Goal: Task Accomplishment & Management: Use online tool/utility

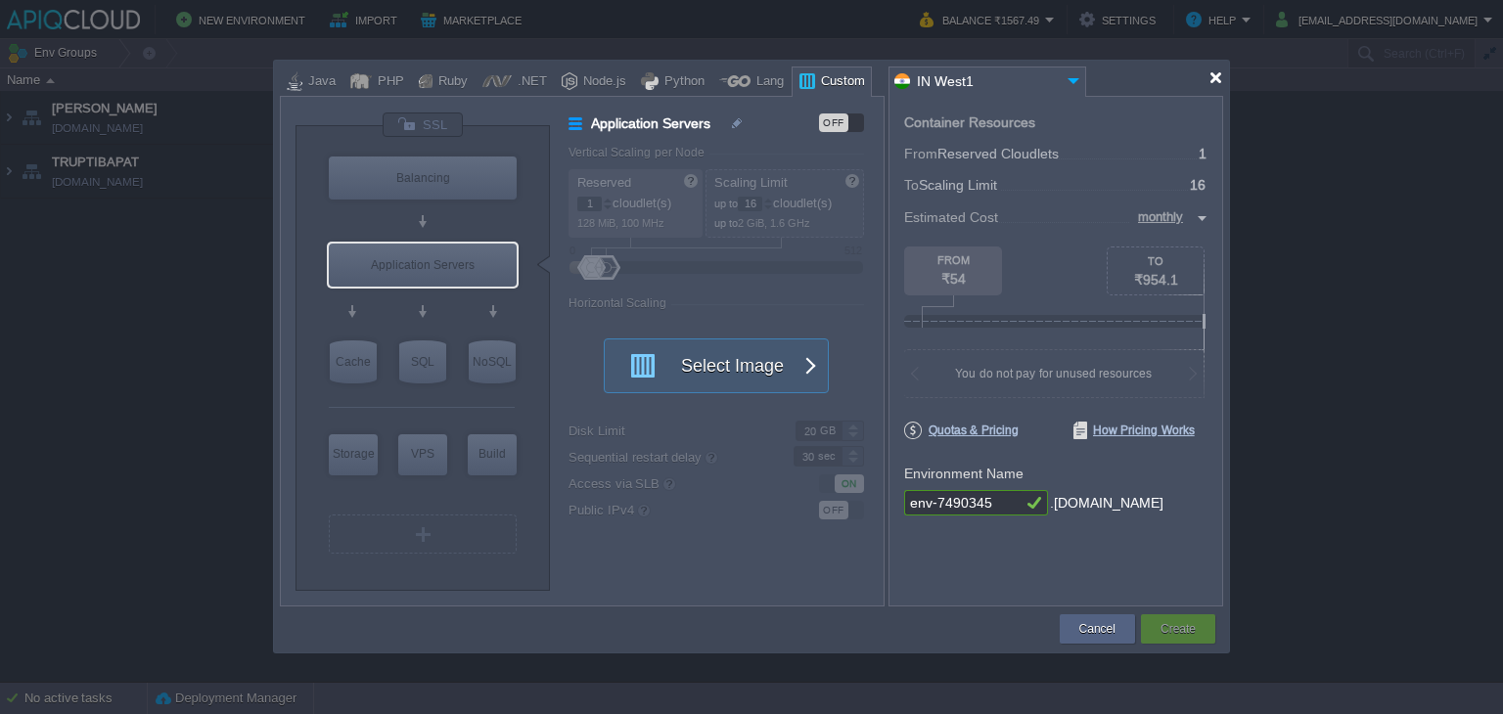
click at [1217, 81] on div at bounding box center [1215, 77] width 15 height 15
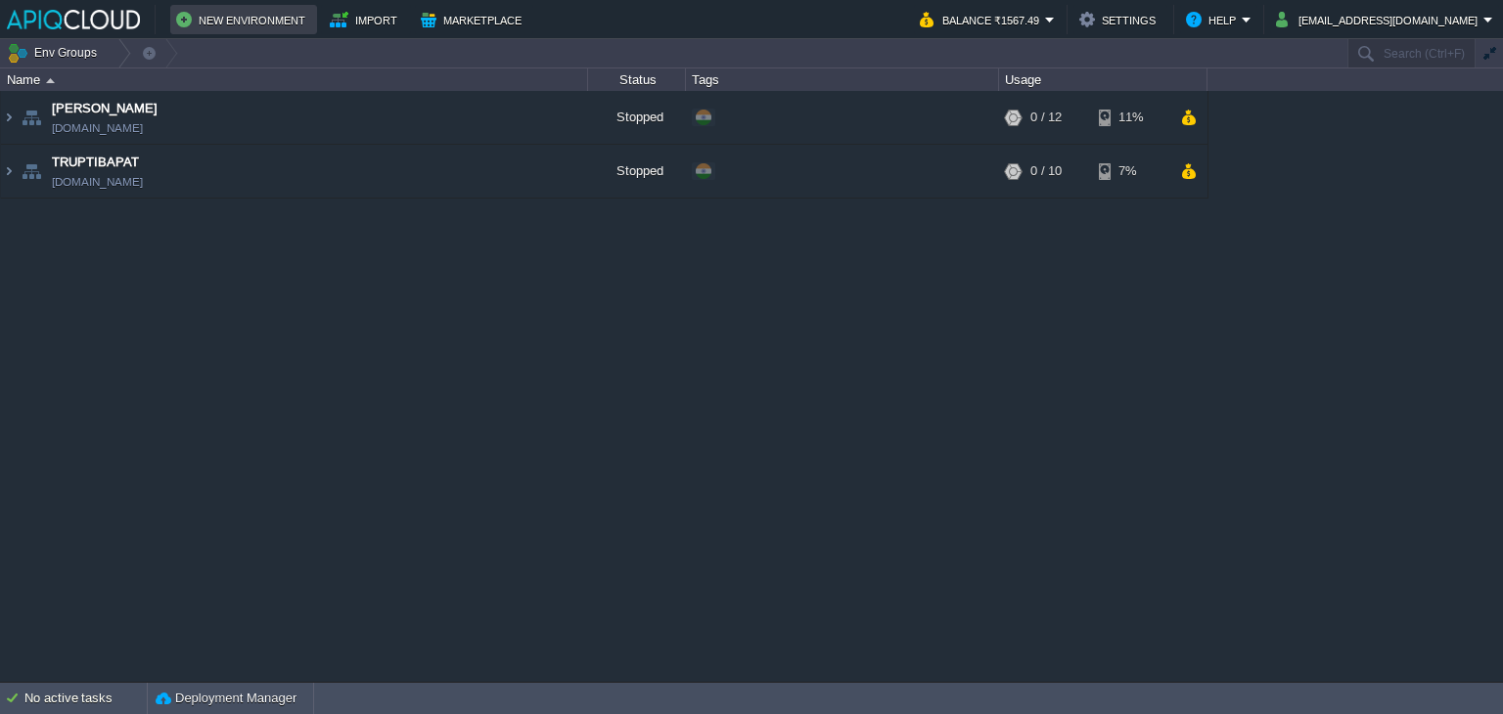
click at [271, 24] on button "New Environment" at bounding box center [243, 19] width 135 height 23
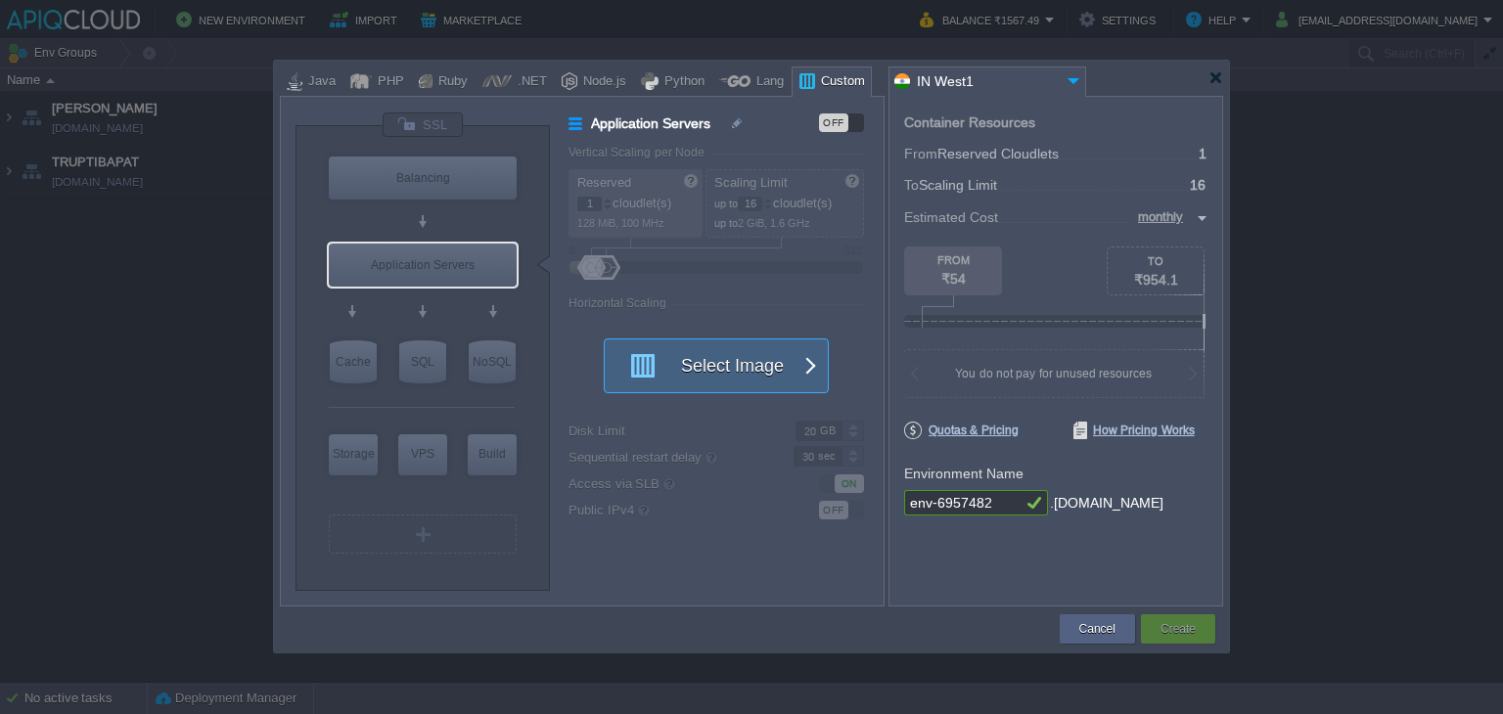
click at [751, 356] on button "Select Image" at bounding box center [705, 366] width 176 height 53
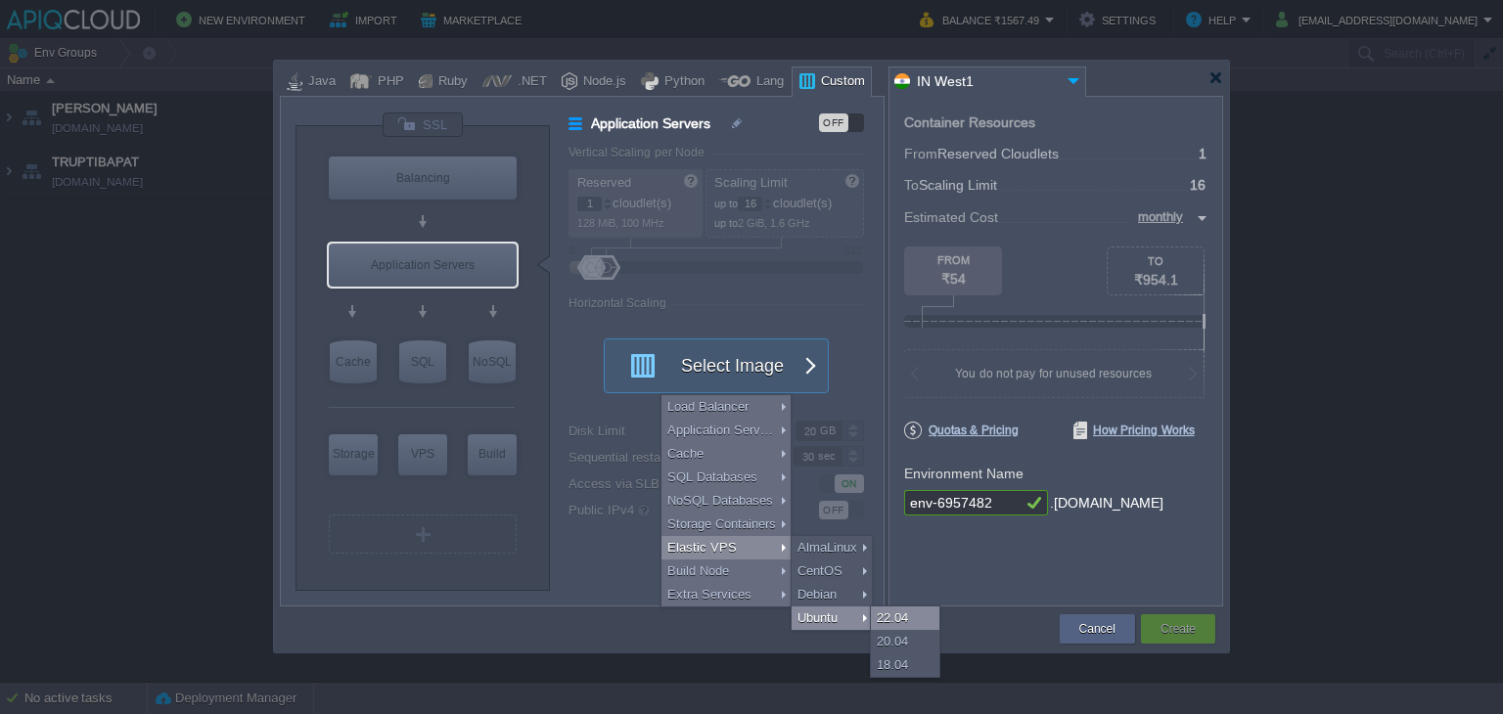
click at [903, 618] on div "22.04" at bounding box center [905, 618] width 68 height 23
type input "Elastic VPS"
type input "4"
type input "Ubuntu 22.04"
type input "22.04"
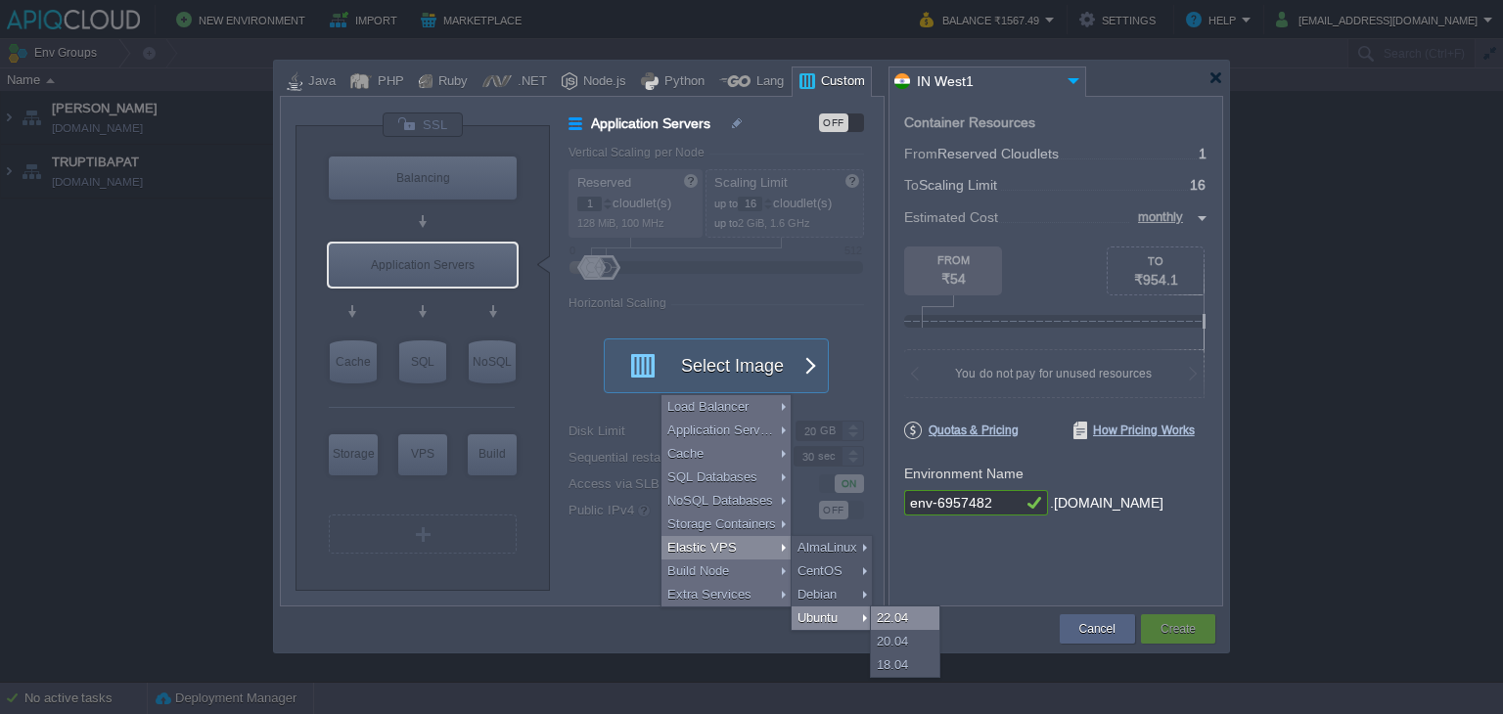
type input "Stateful"
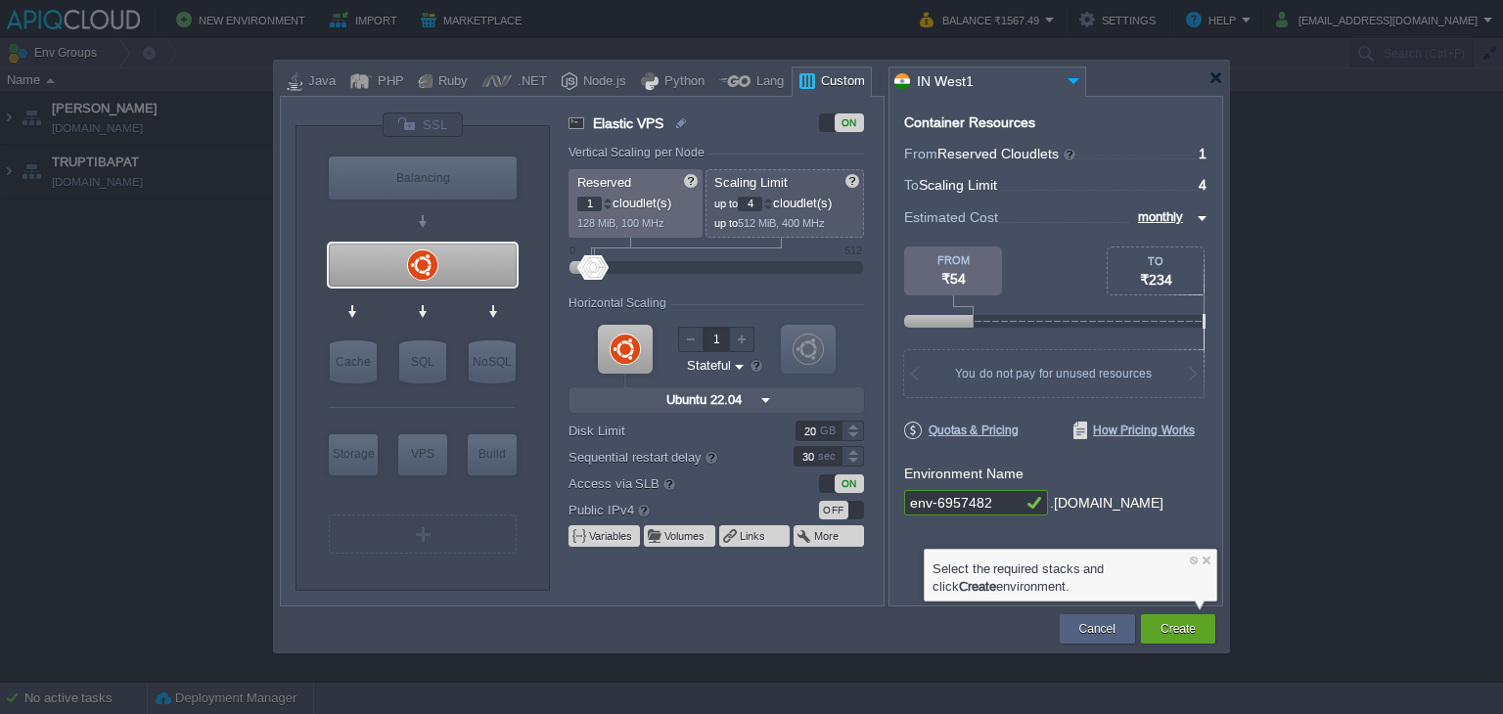
type input "Ubuntu 22.04"
click at [430, 118] on div at bounding box center [423, 125] width 82 height 26
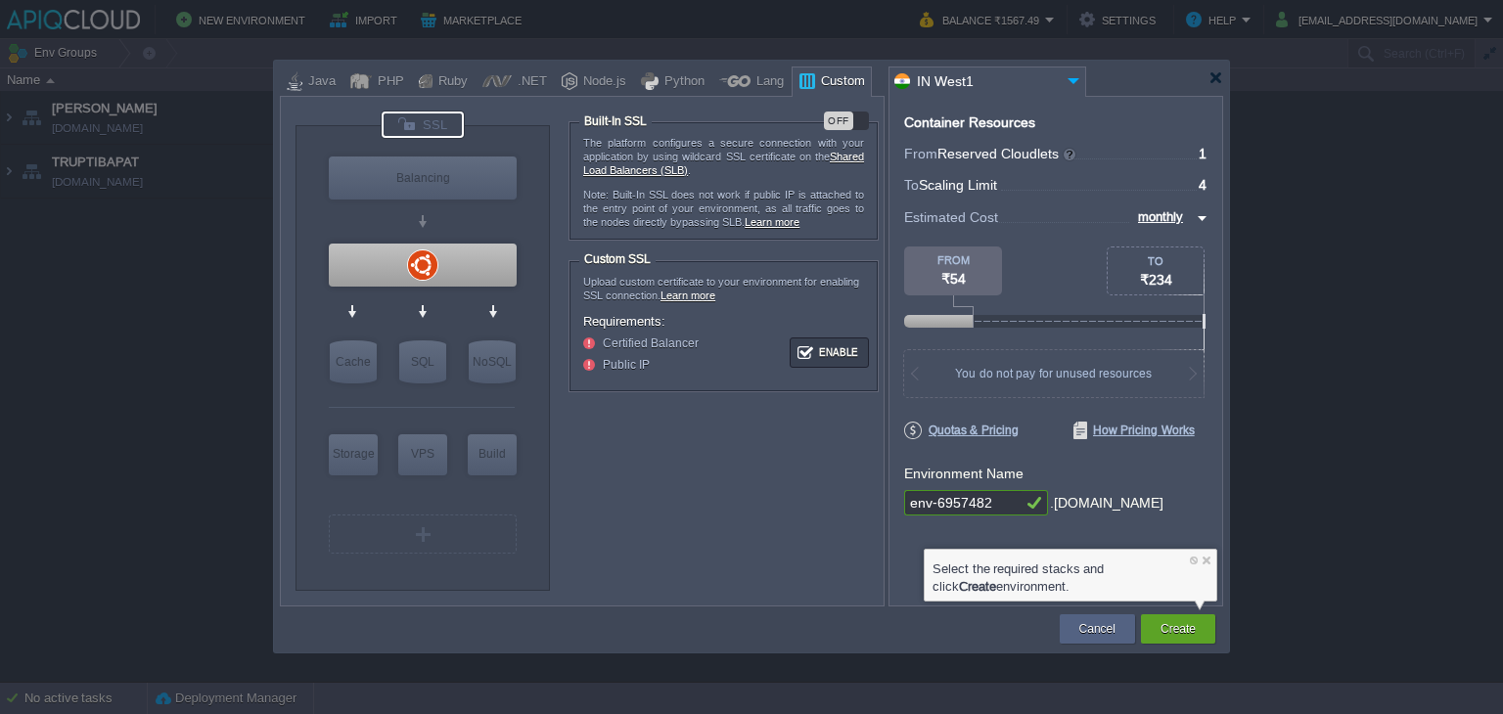
click at [841, 116] on div "OFF" at bounding box center [838, 121] width 29 height 19
click at [425, 261] on div at bounding box center [423, 265] width 188 height 43
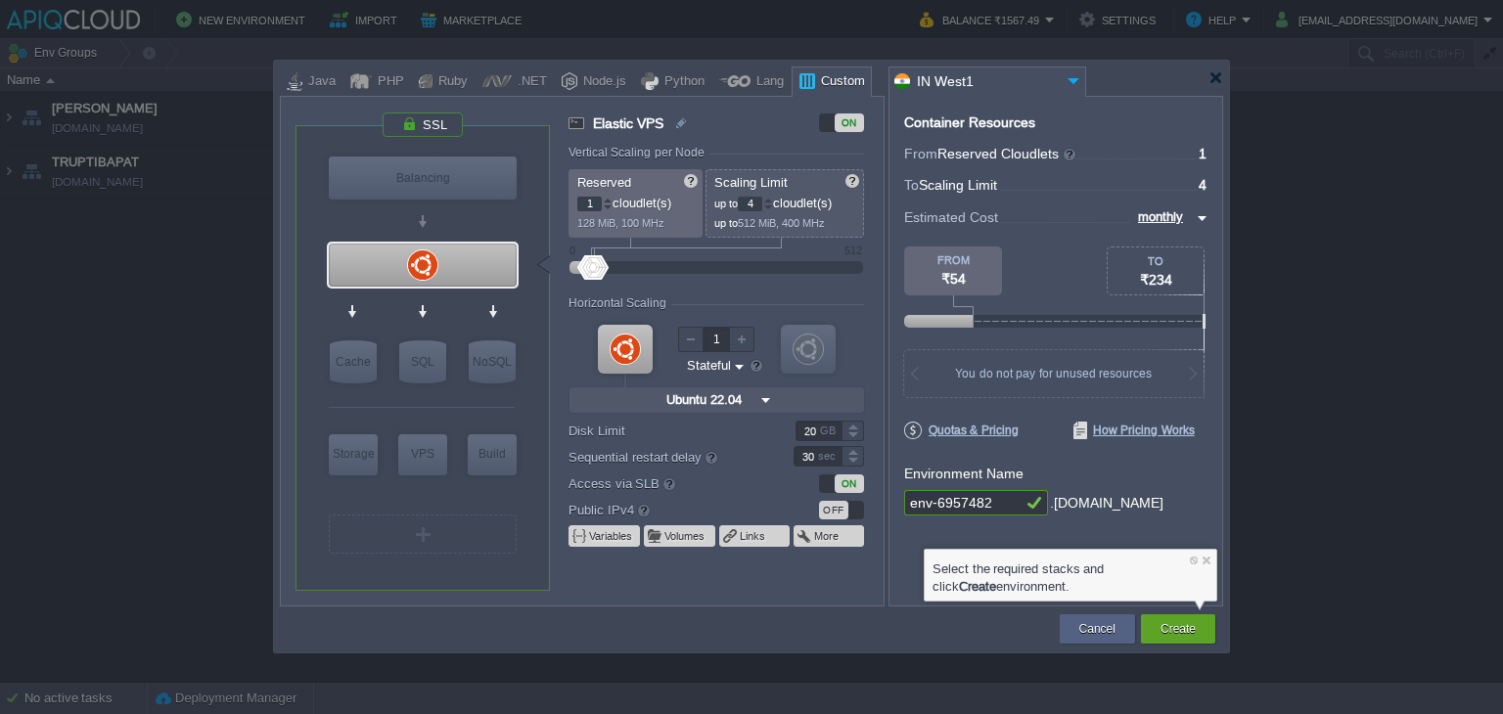
click at [770, 199] on div at bounding box center [768, 200] width 10 height 7
type input "5"
click at [606, 198] on div at bounding box center [608, 200] width 10 height 7
type input "4"
click at [606, 198] on div at bounding box center [608, 200] width 10 height 7
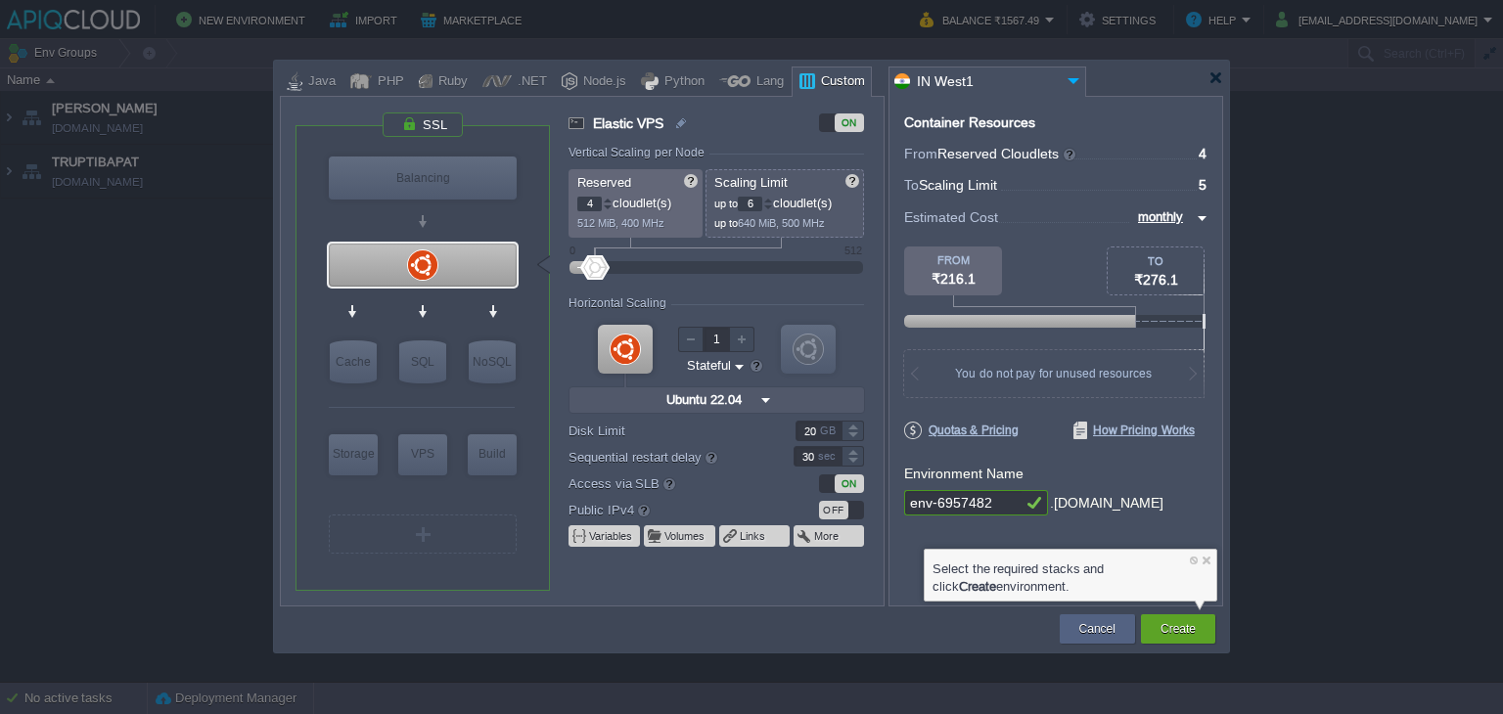
click at [771, 201] on div at bounding box center [768, 200] width 10 height 7
type input "10"
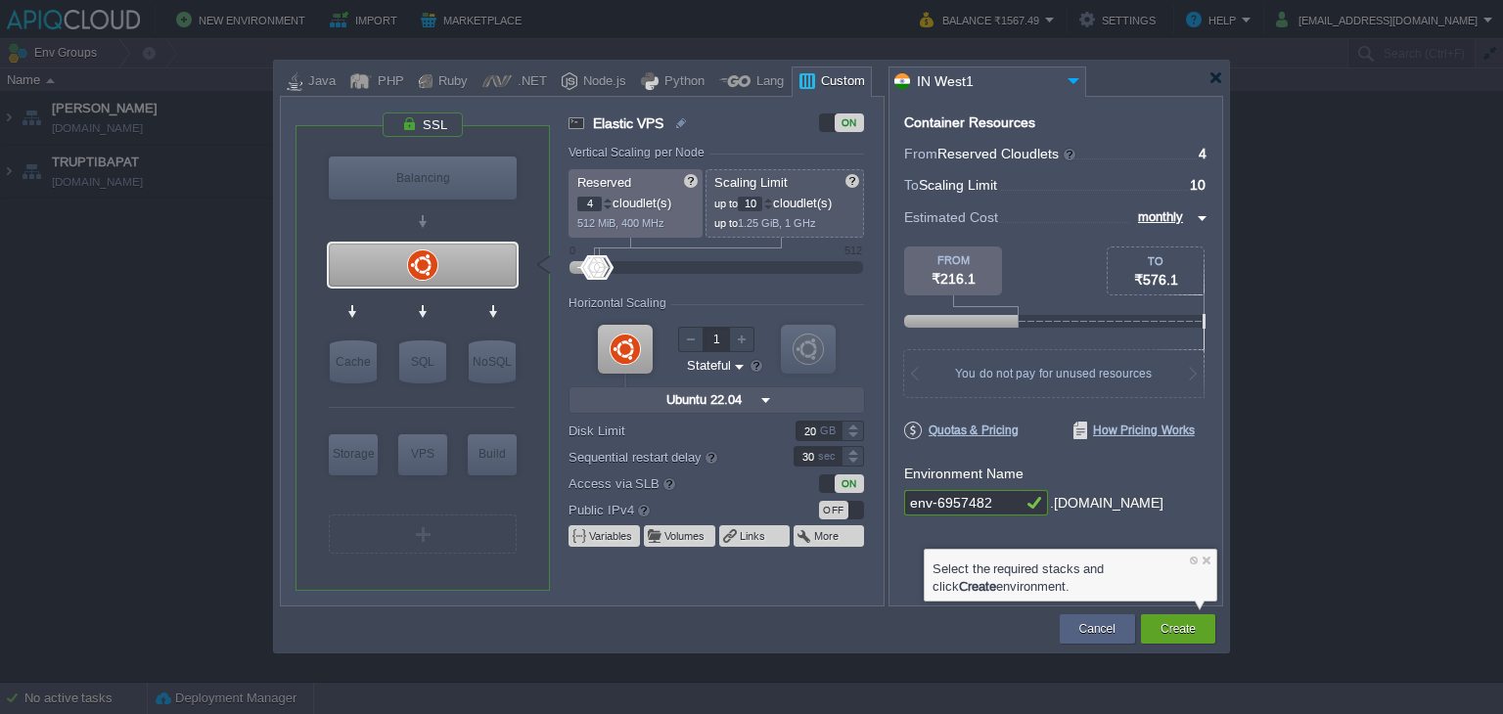
click at [771, 201] on div at bounding box center [768, 200] width 10 height 7
click at [836, 506] on div "OFF" at bounding box center [833, 510] width 29 height 19
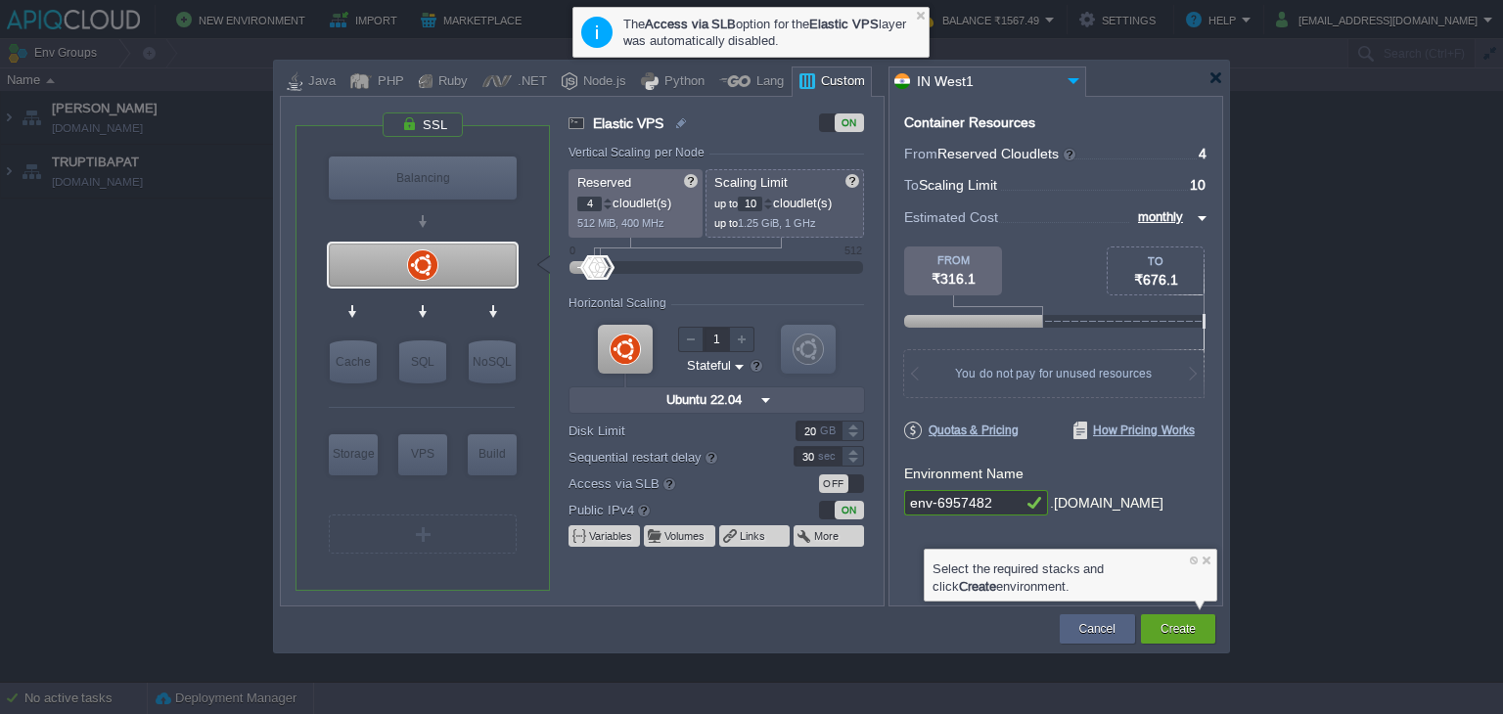
drag, startPoint x: 992, startPoint y: 501, endPoint x: 704, endPoint y: 492, distance: 287.8
click at [704, 492] on div "VM Balancing VM VPS VM Cache VM SQL VM NoSQL VM Storage VM VPS VM Build VM Ubun…" at bounding box center [751, 351] width 943 height 511
type input "SUKUMARHALBE"
click at [1178, 631] on button "Create" at bounding box center [1177, 629] width 35 height 20
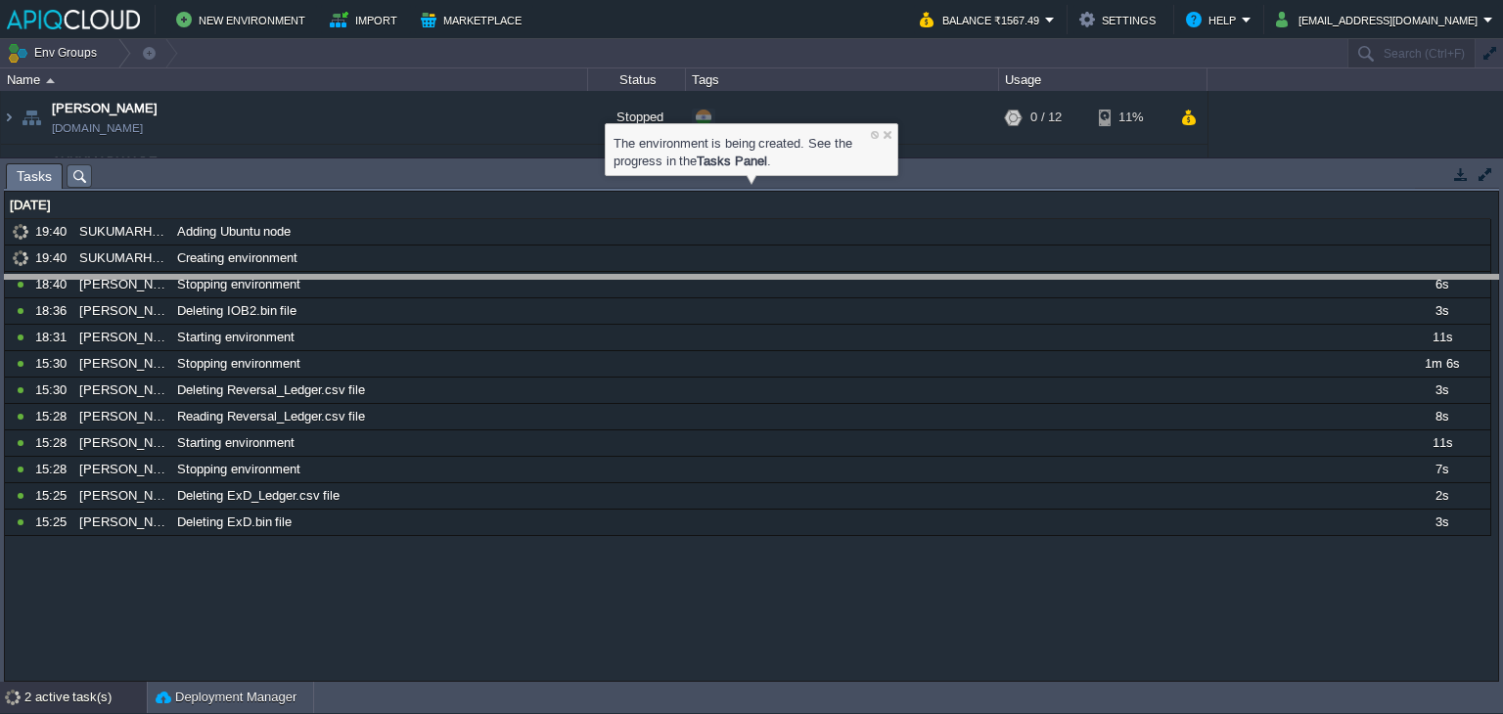
drag, startPoint x: 585, startPoint y: 165, endPoint x: 585, endPoint y: 277, distance: 111.5
click at [585, 277] on body "New Environment Import Marketplace Bonus ₹0.00 Upgrade Account Balance ₹1567.49…" at bounding box center [751, 357] width 1503 height 714
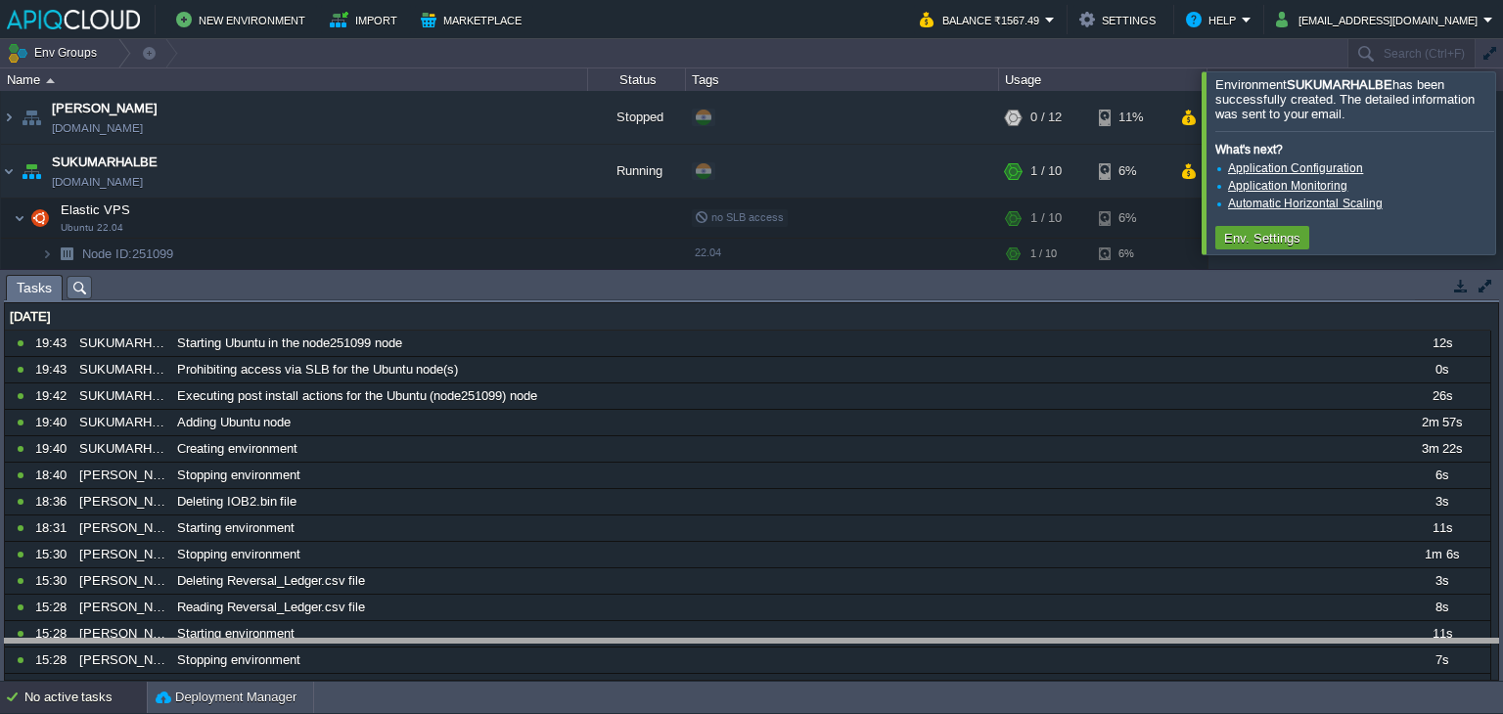
drag, startPoint x: 428, startPoint y: 274, endPoint x: 398, endPoint y: 676, distance: 403.2
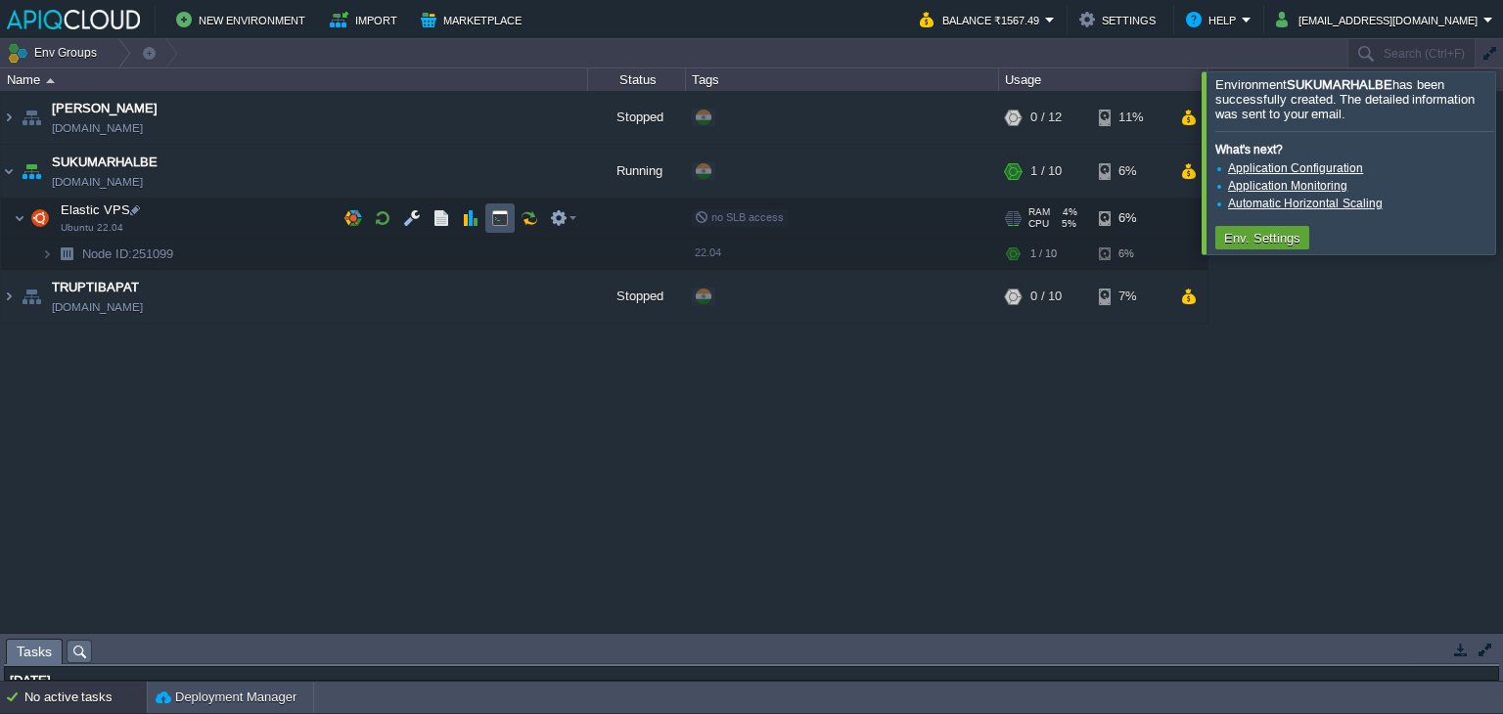
click at [493, 217] on button "button" at bounding box center [500, 218] width 18 height 18
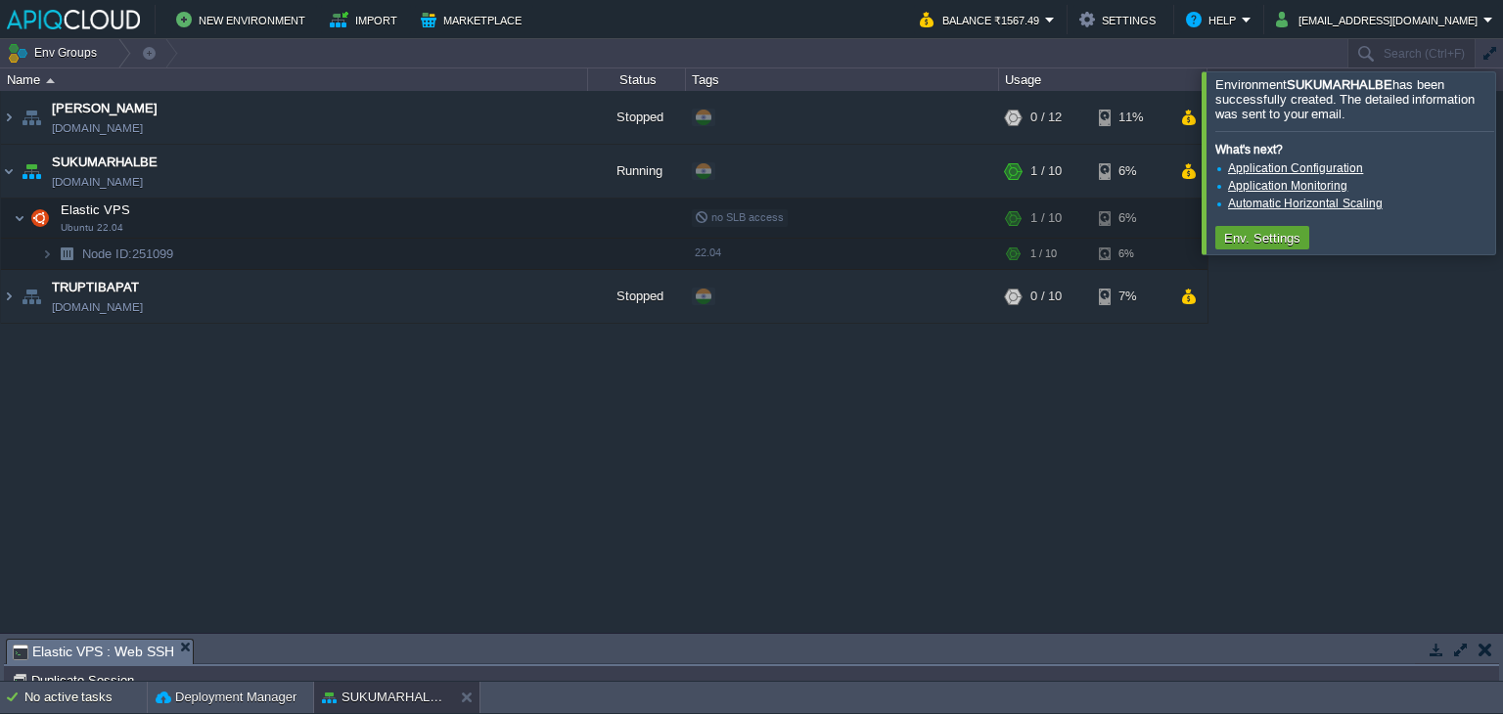
click at [1473, 646] on td at bounding box center [1484, 649] width 24 height 23
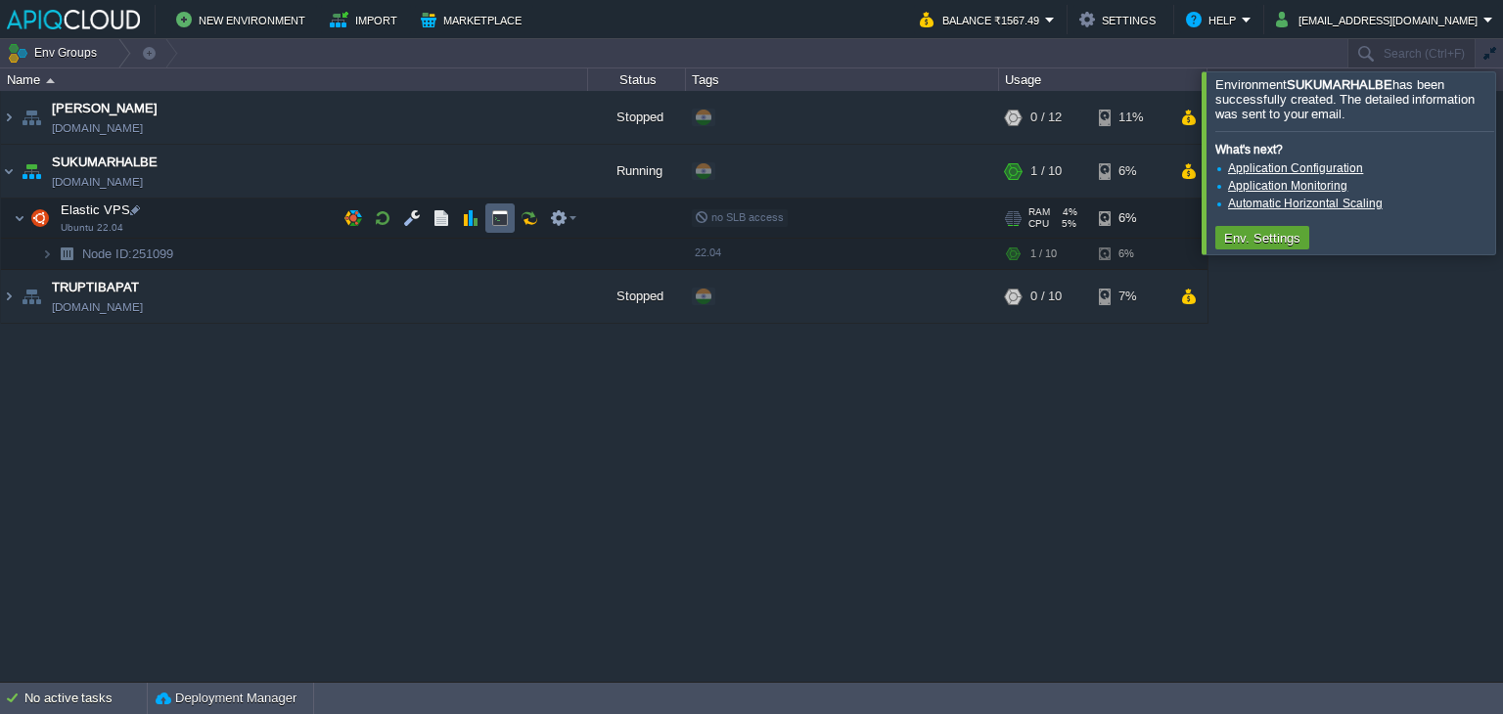
click at [503, 214] on button "button" at bounding box center [500, 218] width 18 height 18
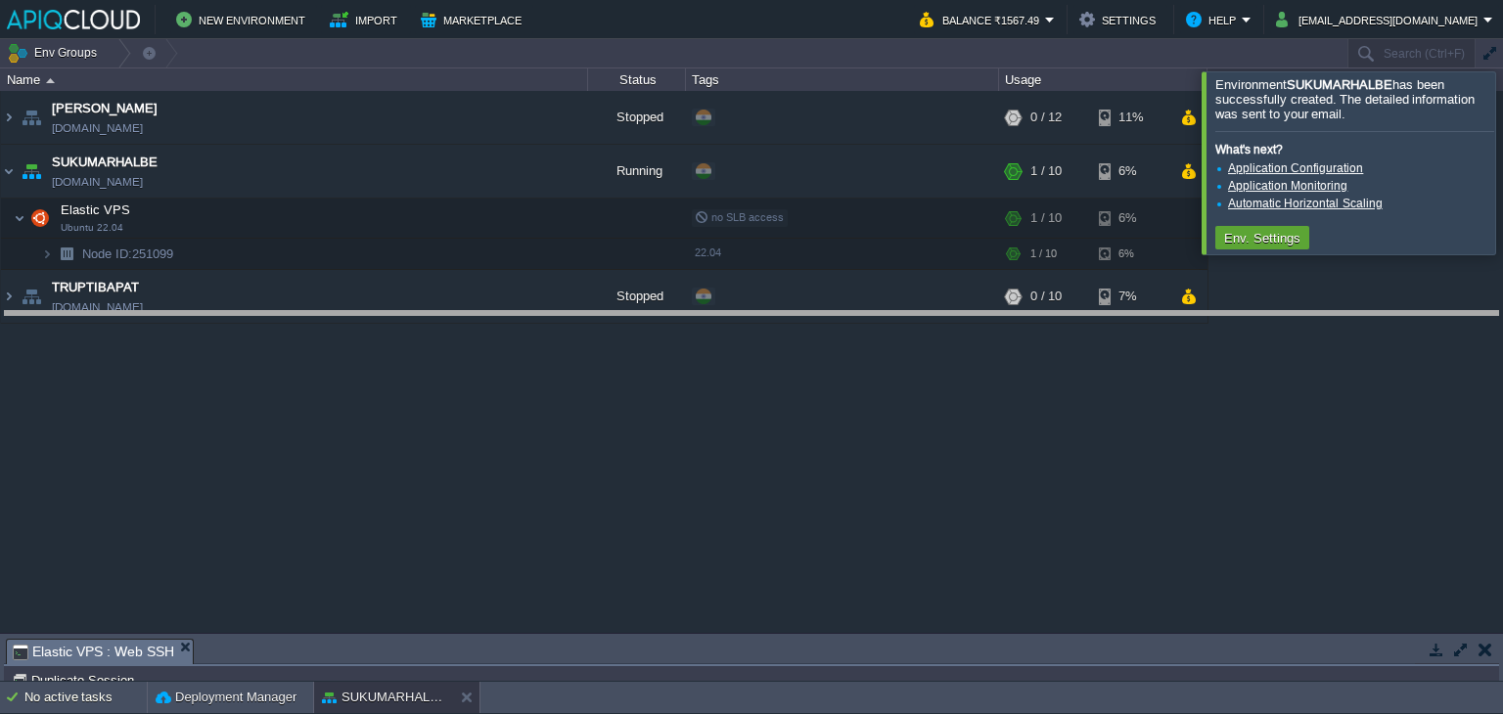
drag, startPoint x: 560, startPoint y: 643, endPoint x: 573, endPoint y: 315, distance: 328.0
click at [573, 315] on body "New Environment Import Marketplace Bonus ₹0.00 Upgrade Account Balance ₹1567.49…" at bounding box center [751, 357] width 1503 height 714
type input "#000000"
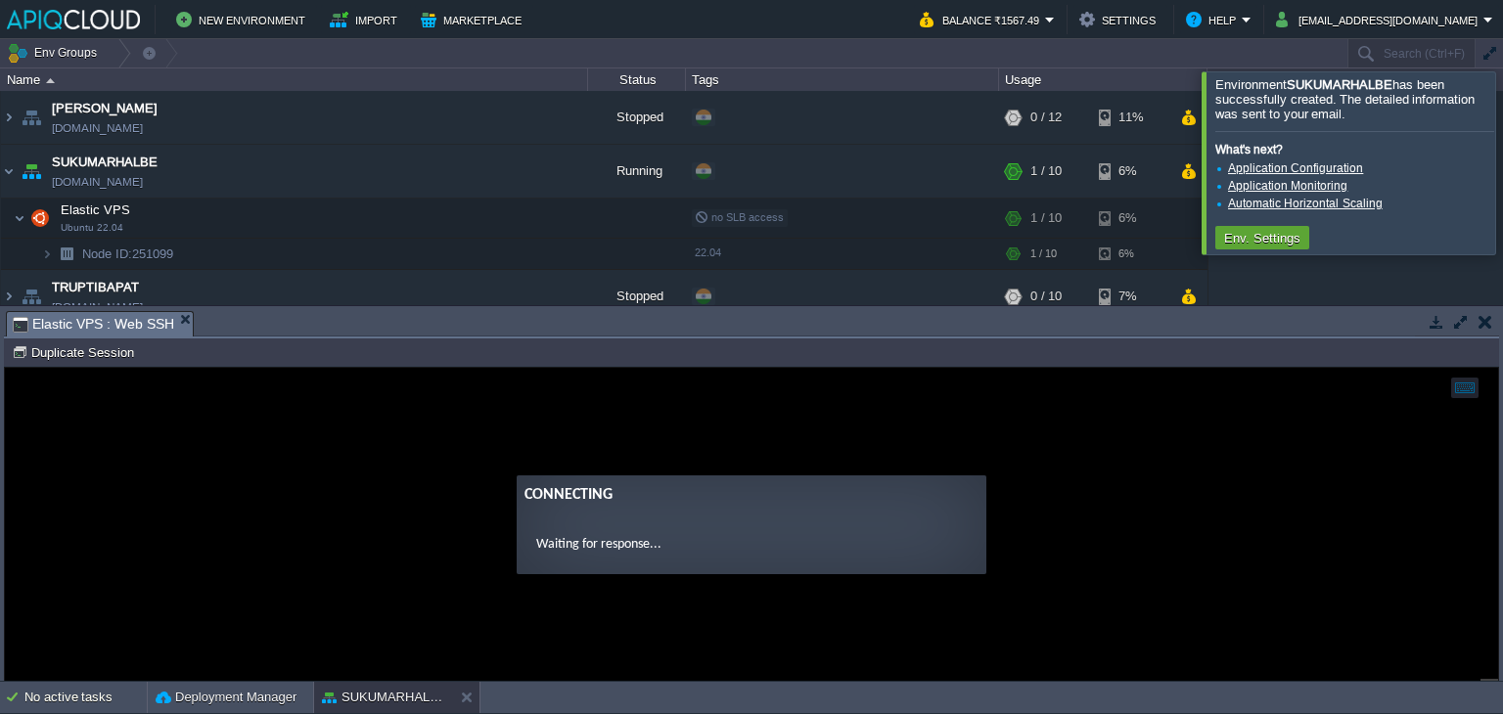
click at [1502, 163] on div at bounding box center [1526, 162] width 0 height 182
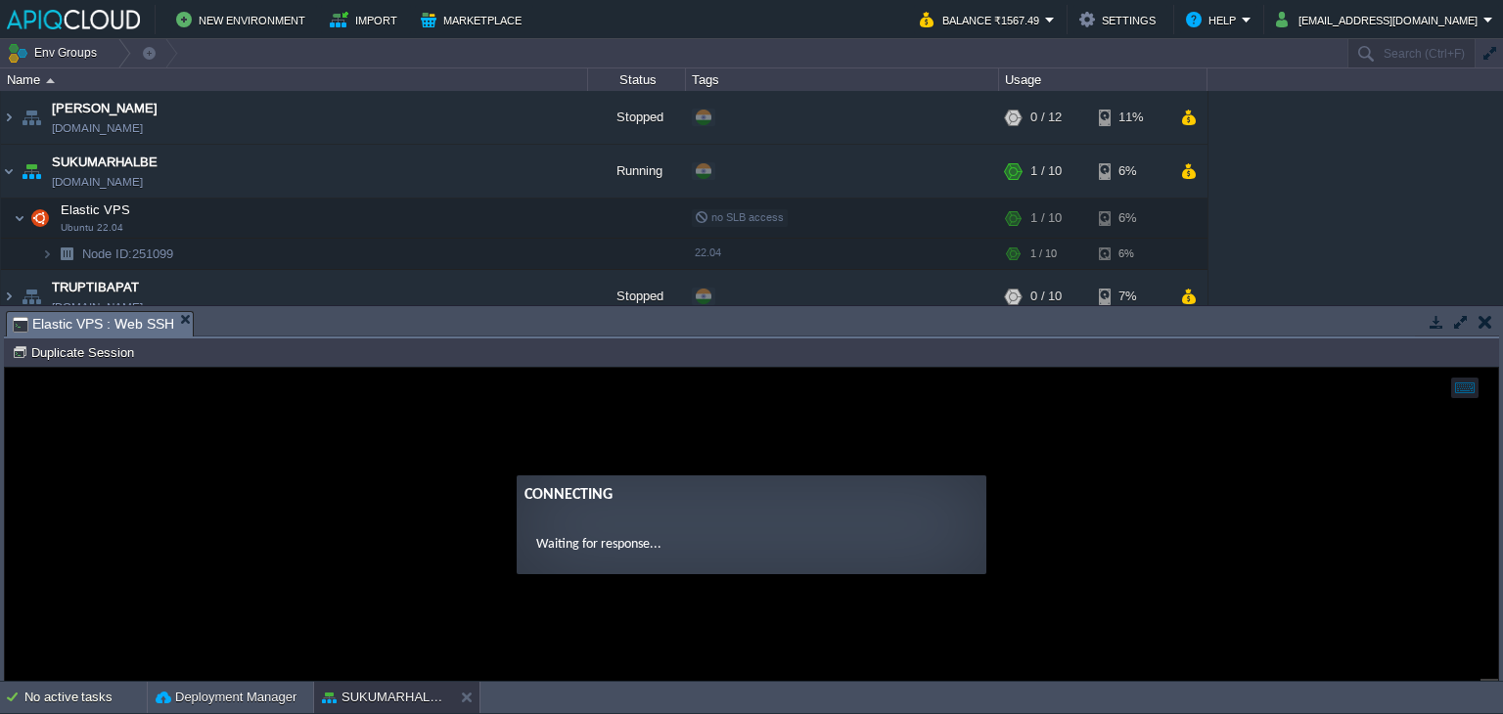
click at [1482, 327] on button "button" at bounding box center [1485, 322] width 14 height 18
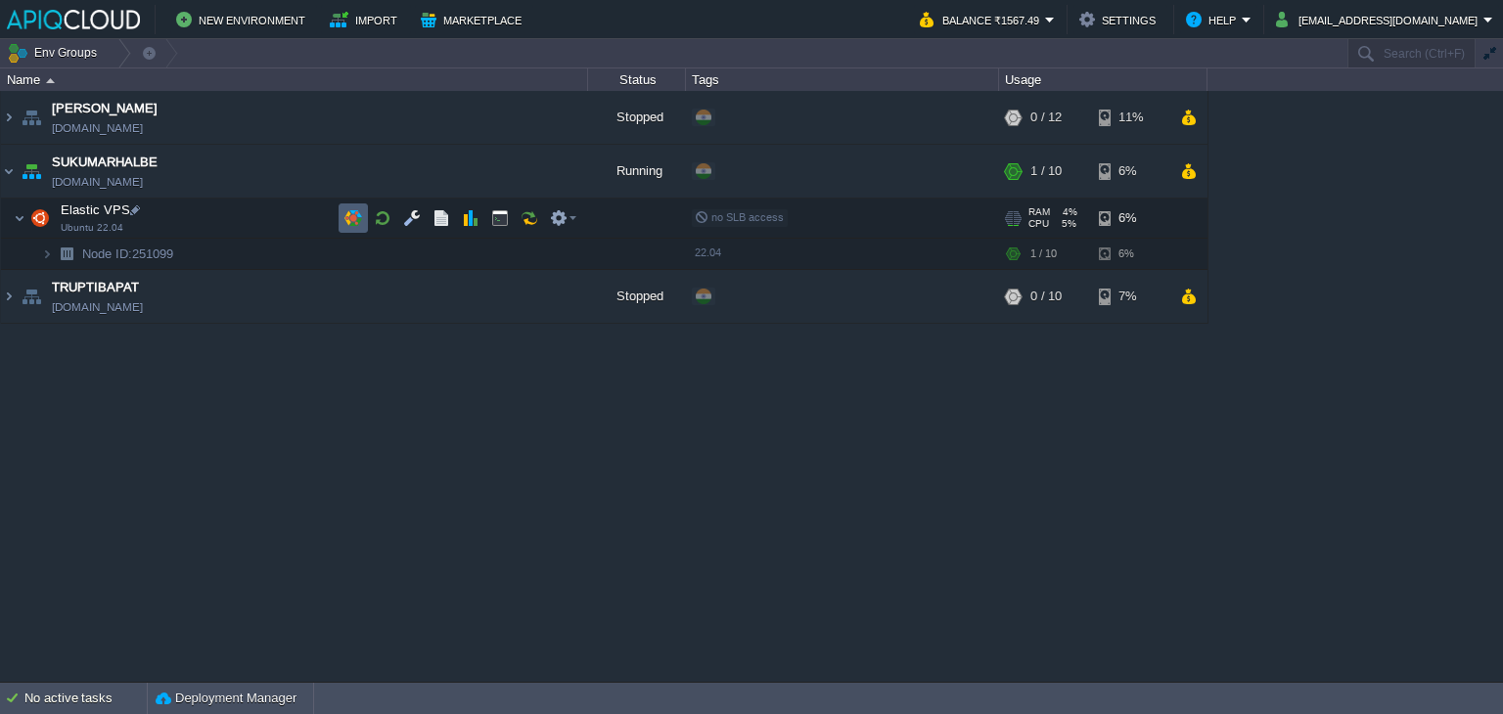
click at [351, 222] on button "button" at bounding box center [353, 218] width 18 height 18
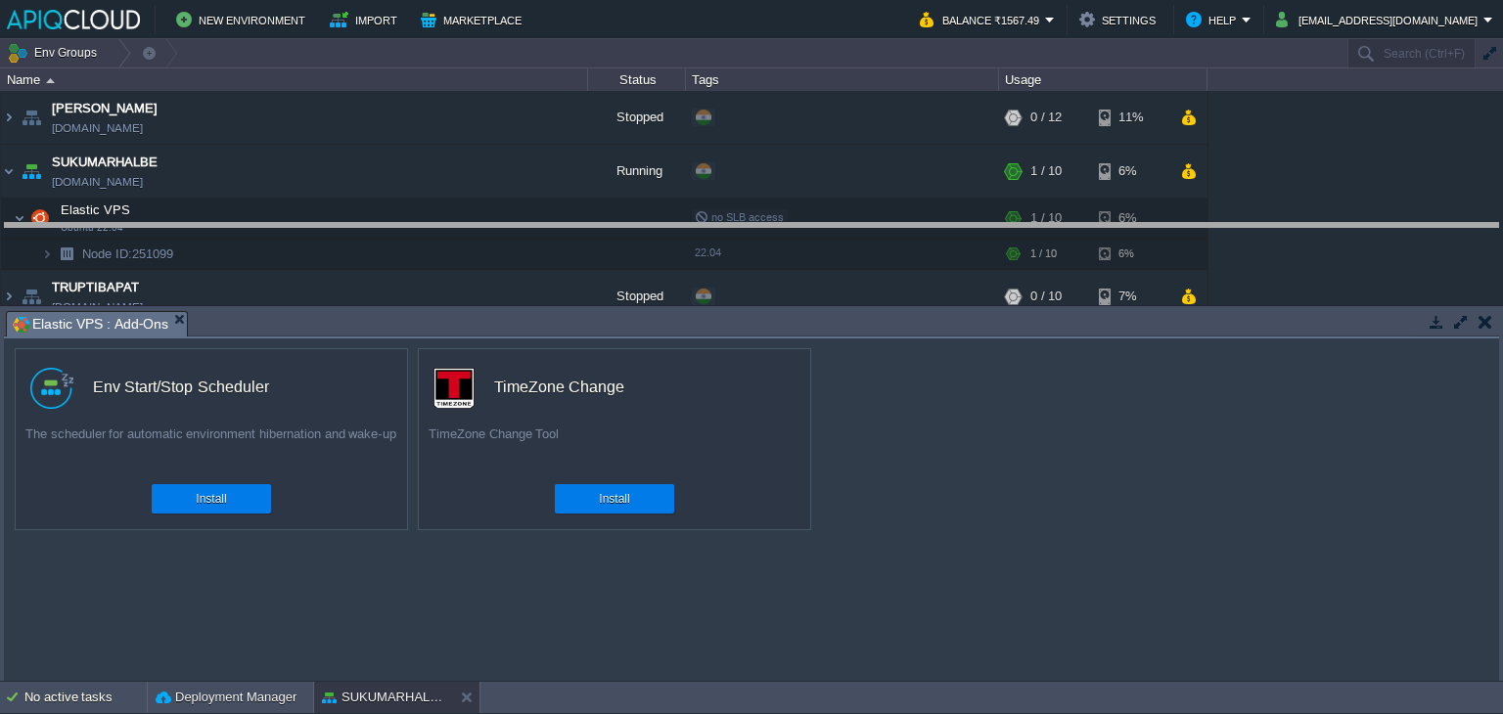
drag, startPoint x: 604, startPoint y: 321, endPoint x: 614, endPoint y: 230, distance: 91.6
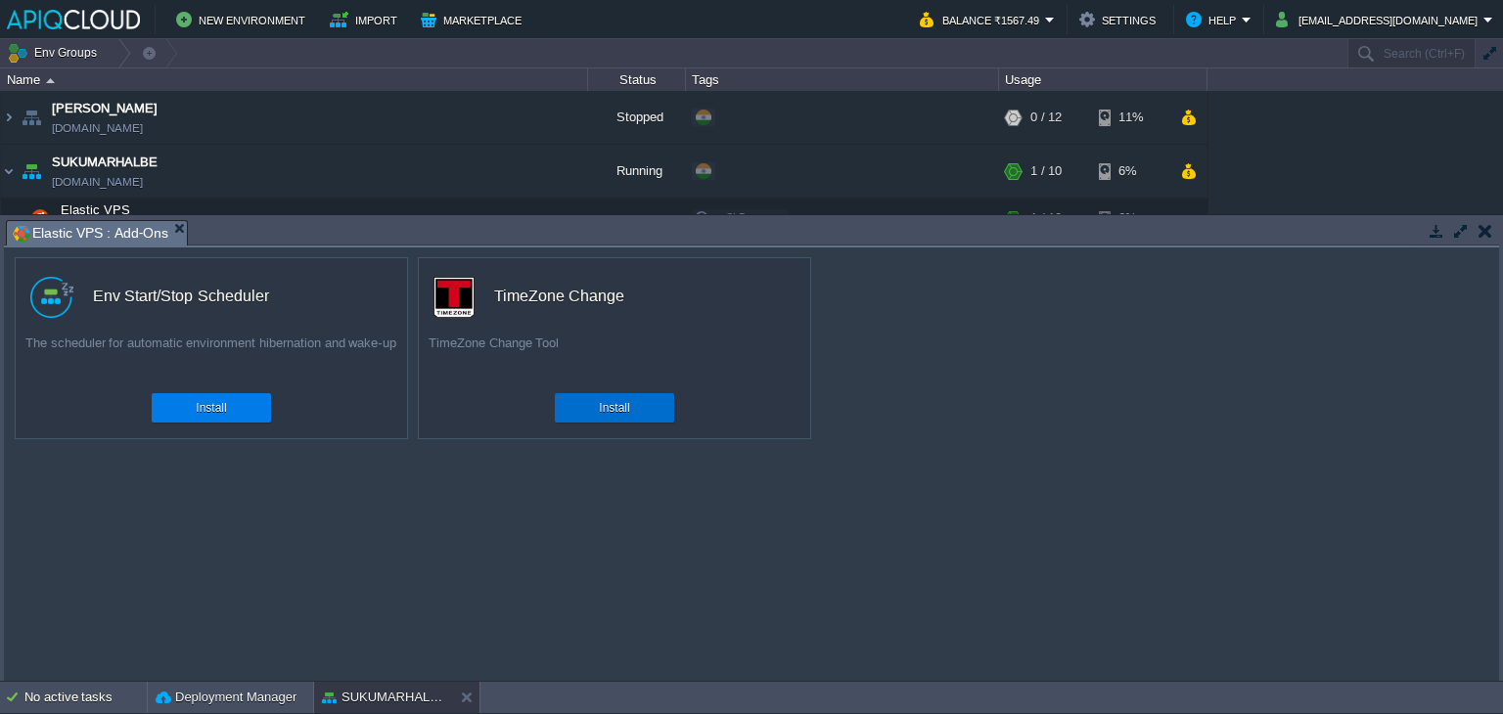
click at [616, 409] on button "Install" at bounding box center [614, 408] width 30 height 20
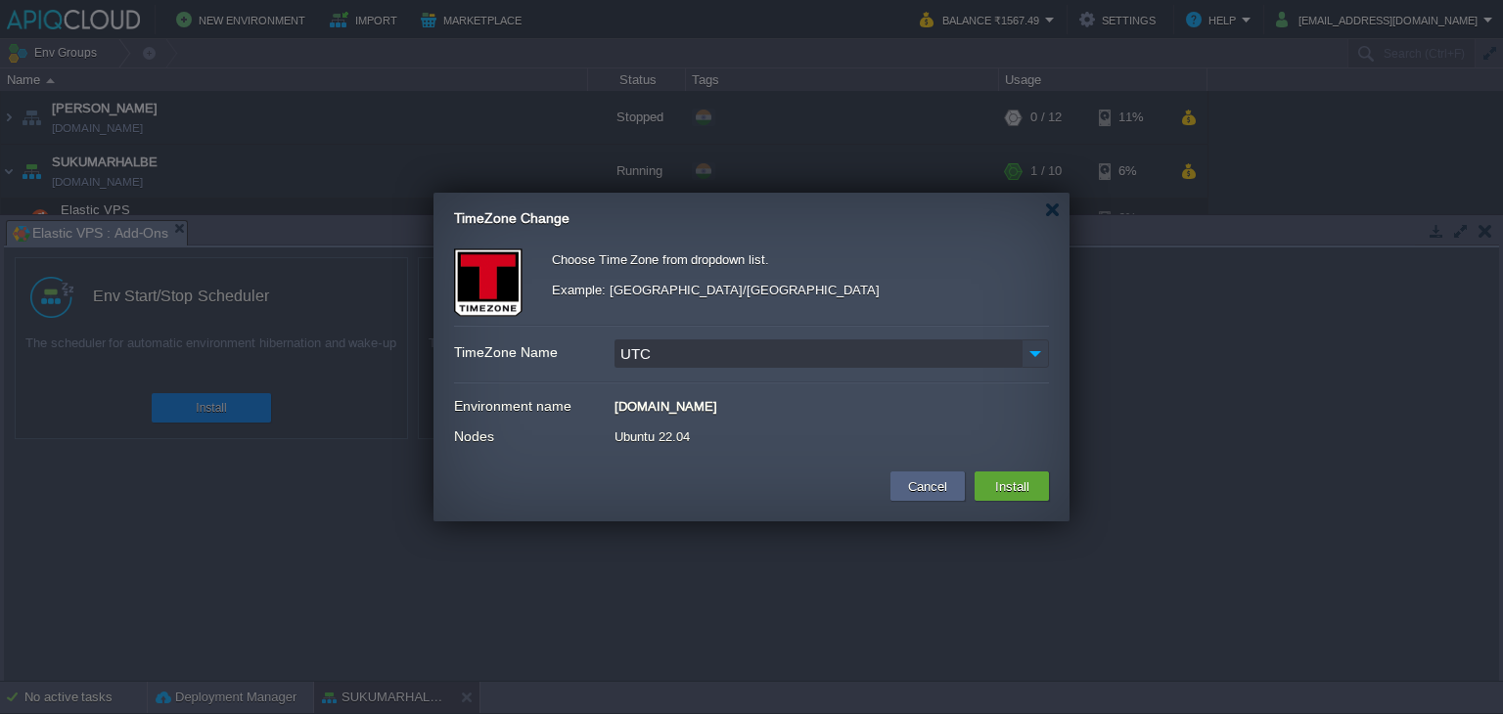
click at [1039, 350] on img at bounding box center [1034, 354] width 27 height 28
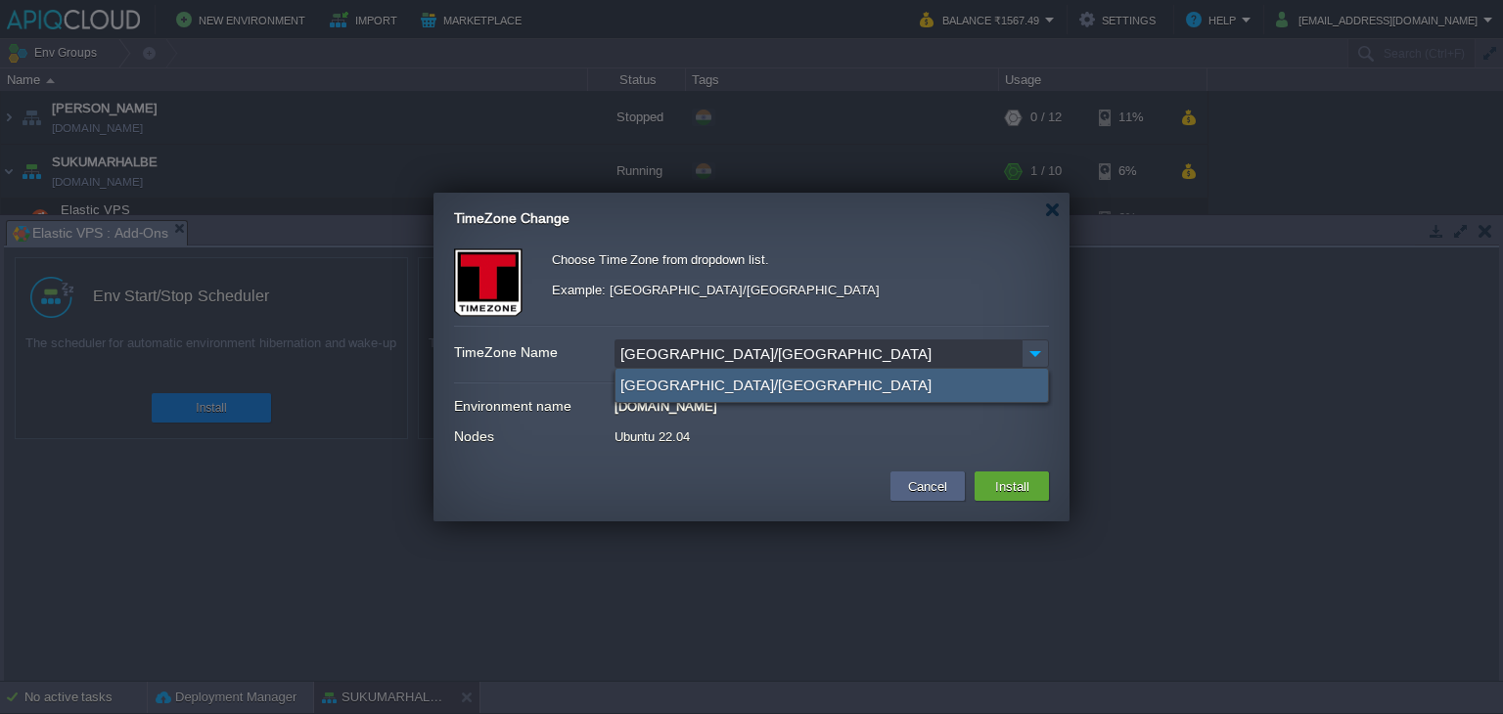
type input "[GEOGRAPHIC_DATA]/[GEOGRAPHIC_DATA]"
click at [665, 382] on div "[GEOGRAPHIC_DATA]/[GEOGRAPHIC_DATA]" at bounding box center [831, 385] width 432 height 33
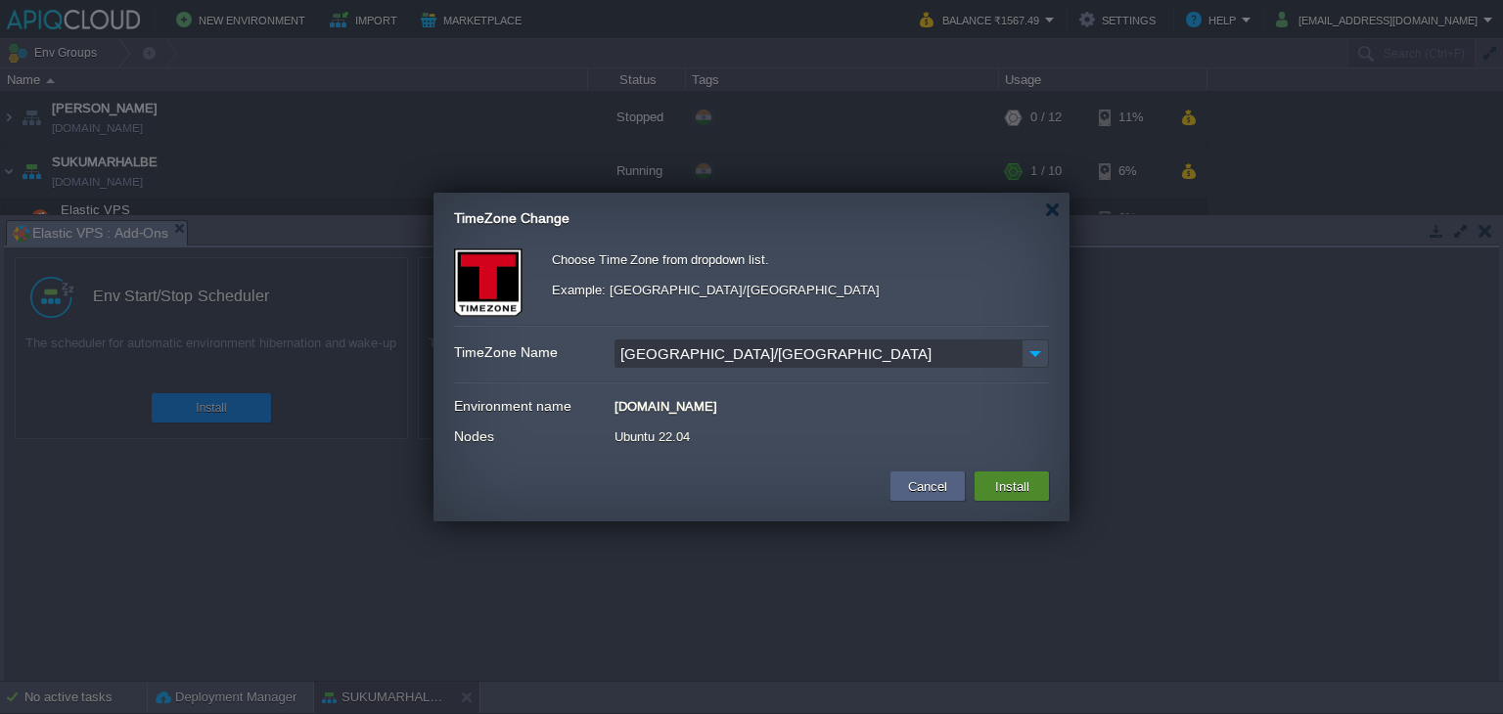
click at [1014, 485] on button "Install" at bounding box center [1012, 486] width 46 height 23
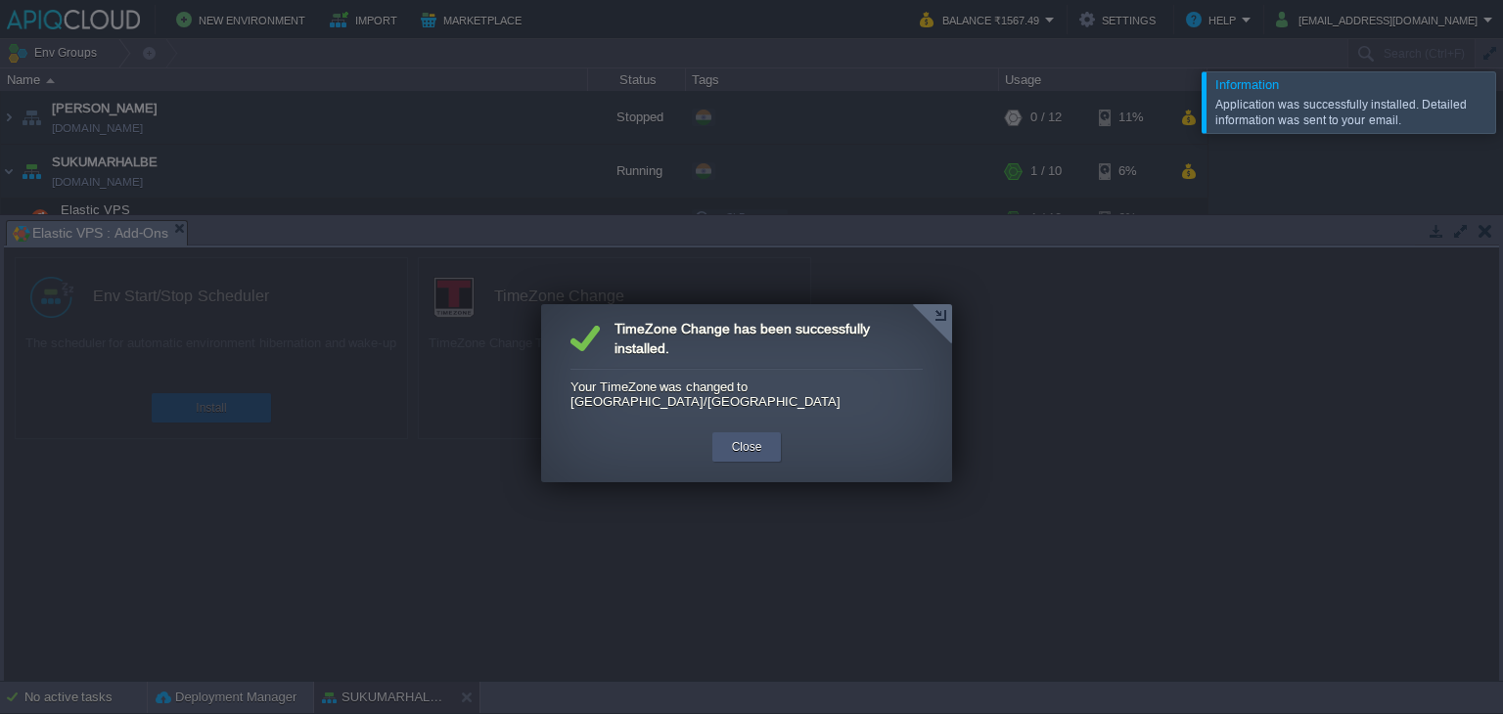
click at [745, 437] on button "Close" at bounding box center [747, 447] width 30 height 20
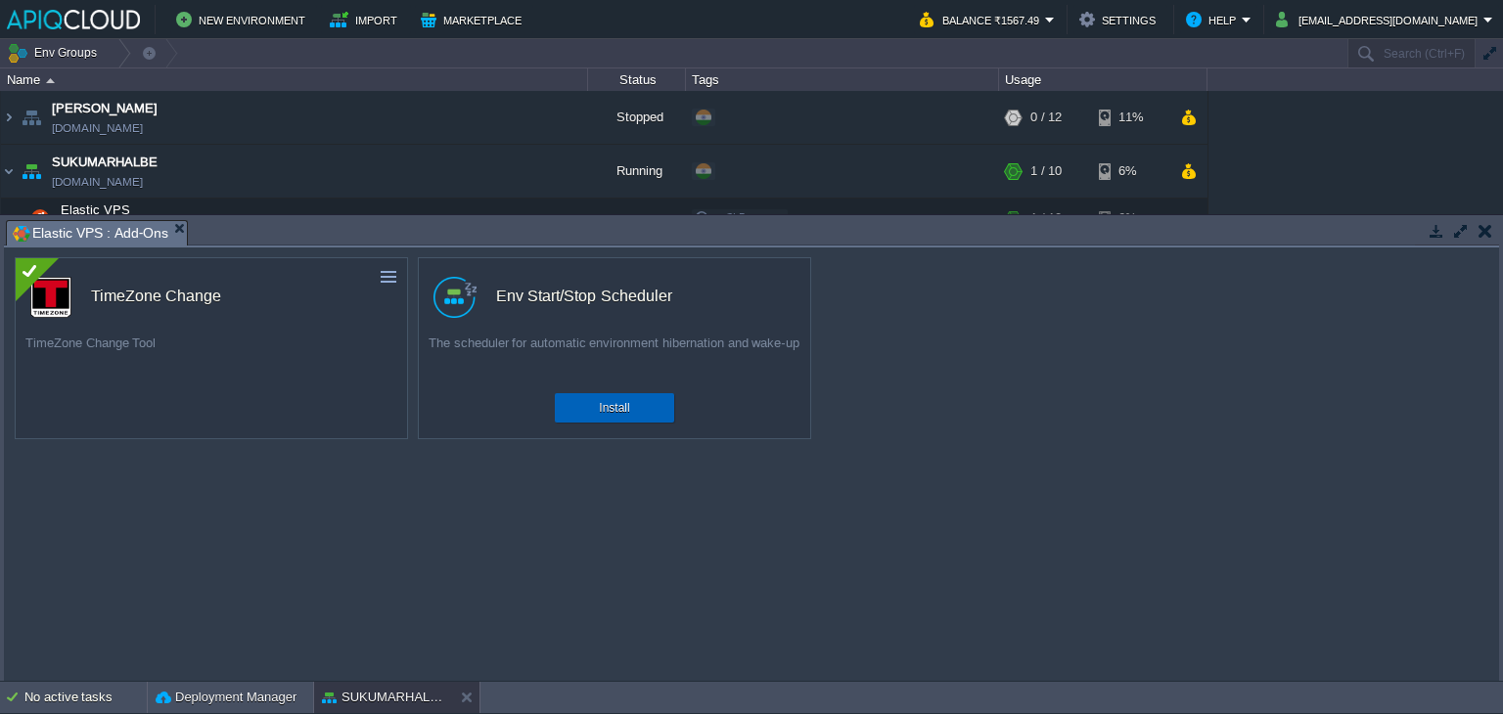
click at [609, 416] on button "Install" at bounding box center [614, 408] width 30 height 20
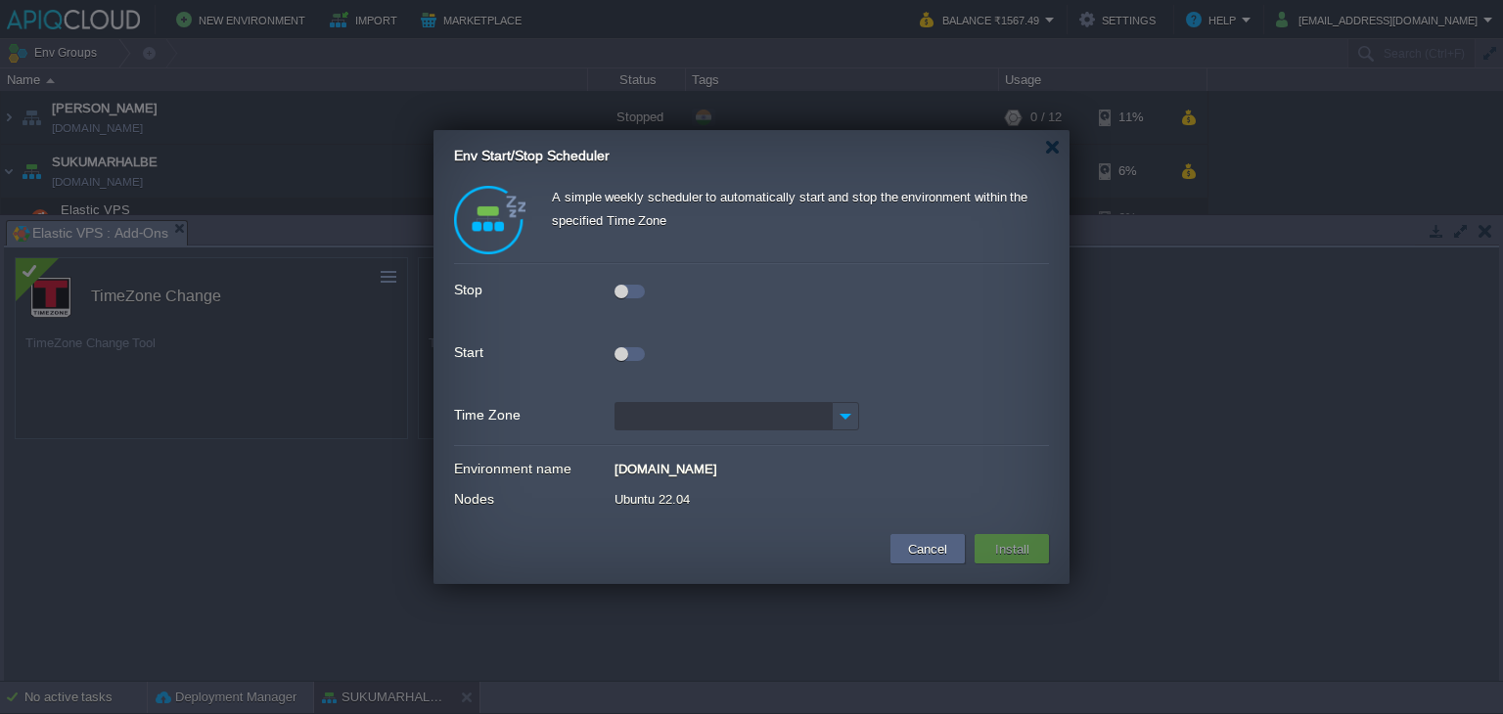
click at [613, 286] on div at bounding box center [751, 288] width 595 height 22
click at [619, 286] on div at bounding box center [621, 292] width 14 height 14
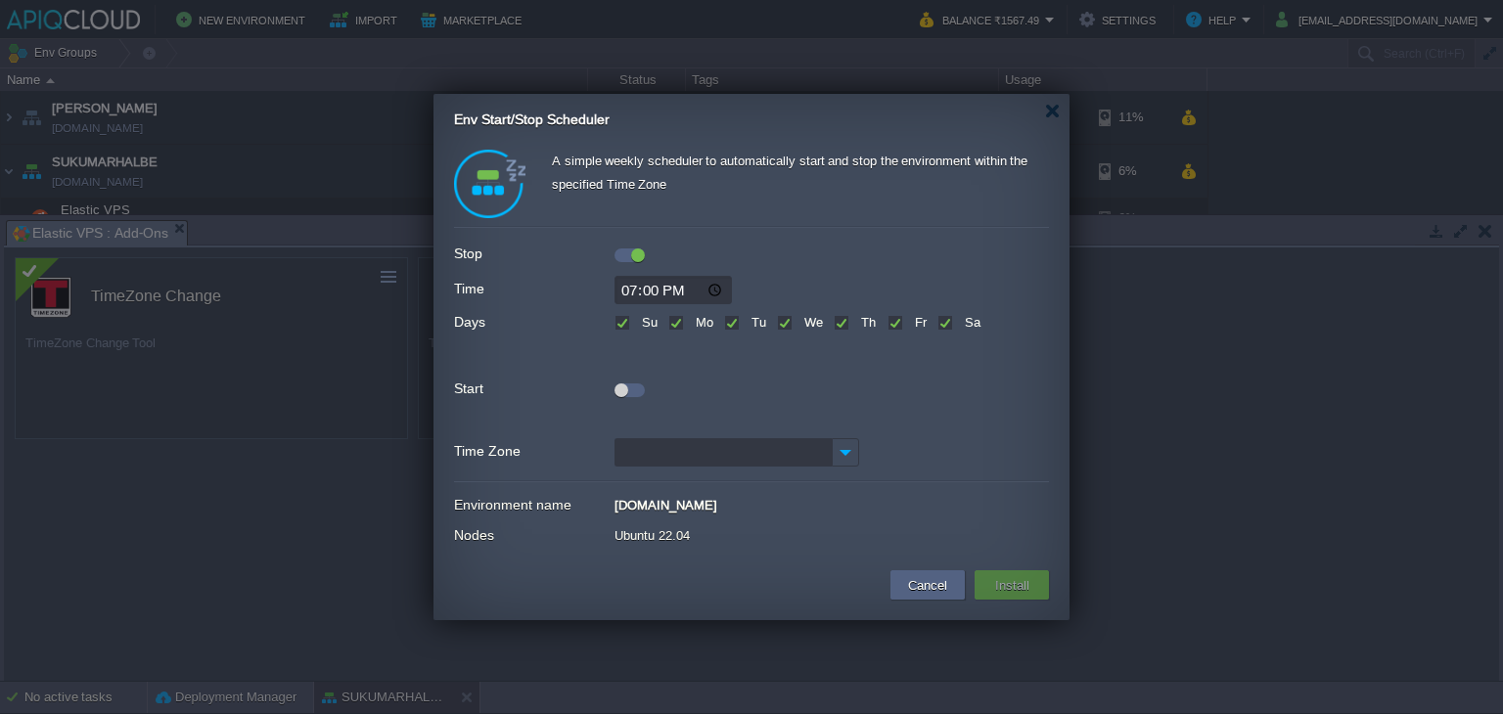
click at [625, 289] on input "19:00" at bounding box center [672, 290] width 117 height 28
type input "15:25"
type input "15:20"
click at [637, 317] on label "Su" at bounding box center [647, 322] width 21 height 15
click at [618, 318] on input "Su" at bounding box center [620, 324] width 13 height 13
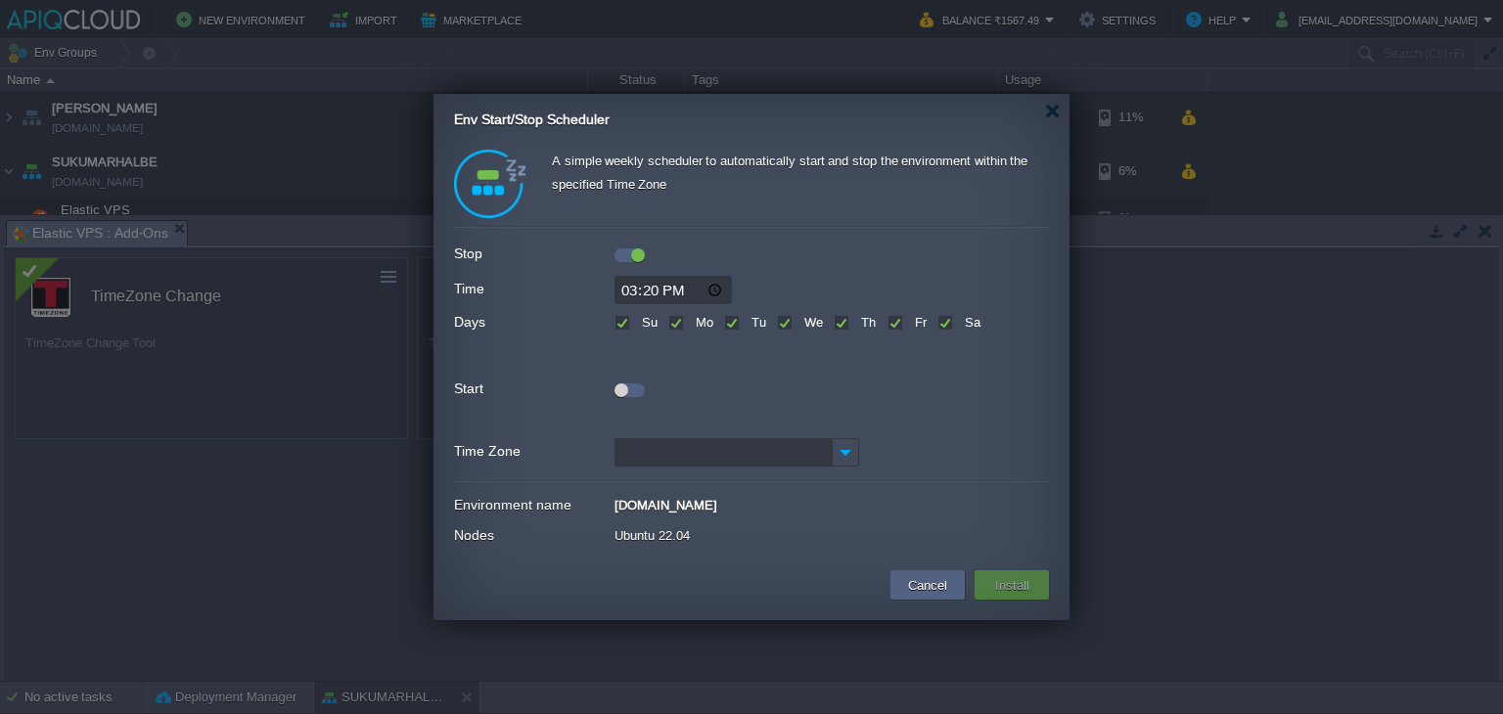
checkbox input "false"
click at [960, 324] on label "Sa" at bounding box center [970, 322] width 21 height 15
click at [942, 324] on input "Sa" at bounding box center [943, 324] width 13 height 13
checkbox input "false"
click at [622, 390] on div at bounding box center [621, 391] width 14 height 14
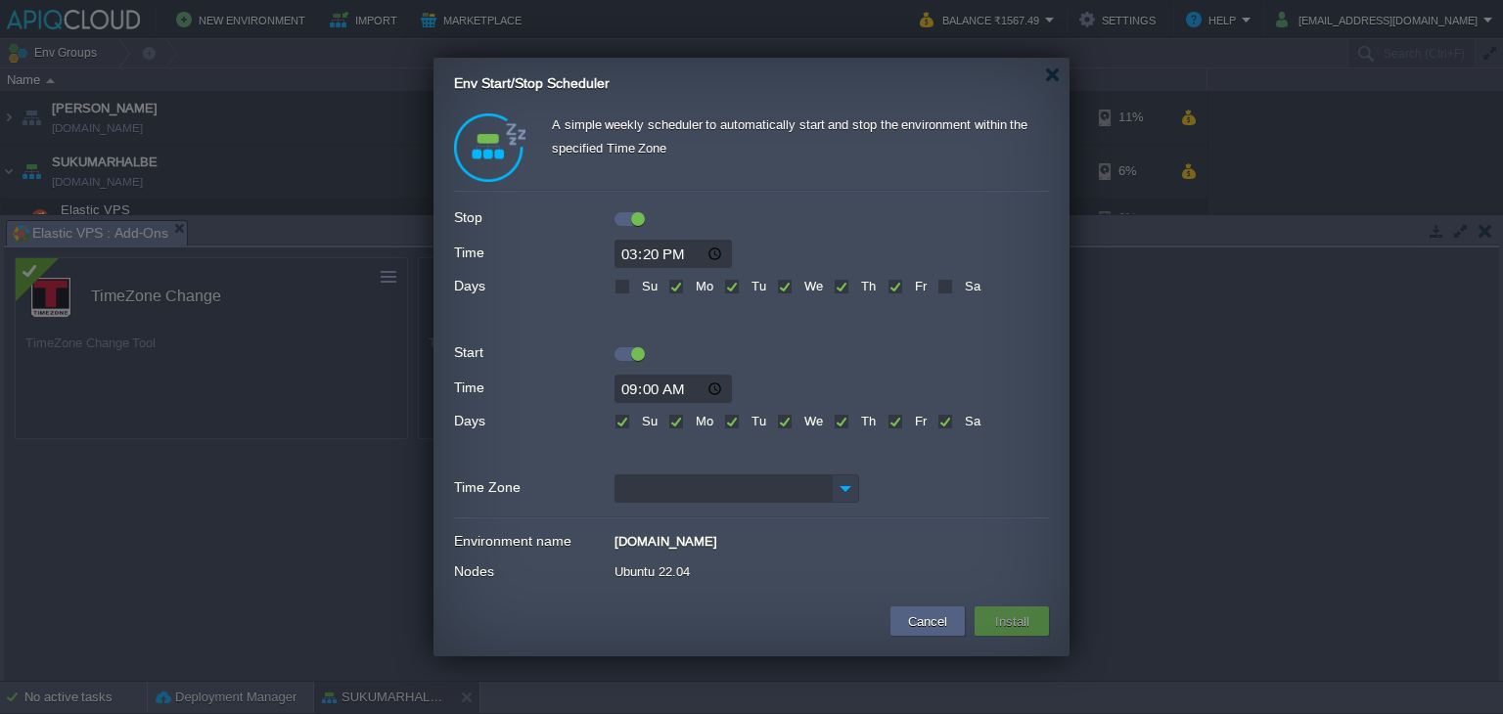
click at [851, 489] on img at bounding box center [845, 489] width 27 height 28
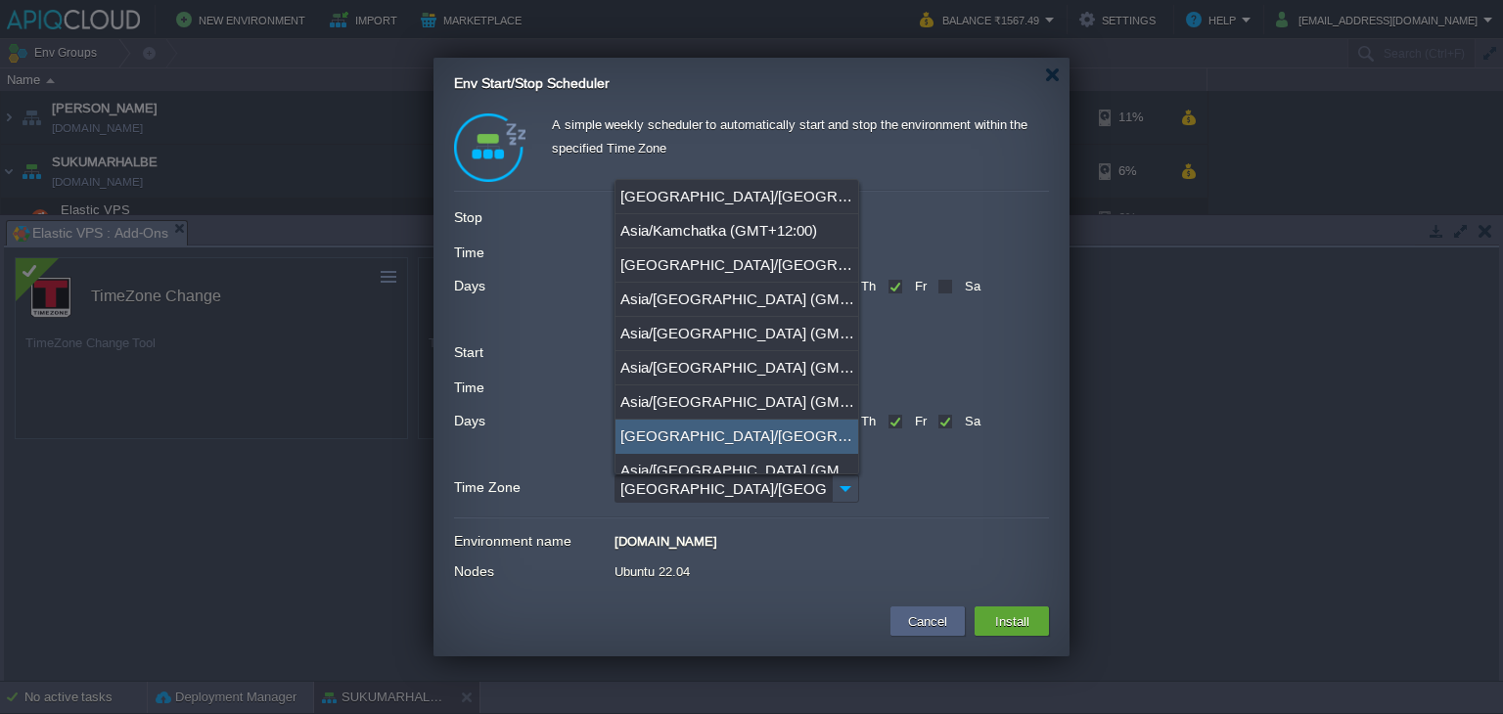
click at [694, 436] on div "[GEOGRAPHIC_DATA]/[GEOGRAPHIC_DATA] (GMT+05:30)" at bounding box center [736, 437] width 243 height 34
type input "[GEOGRAPHIC_DATA]/[GEOGRAPHIC_DATA] (GMT+05:30)"
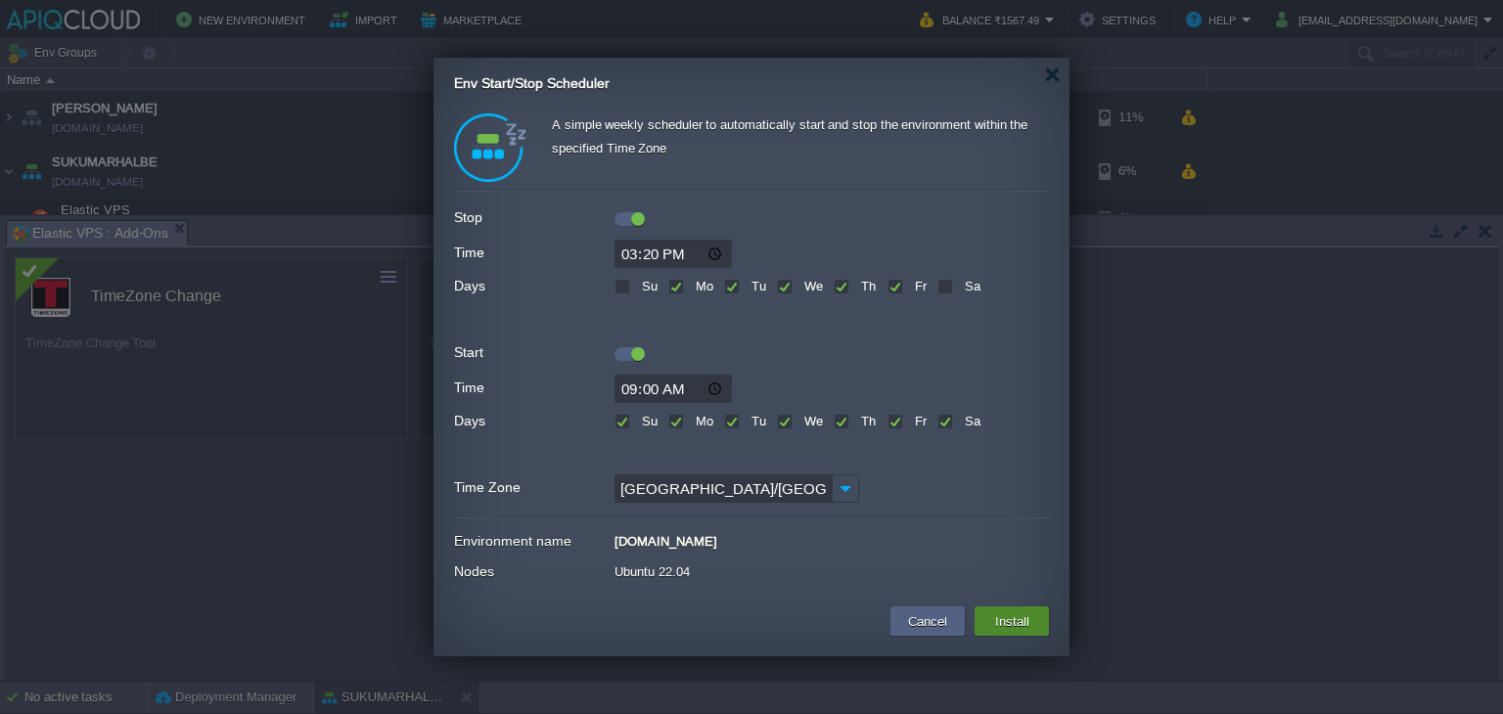
click at [1020, 615] on button "Install" at bounding box center [1012, 621] width 46 height 23
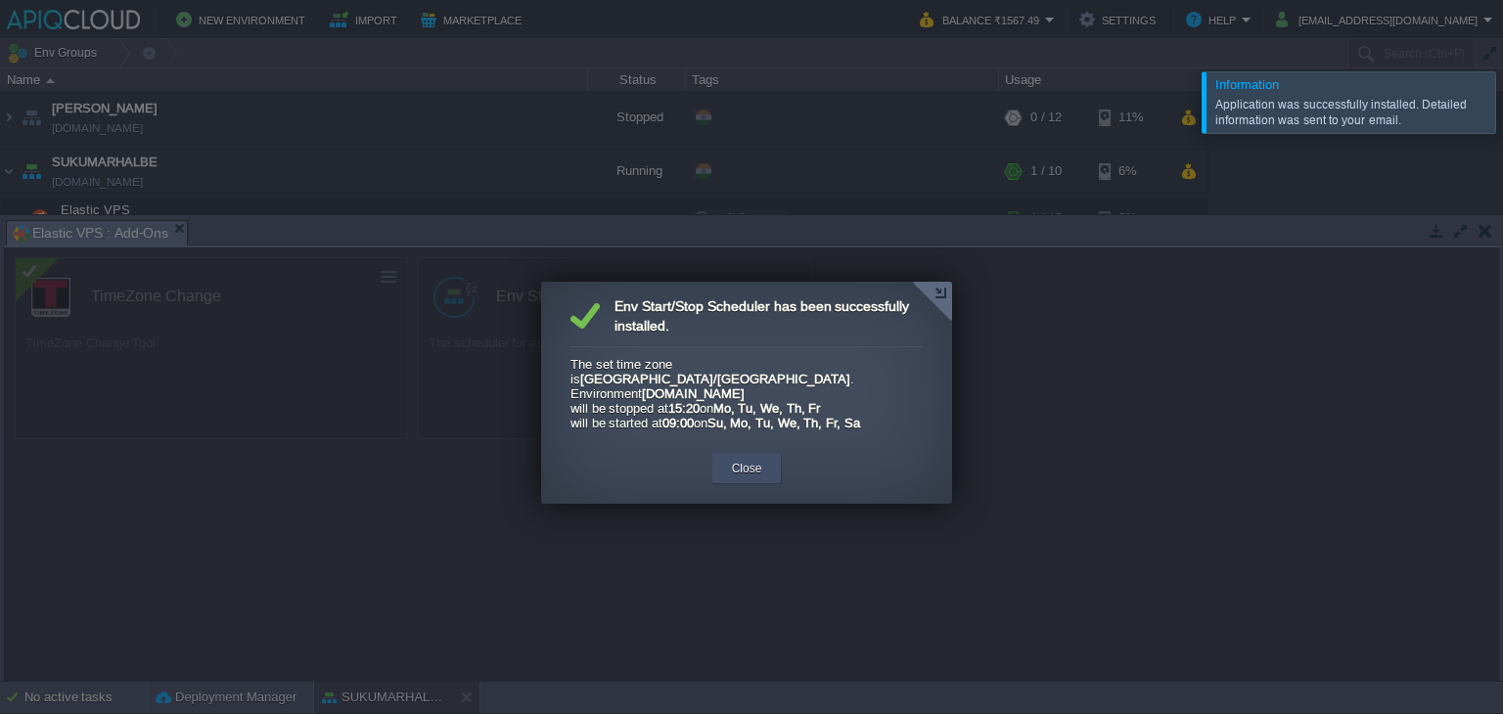
click at [771, 454] on div "Close" at bounding box center [746, 468] width 69 height 29
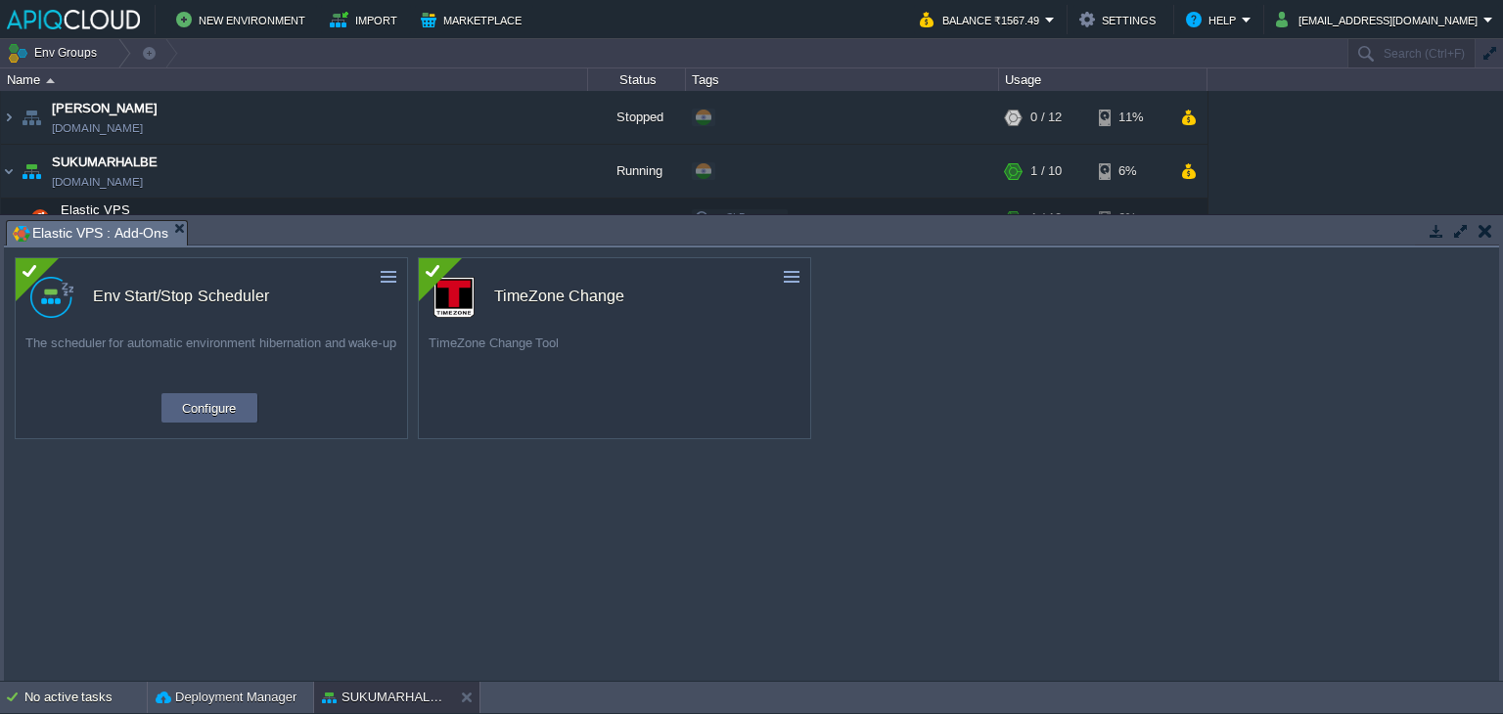
click at [1490, 232] on button "button" at bounding box center [1485, 231] width 14 height 18
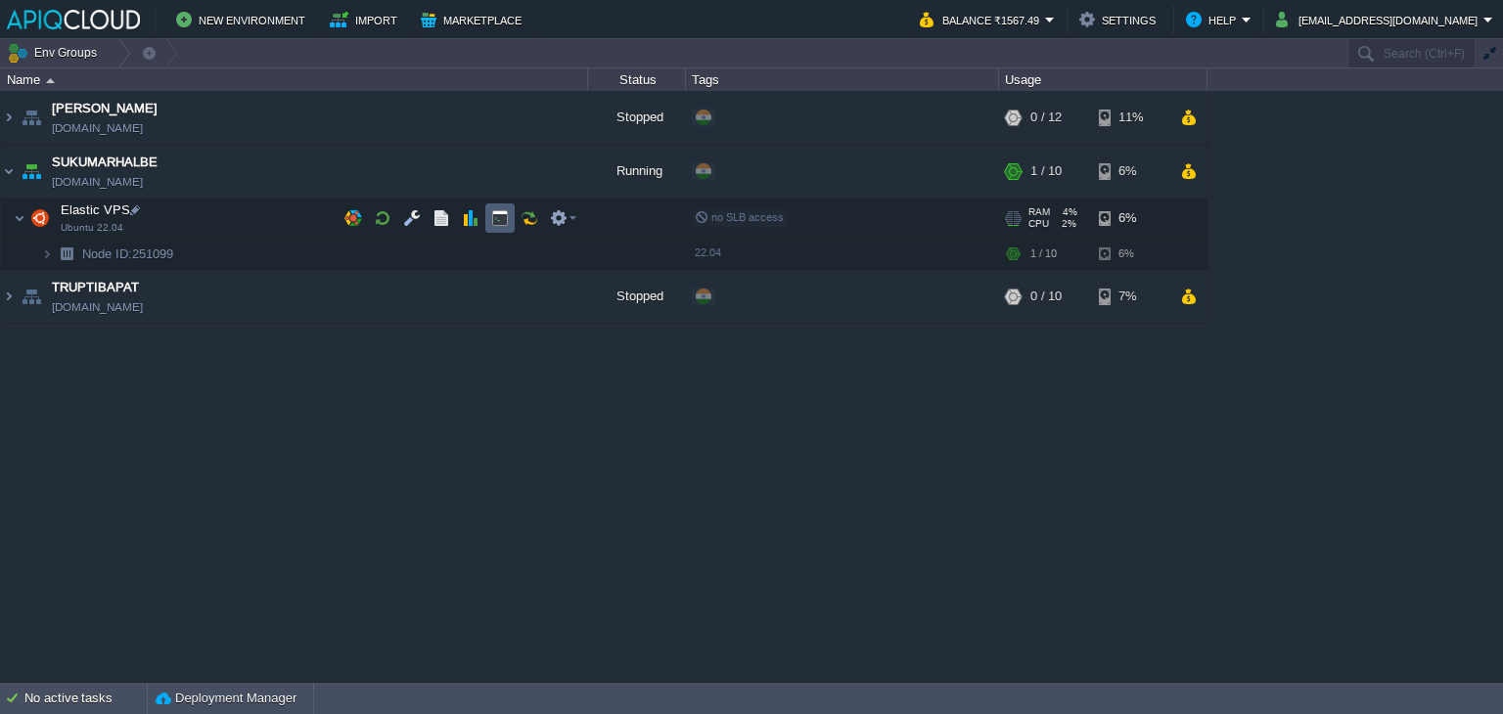
click at [491, 214] on button "button" at bounding box center [500, 218] width 18 height 18
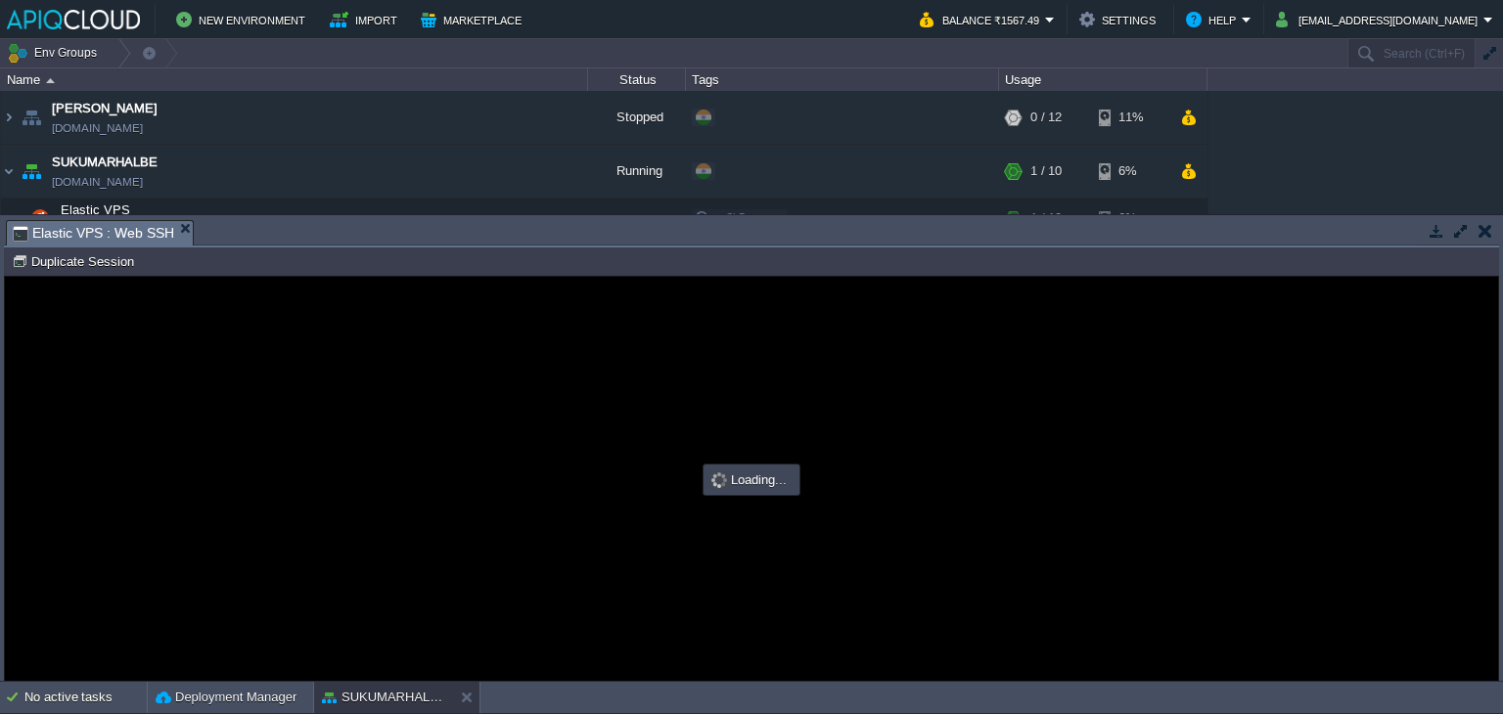
type input "#000000"
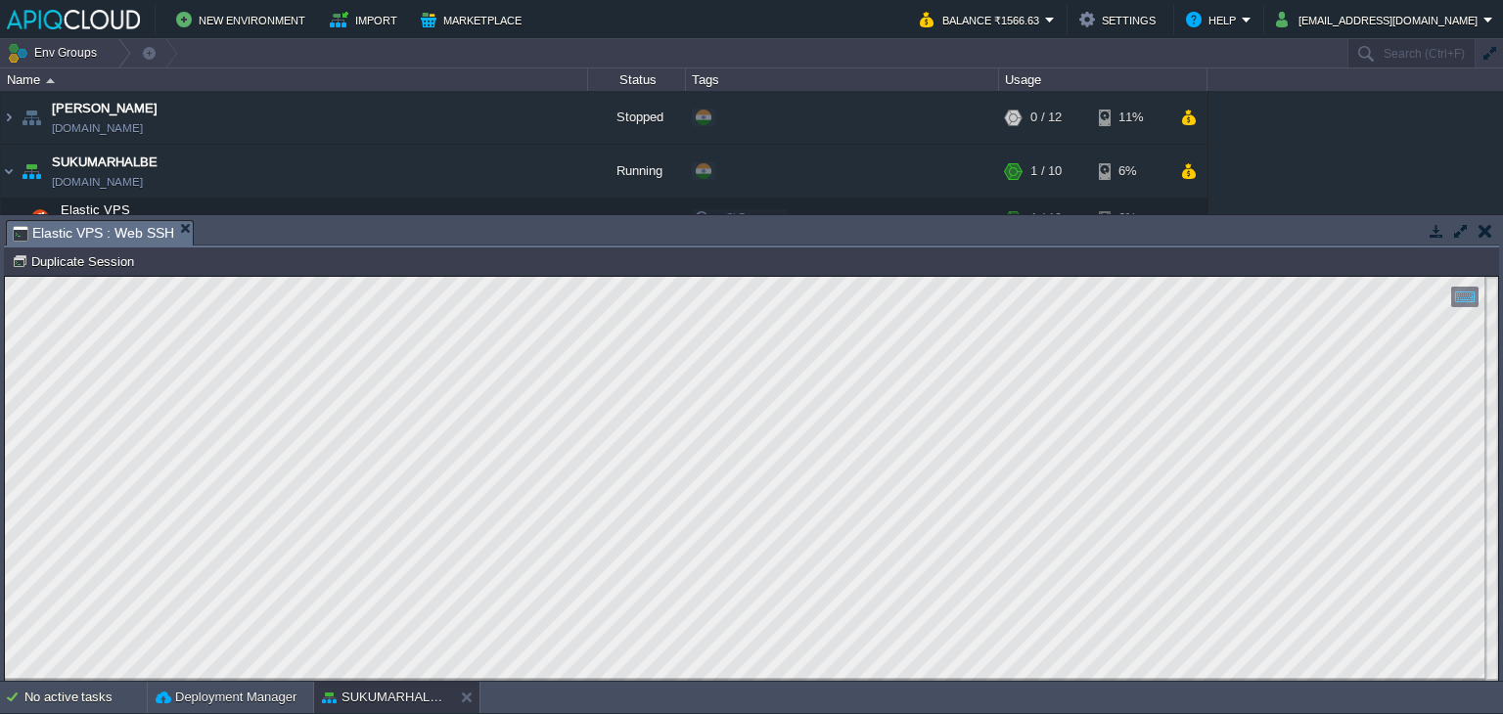
click at [1483, 230] on button "button" at bounding box center [1485, 231] width 14 height 18
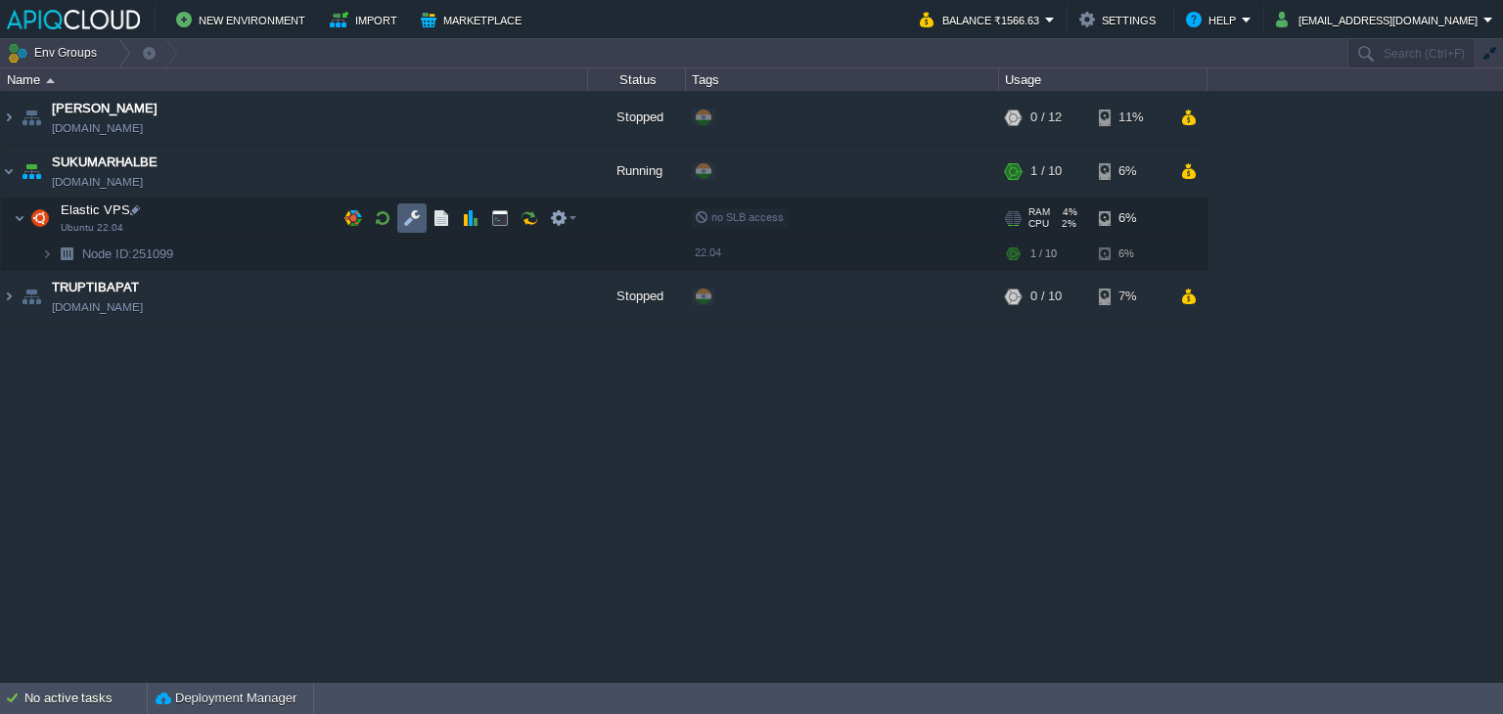
click at [407, 208] on td at bounding box center [411, 218] width 29 height 29
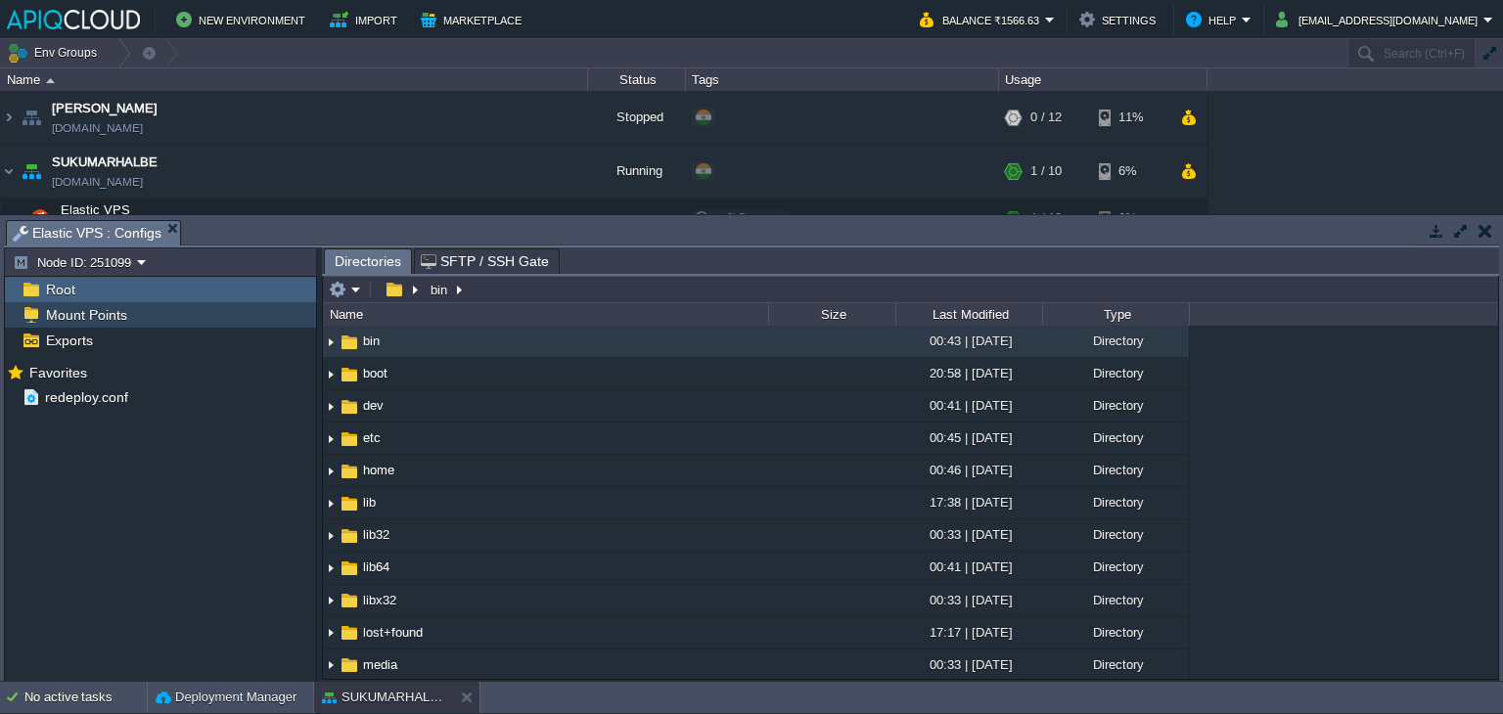
click at [82, 318] on span "Mount Points" at bounding box center [86, 315] width 88 height 18
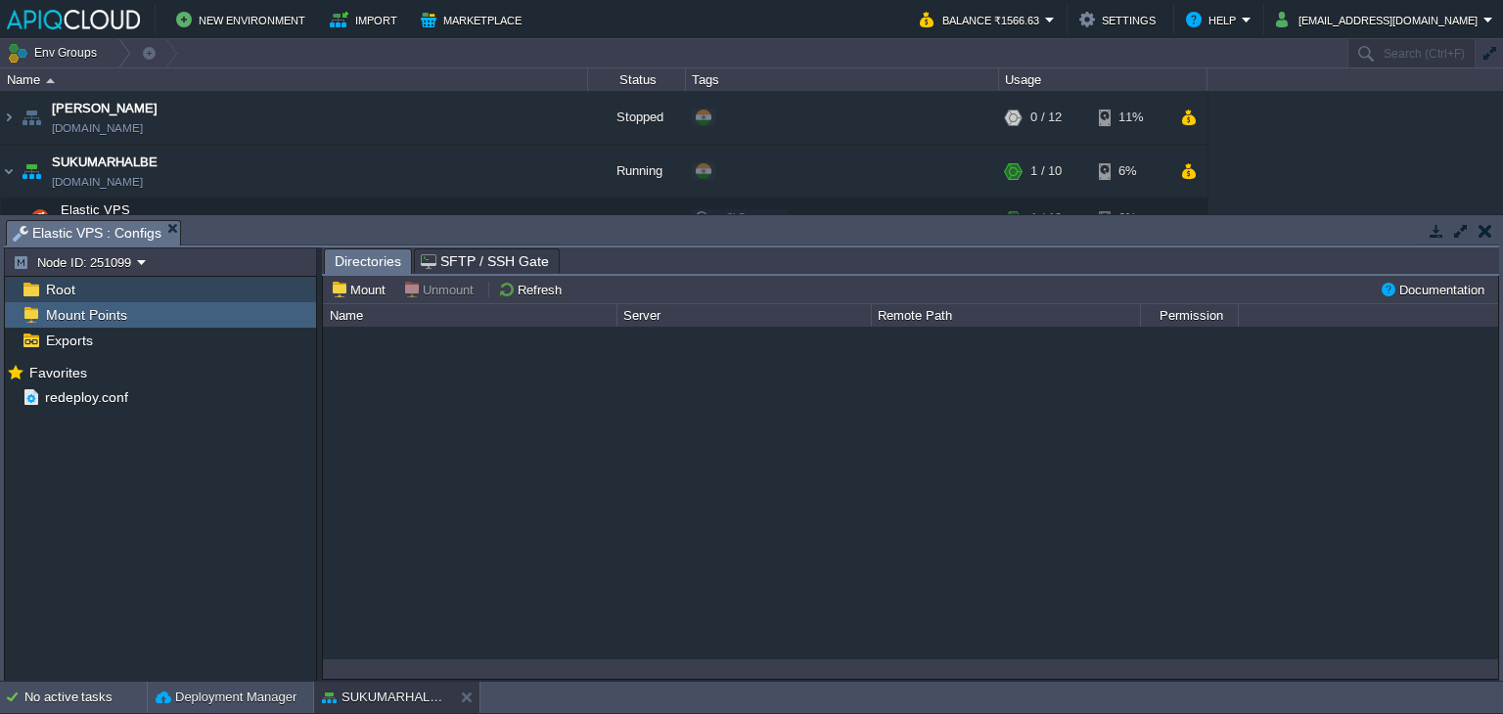
click at [54, 292] on span "Root" at bounding box center [60, 290] width 36 height 18
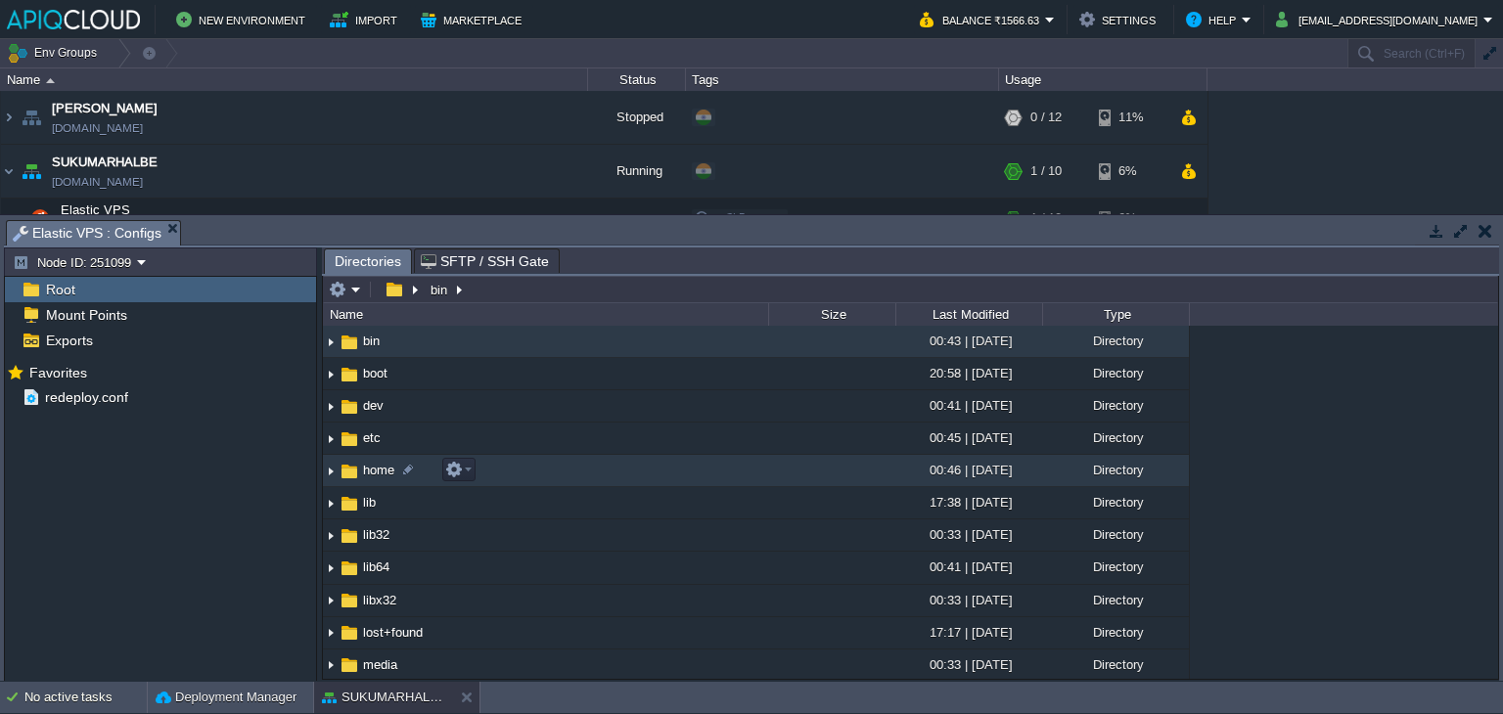
click at [326, 471] on img at bounding box center [331, 471] width 16 height 30
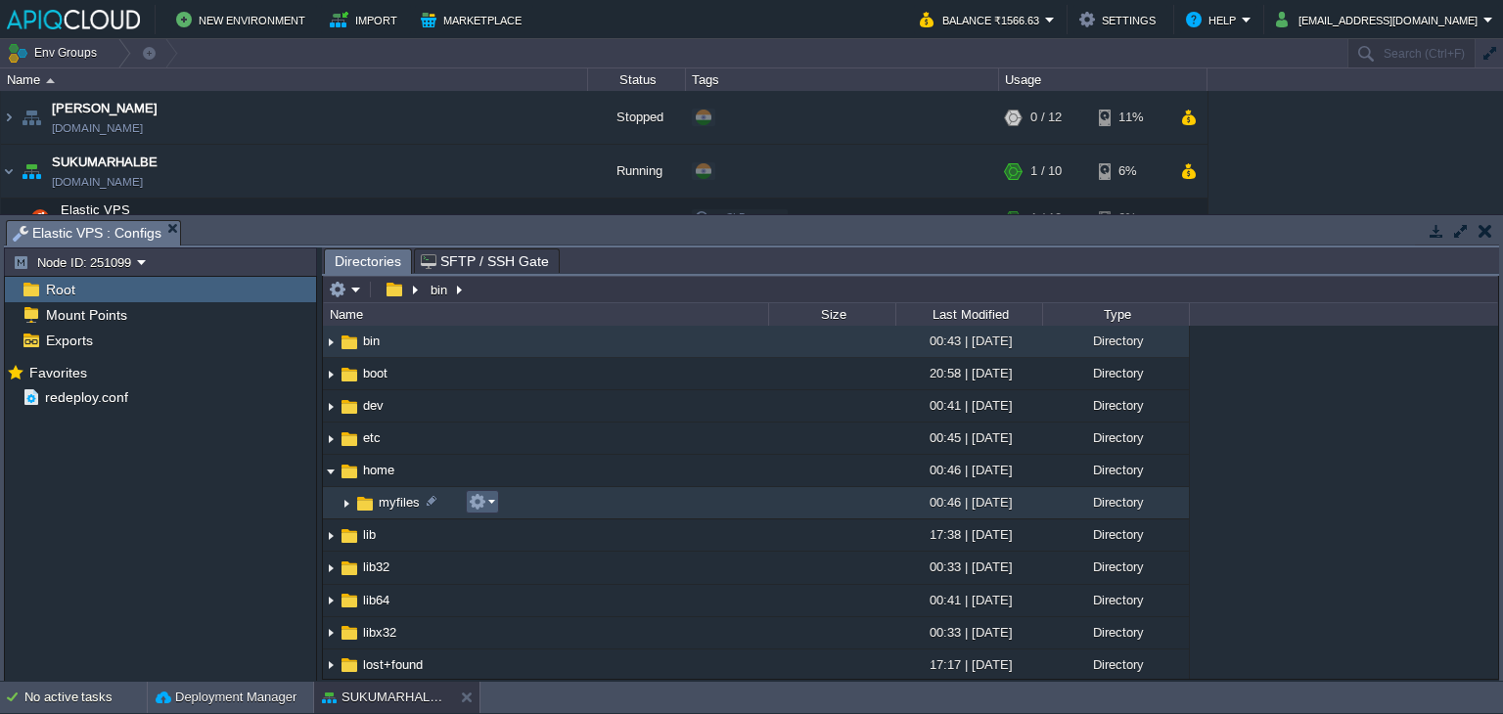
click at [496, 502] on td at bounding box center [482, 501] width 33 height 23
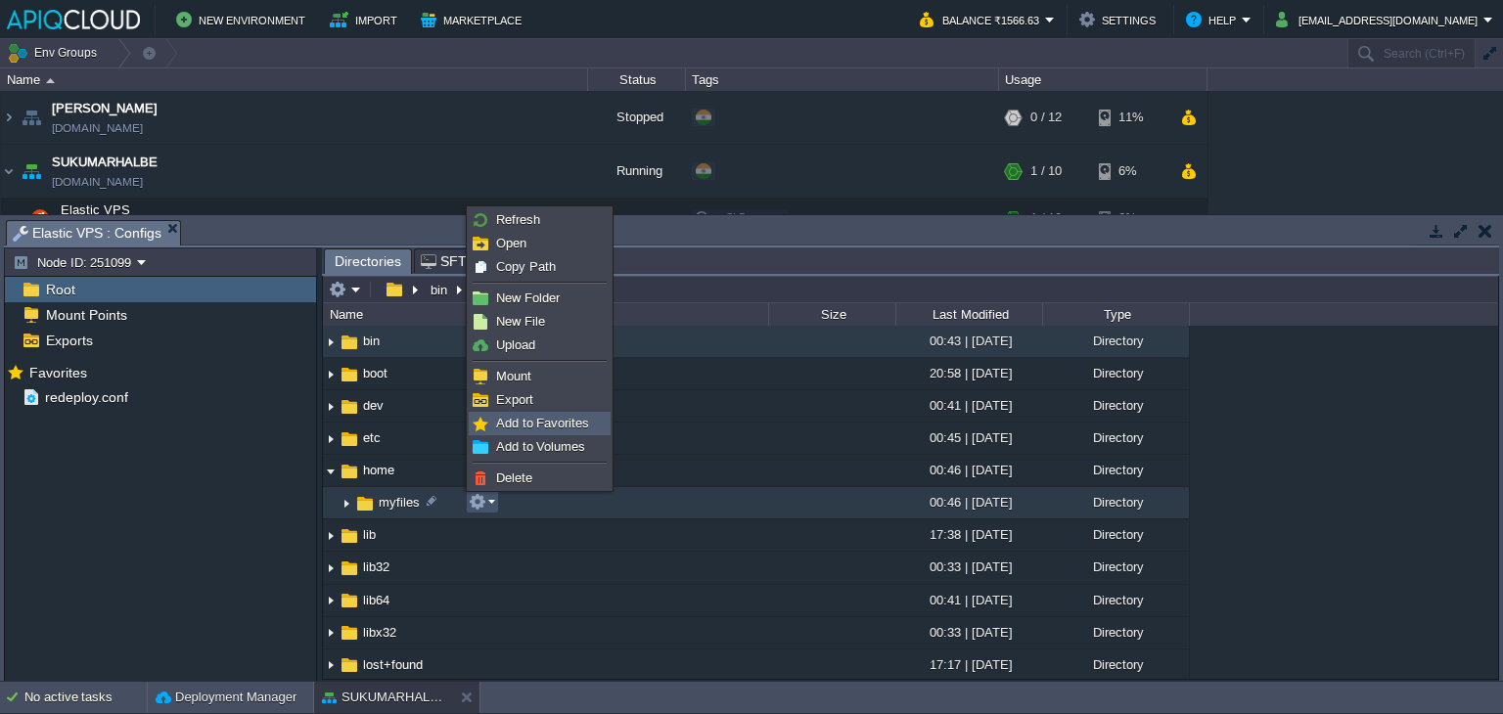
click at [549, 427] on span "Add to Favorites" at bounding box center [542, 423] width 93 height 15
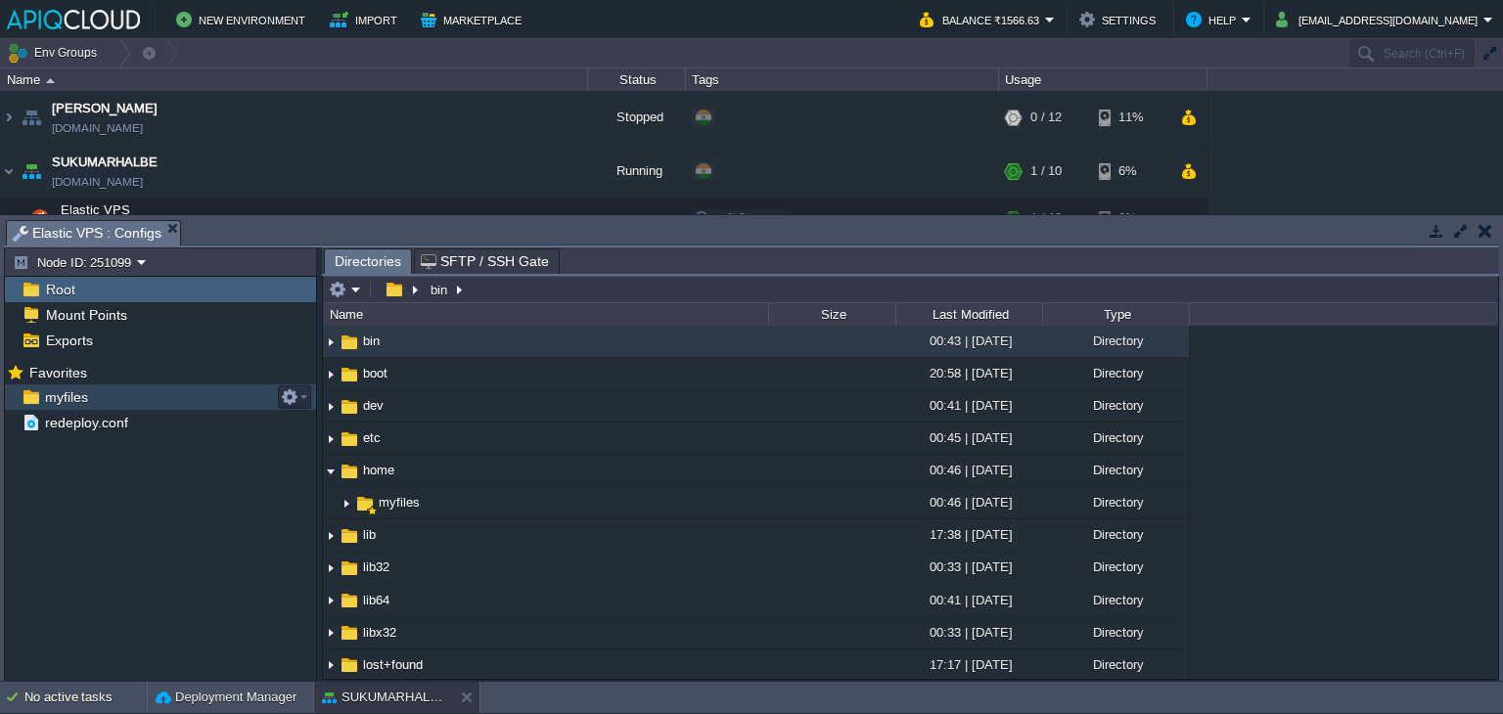
click at [41, 392] on span "myfiles" at bounding box center [66, 397] width 50 height 18
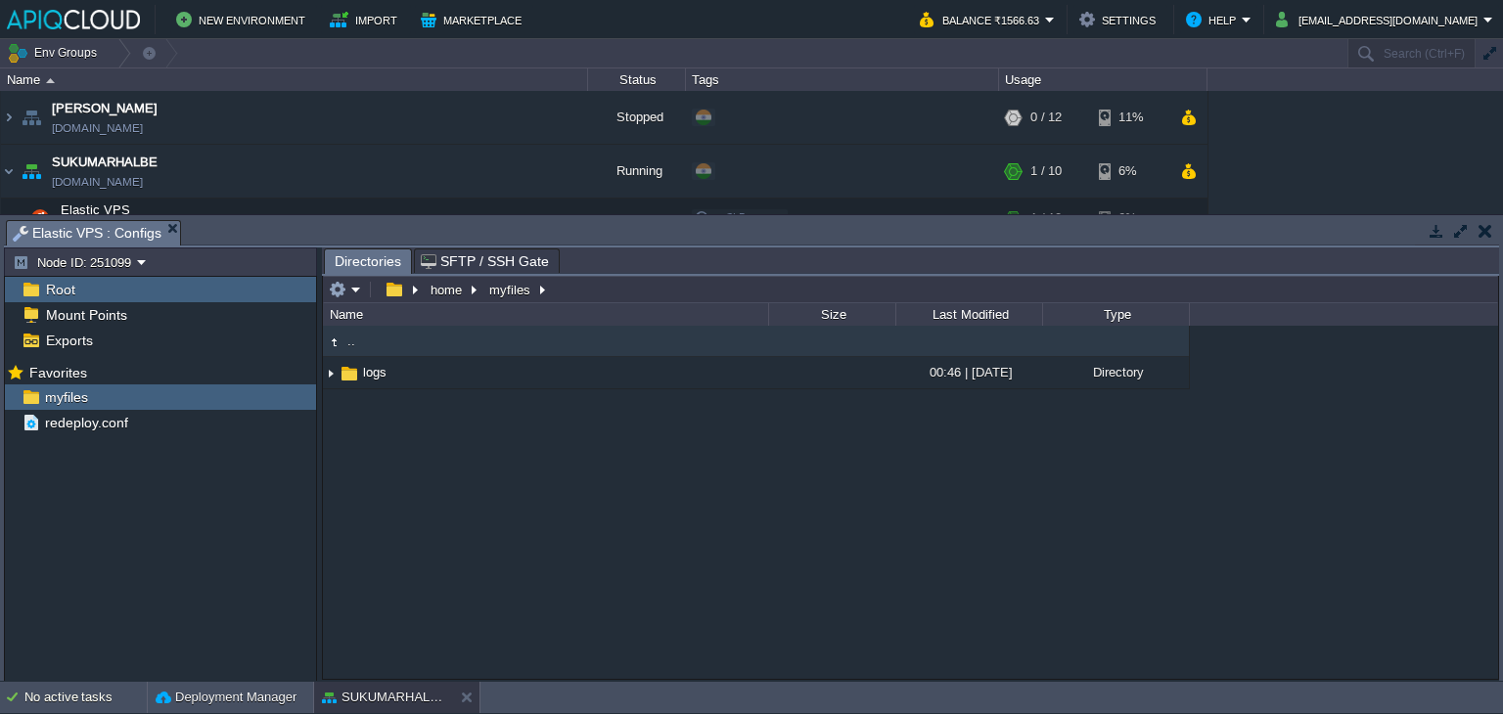
click at [1483, 231] on button "button" at bounding box center [1485, 231] width 14 height 18
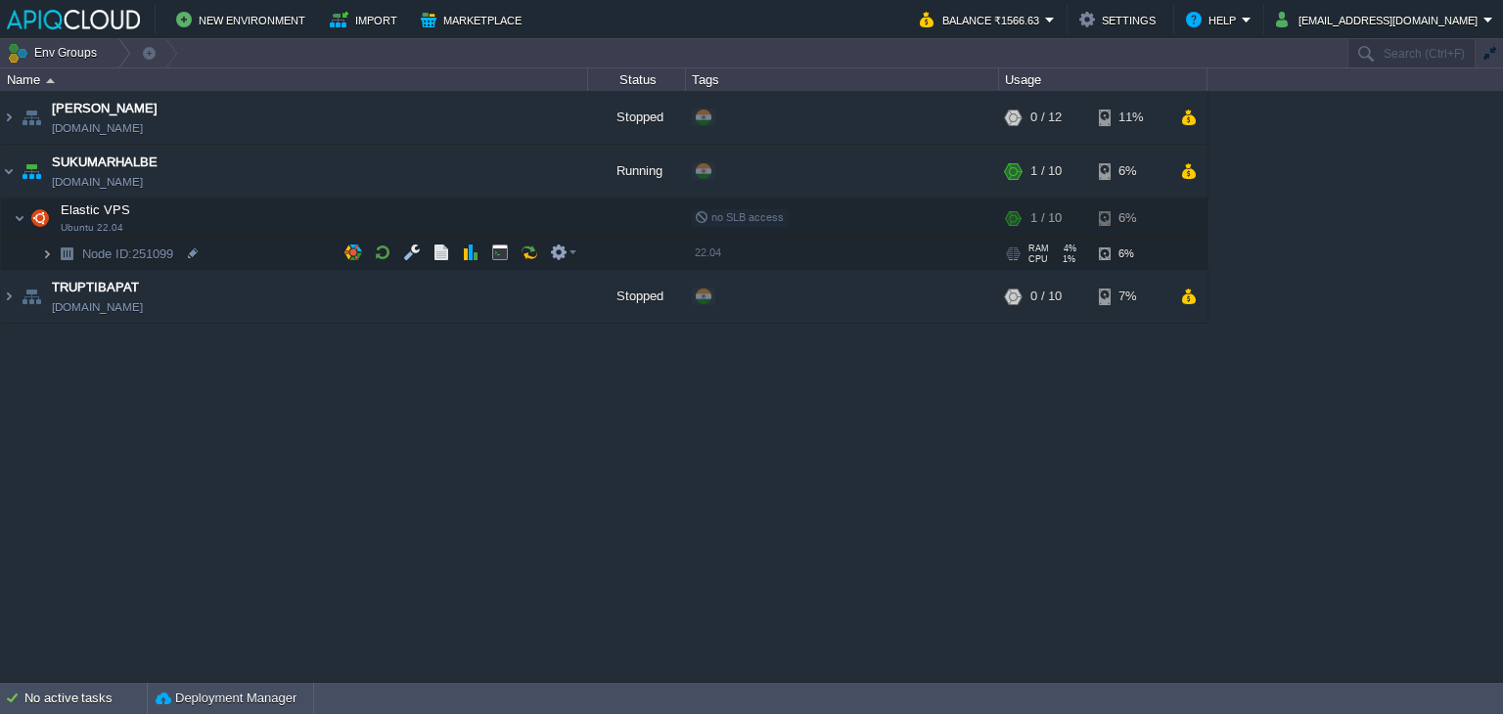
click at [47, 251] on img at bounding box center [47, 254] width 12 height 30
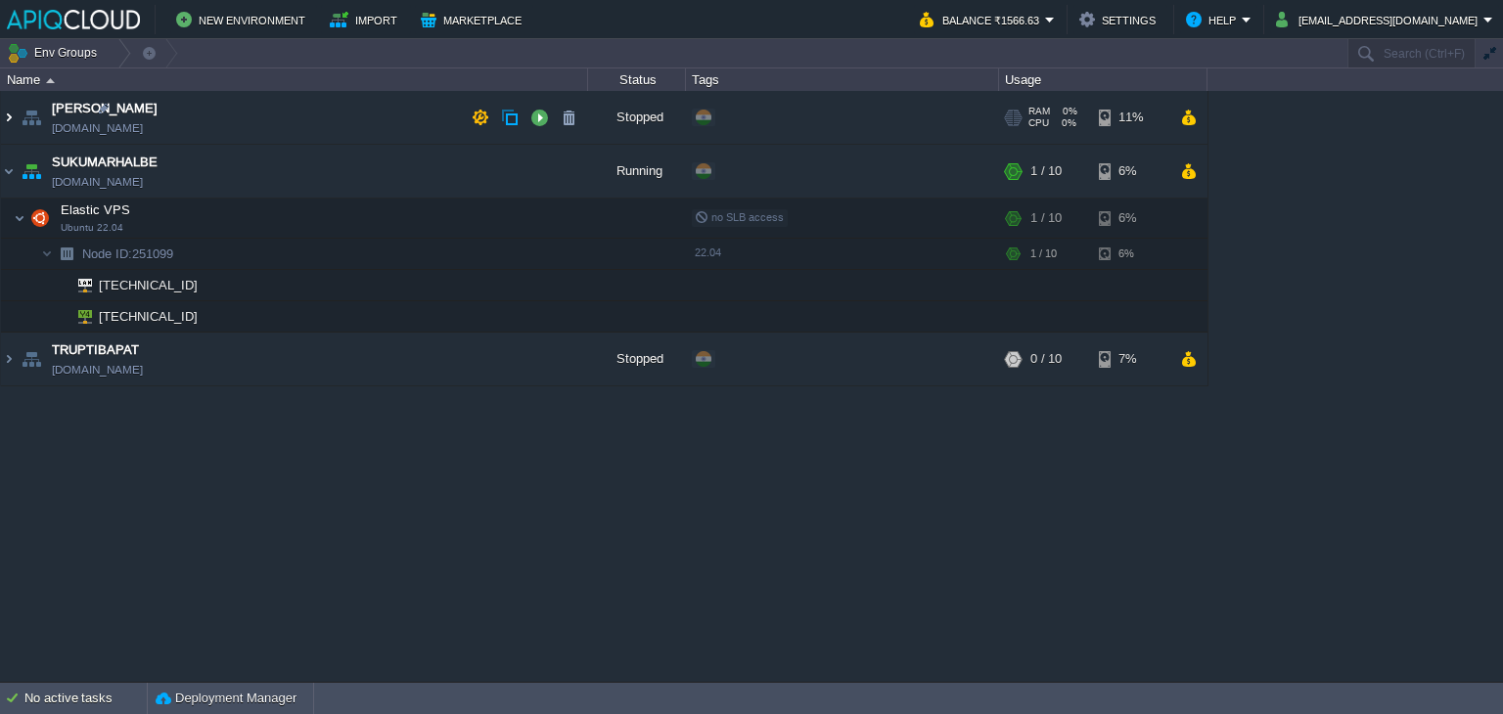
click at [14, 116] on img at bounding box center [9, 117] width 16 height 53
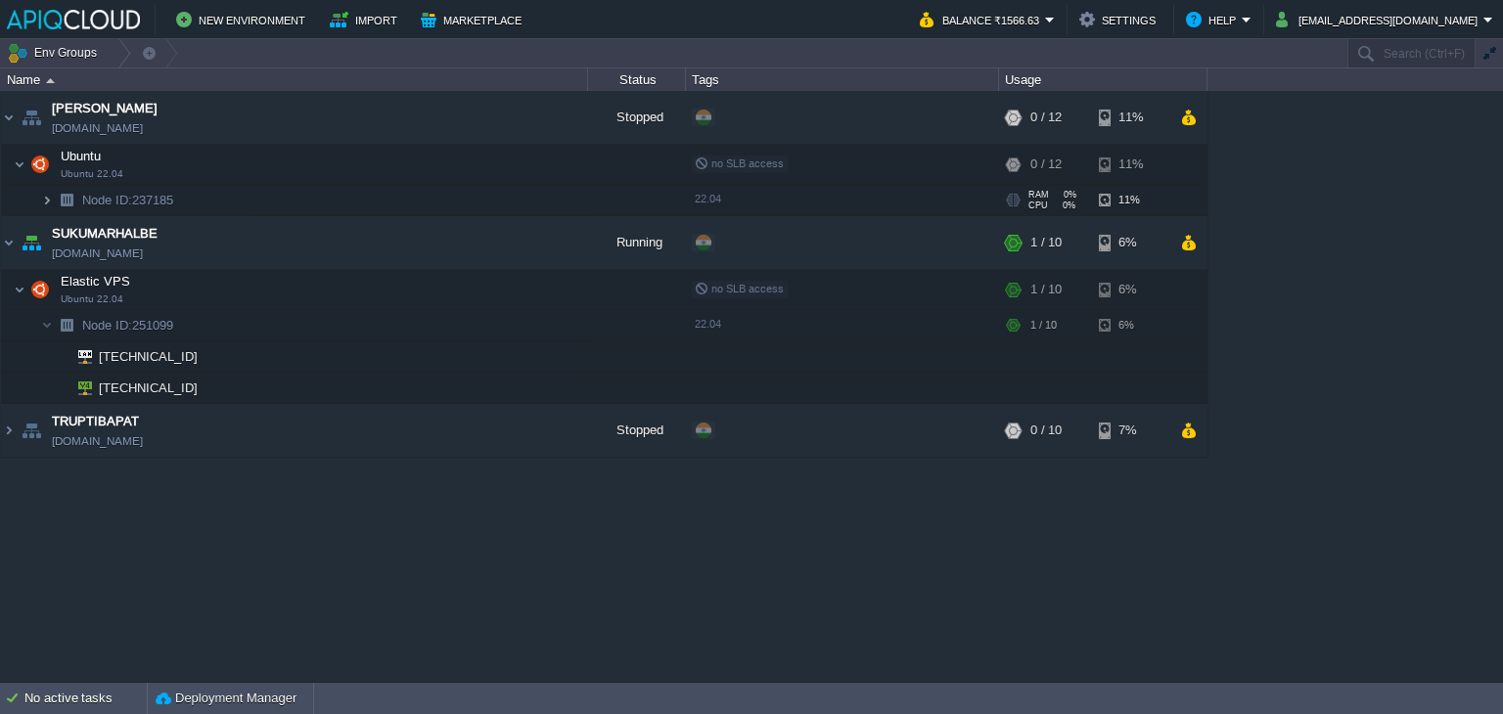
click at [44, 199] on img at bounding box center [47, 200] width 12 height 30
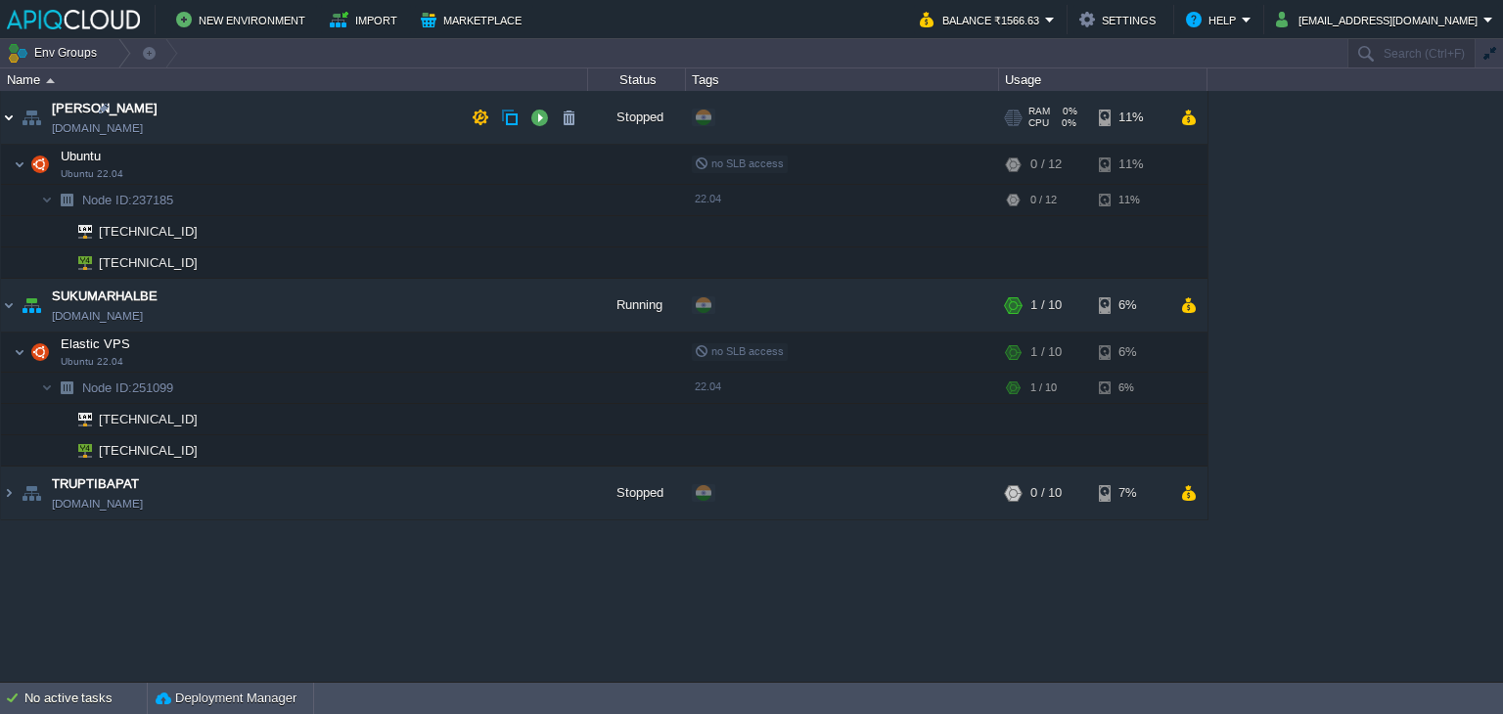
click at [11, 118] on img at bounding box center [9, 117] width 16 height 53
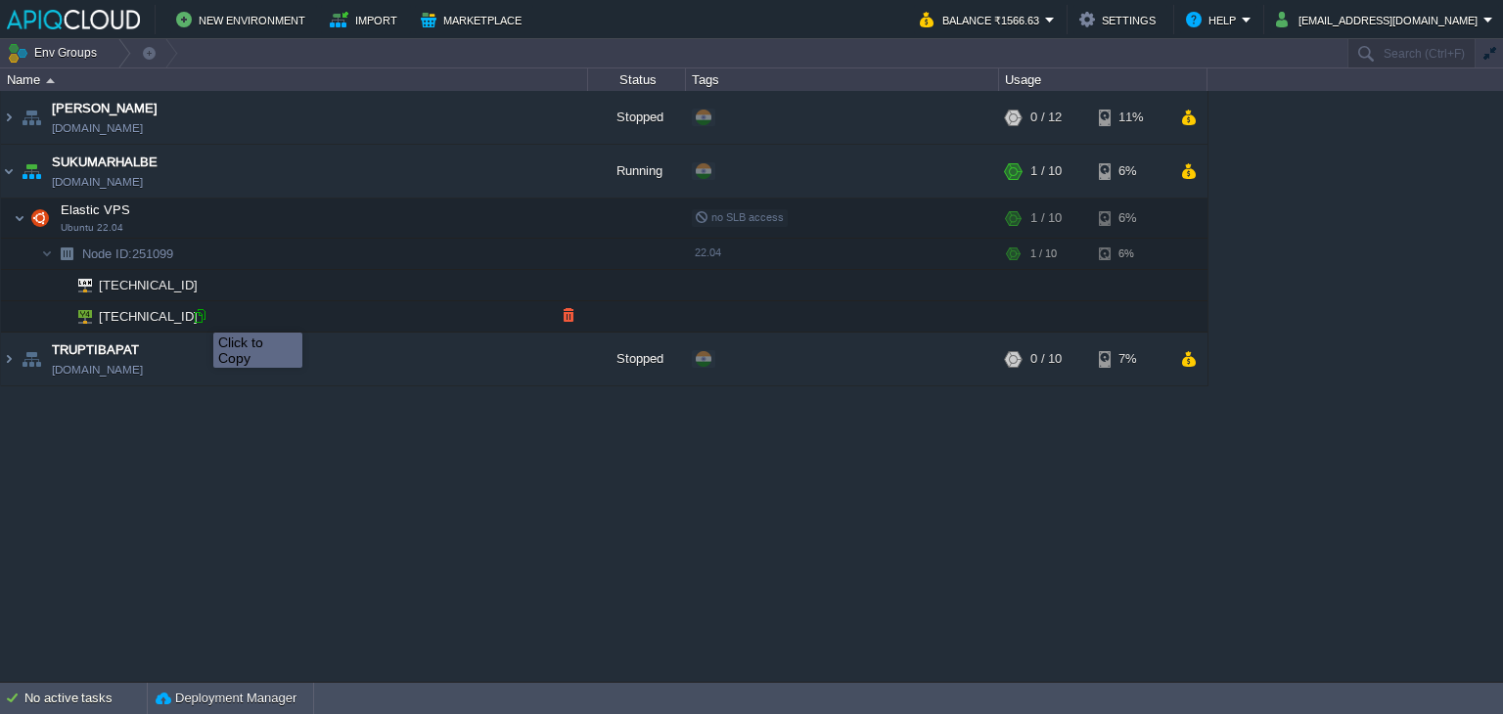
click at [199, 315] on div at bounding box center [200, 316] width 18 height 18
click at [495, 215] on button "button" at bounding box center [500, 218] width 18 height 18
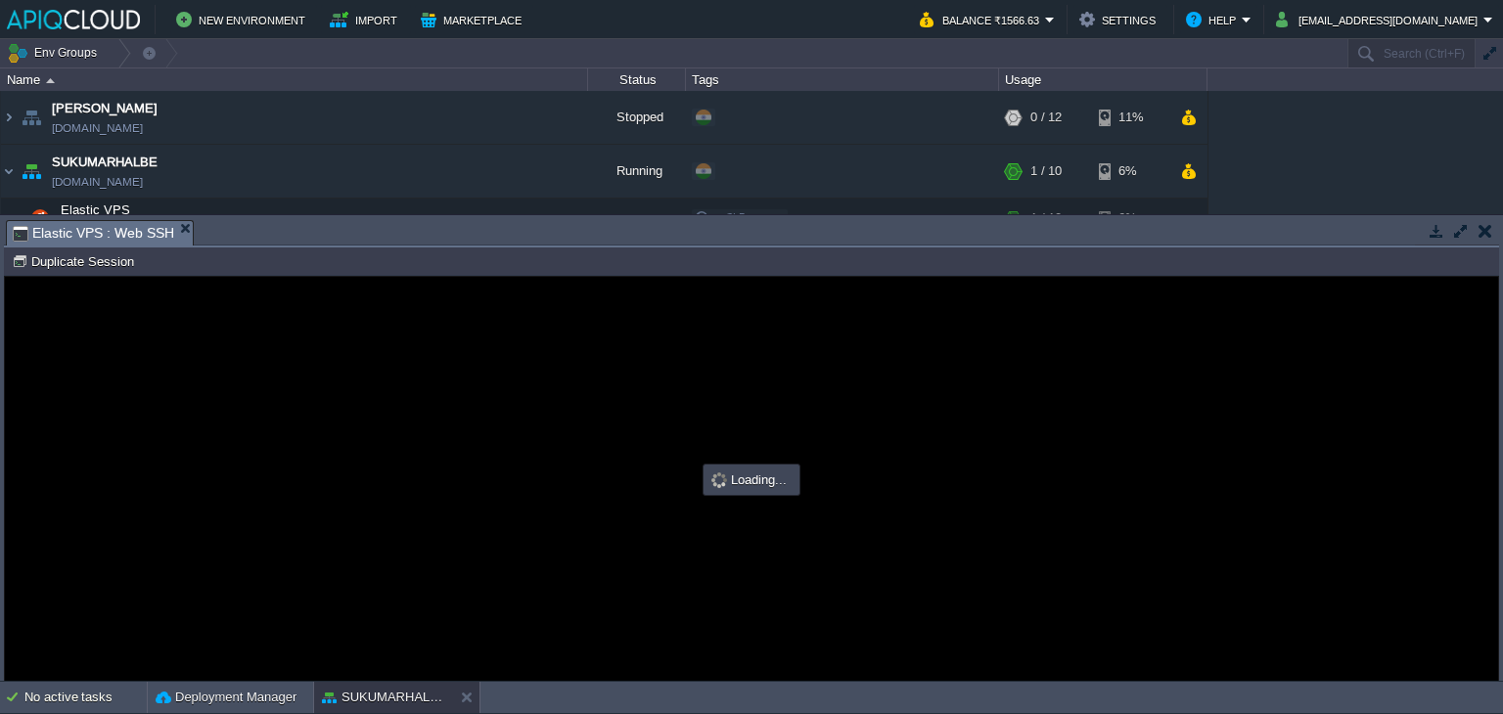
type input "#000000"
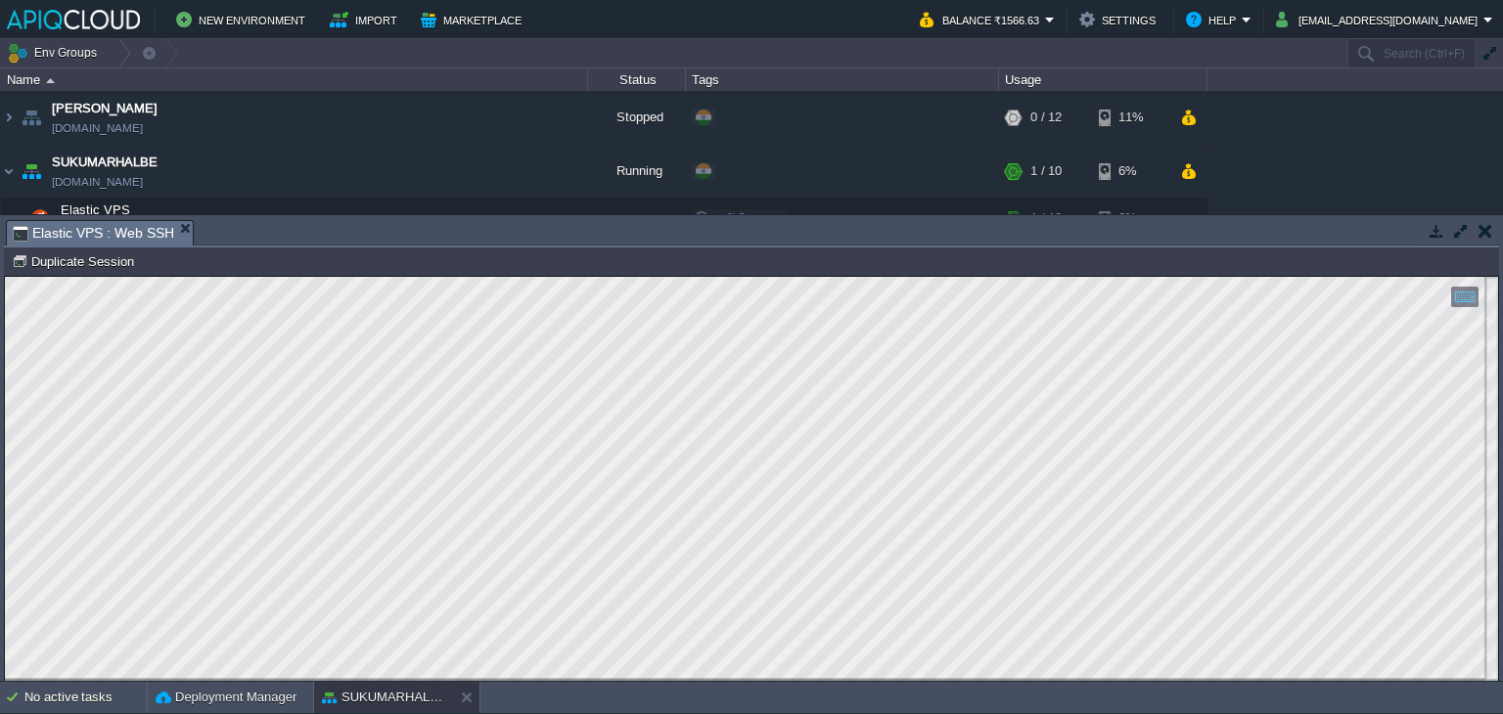
click at [1479, 229] on button "button" at bounding box center [1485, 231] width 14 height 18
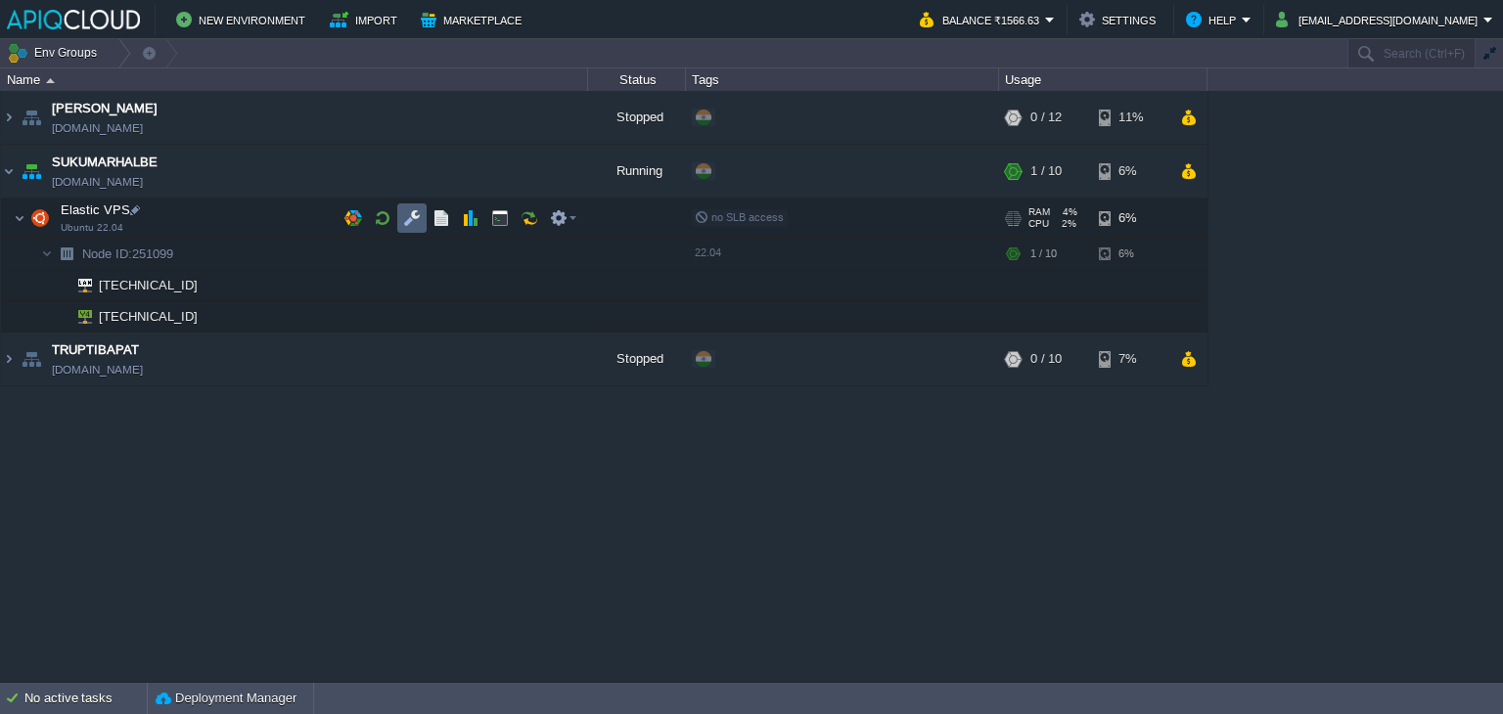
click at [412, 216] on button "button" at bounding box center [412, 218] width 18 height 18
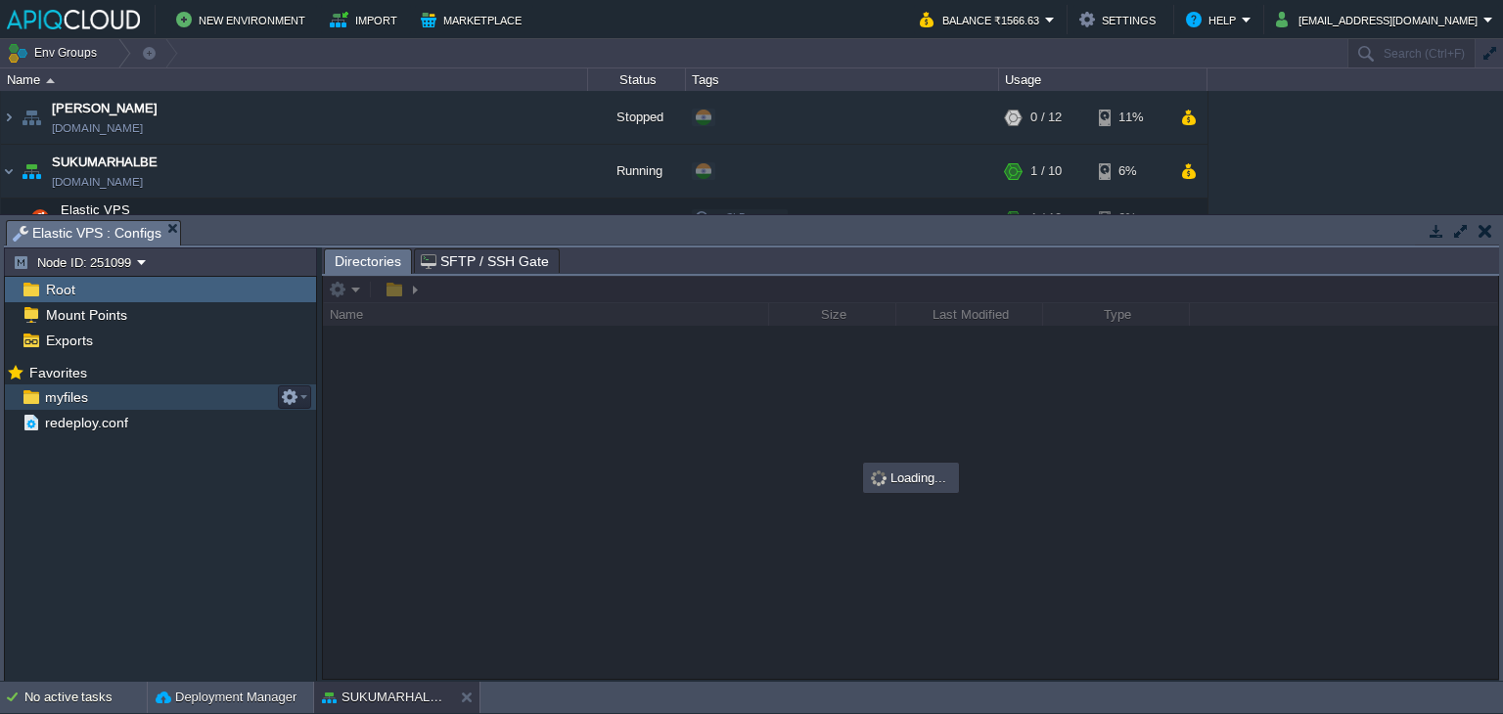
click at [58, 394] on span "myfiles" at bounding box center [66, 397] width 50 height 18
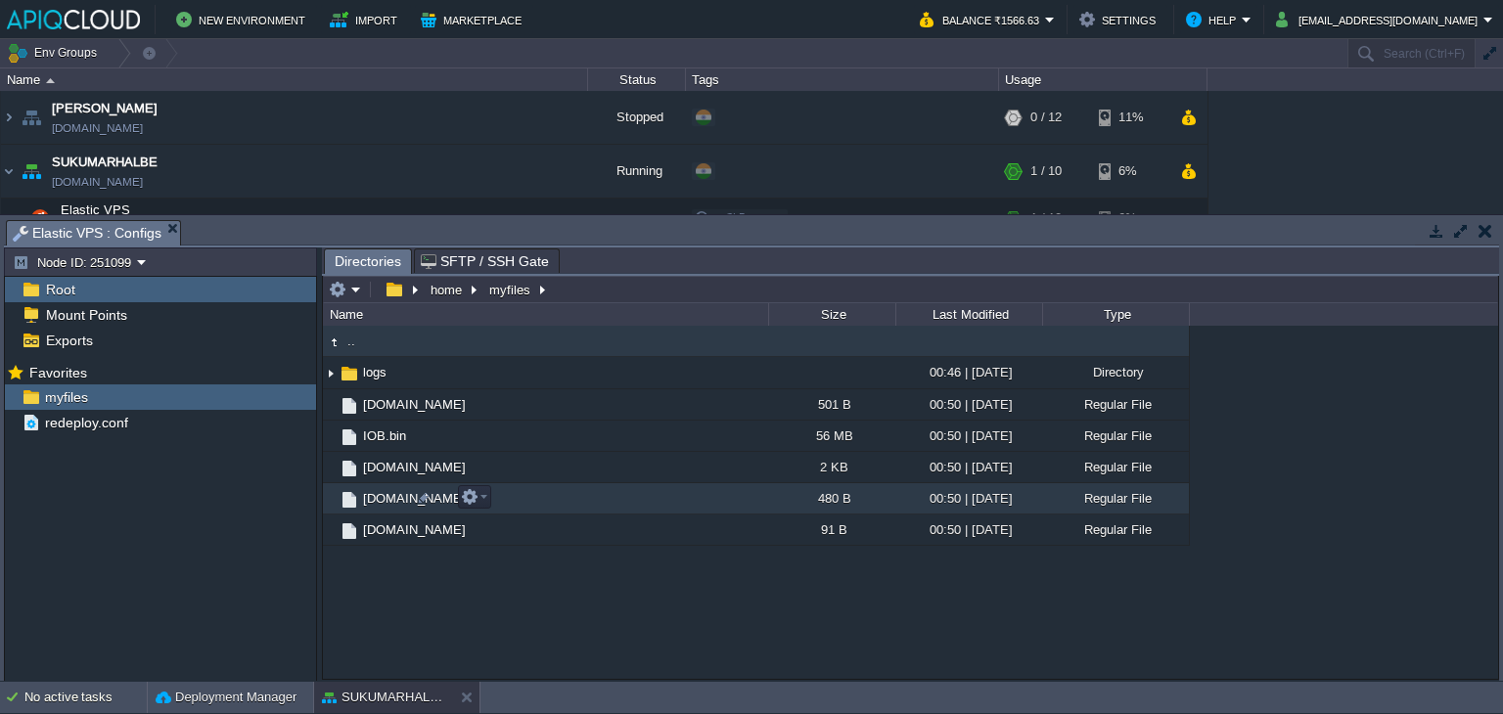
click at [374, 497] on span "[DOMAIN_NAME]" at bounding box center [414, 498] width 109 height 17
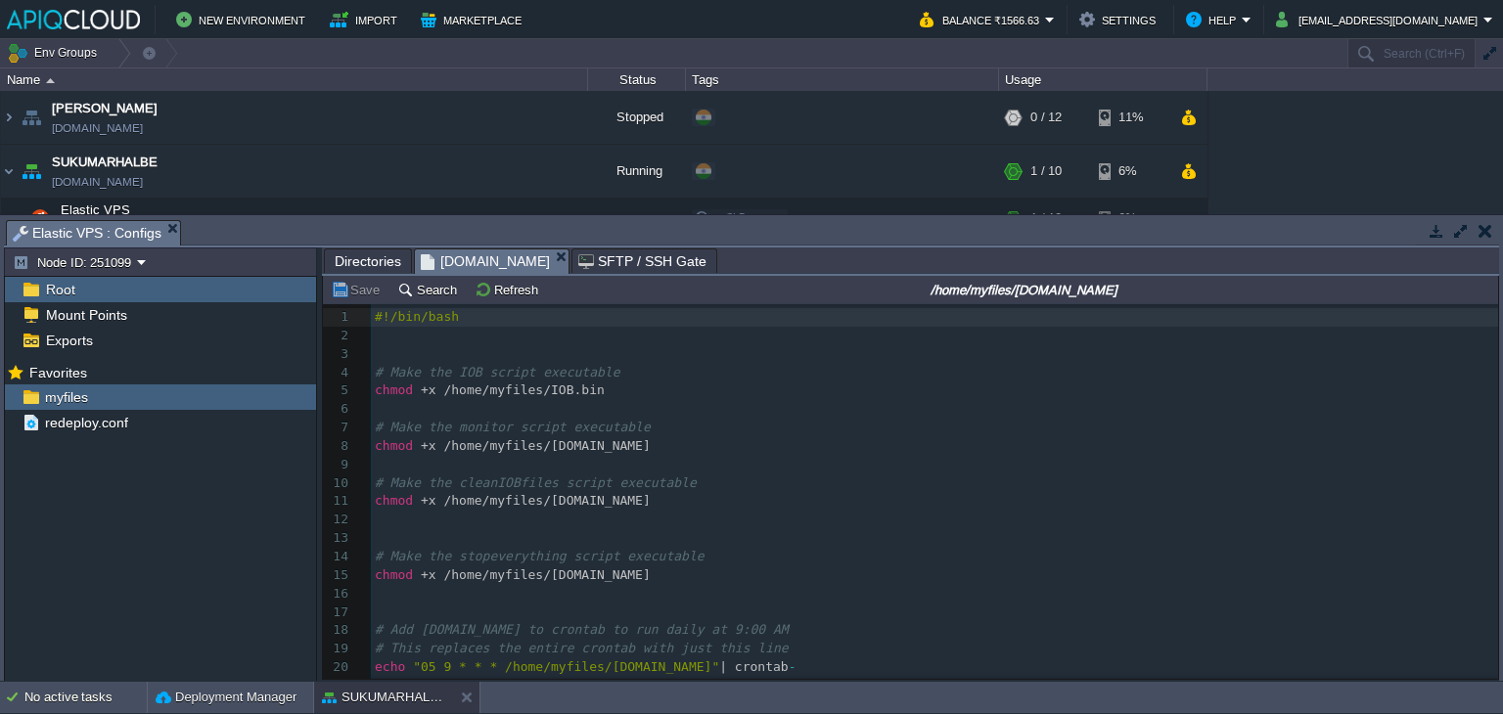
scroll to position [1, 0]
click at [1492, 230] on td at bounding box center [1484, 230] width 24 height 23
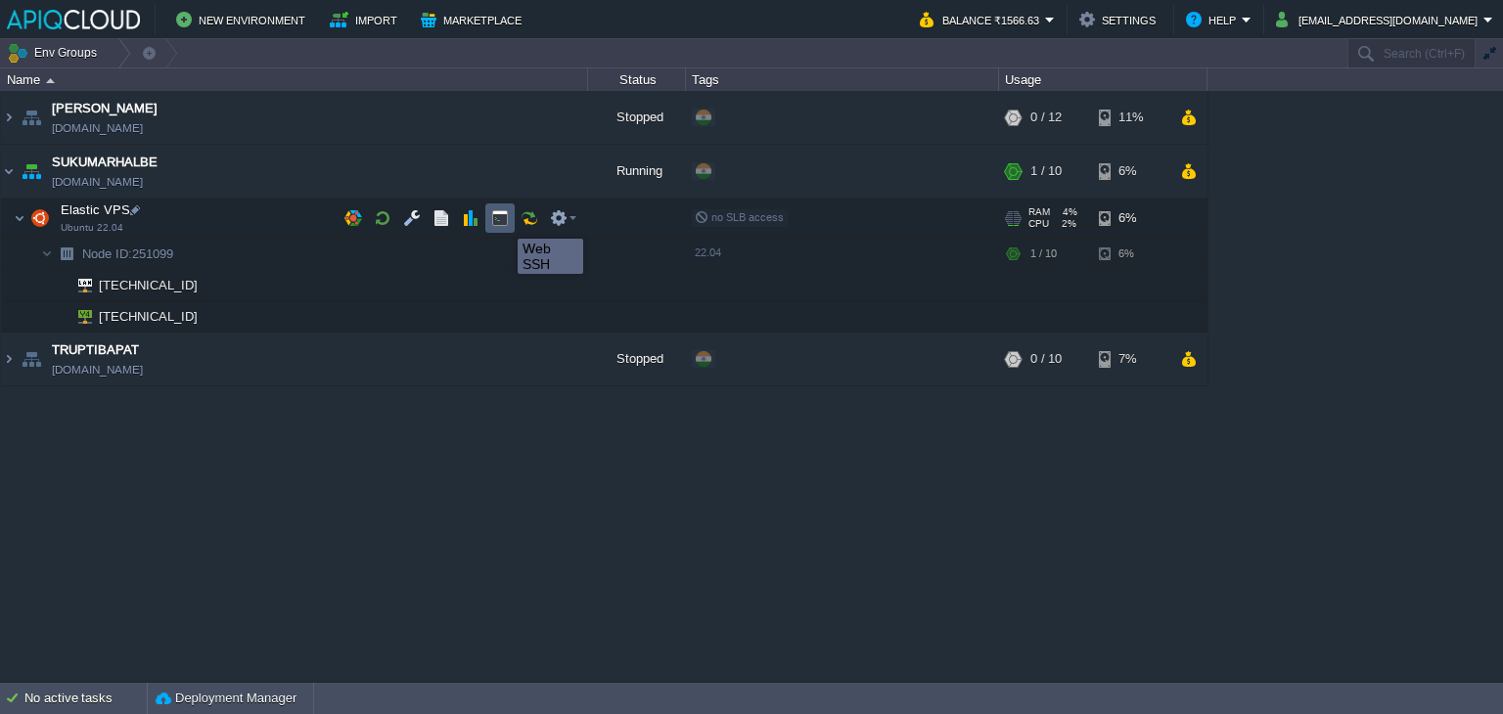
click at [503, 221] on button "button" at bounding box center [500, 218] width 18 height 18
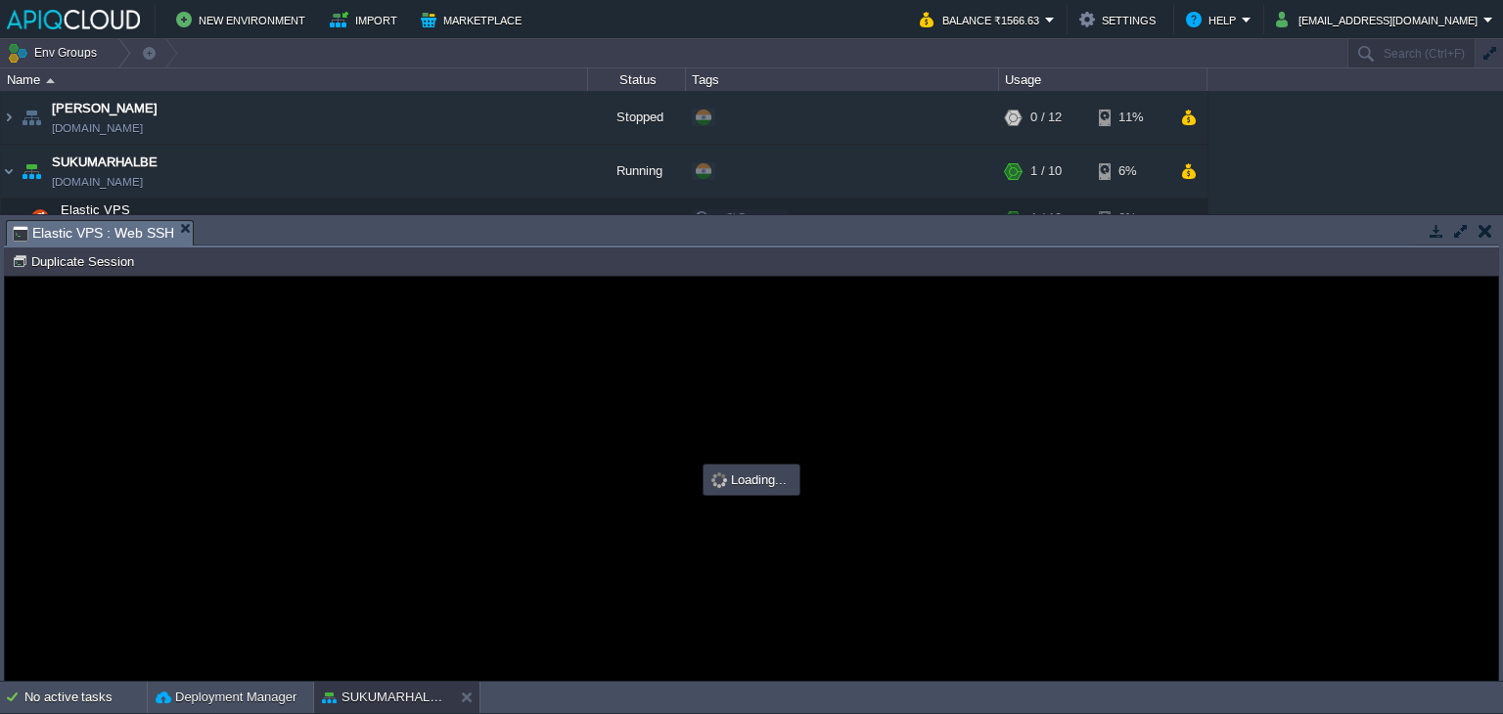
scroll to position [0, 0]
type input "#000000"
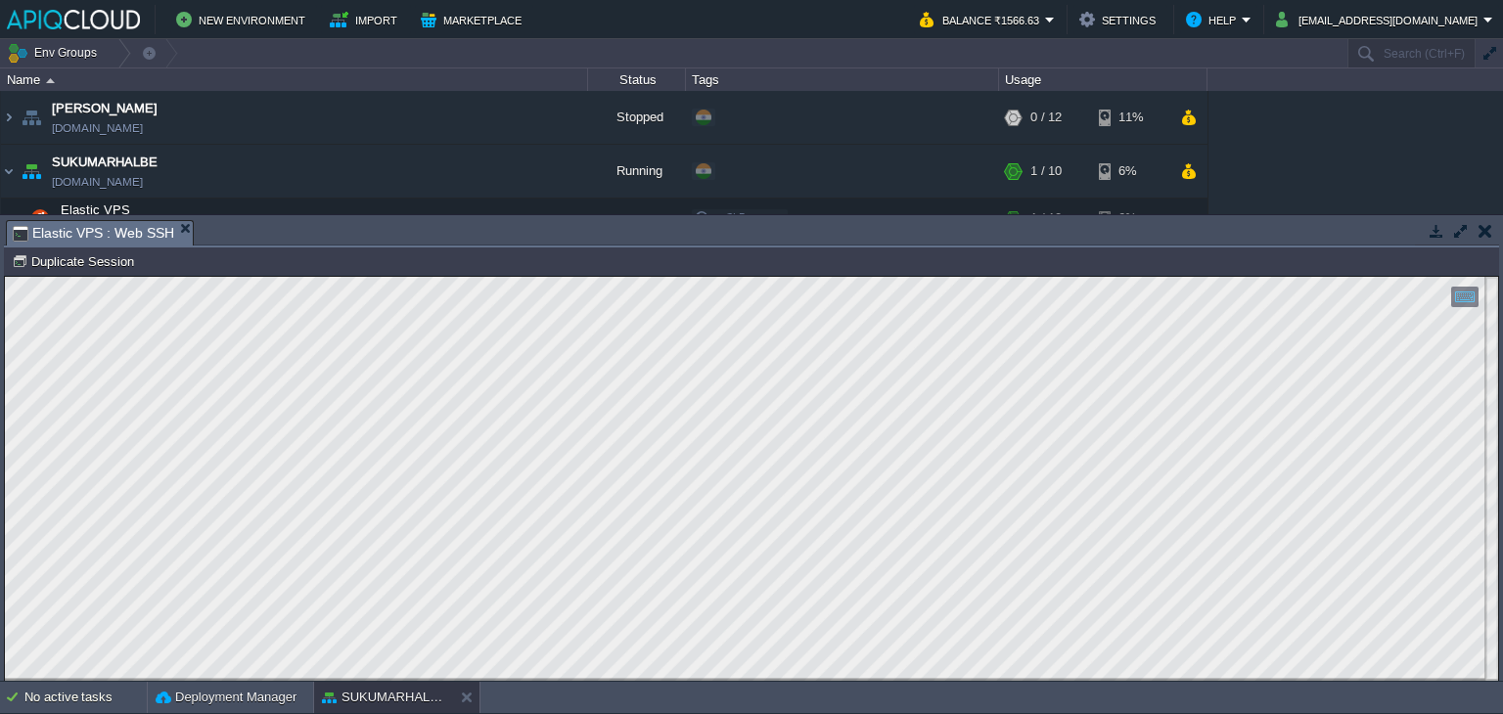
click at [1485, 224] on button "button" at bounding box center [1485, 231] width 14 height 18
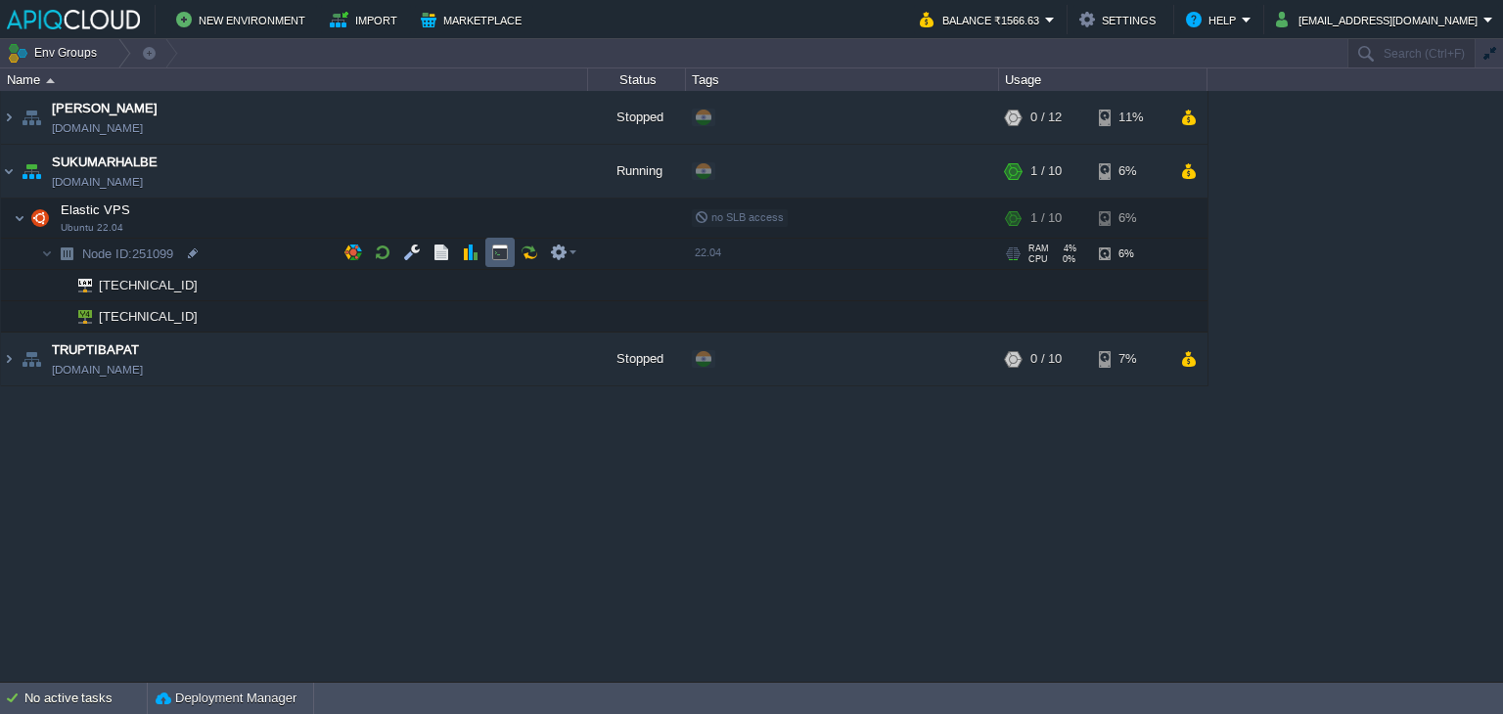
click at [505, 248] on button "button" at bounding box center [500, 253] width 18 height 18
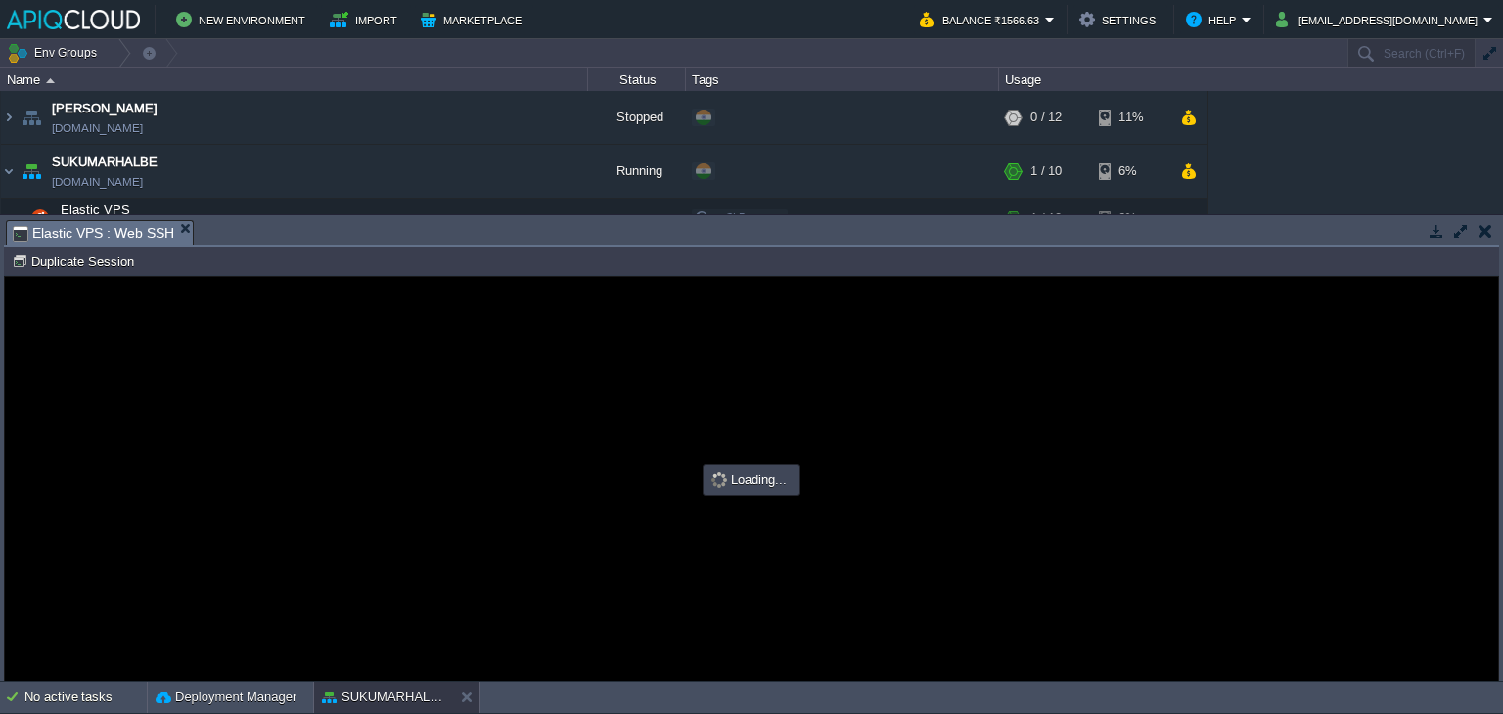
type input "#000000"
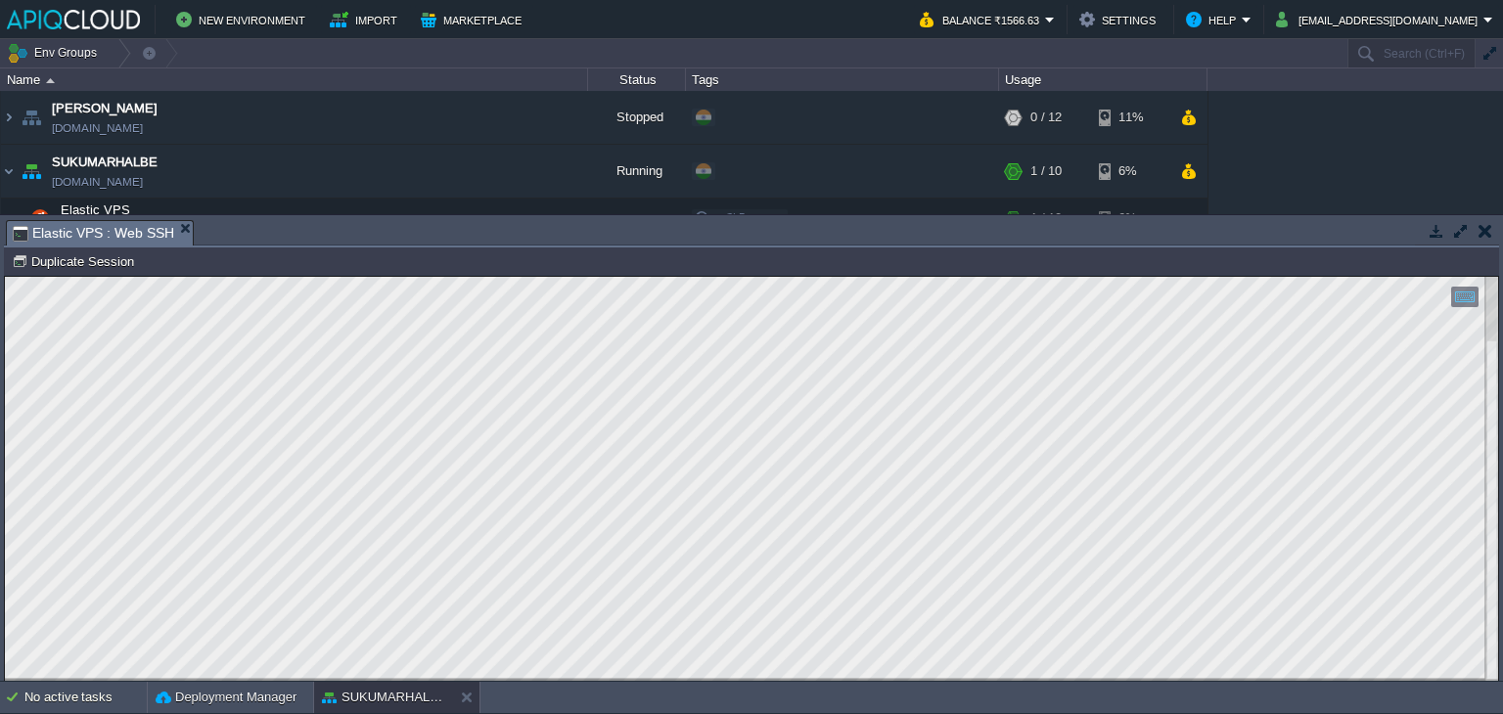
click at [1489, 230] on button "button" at bounding box center [1485, 231] width 14 height 18
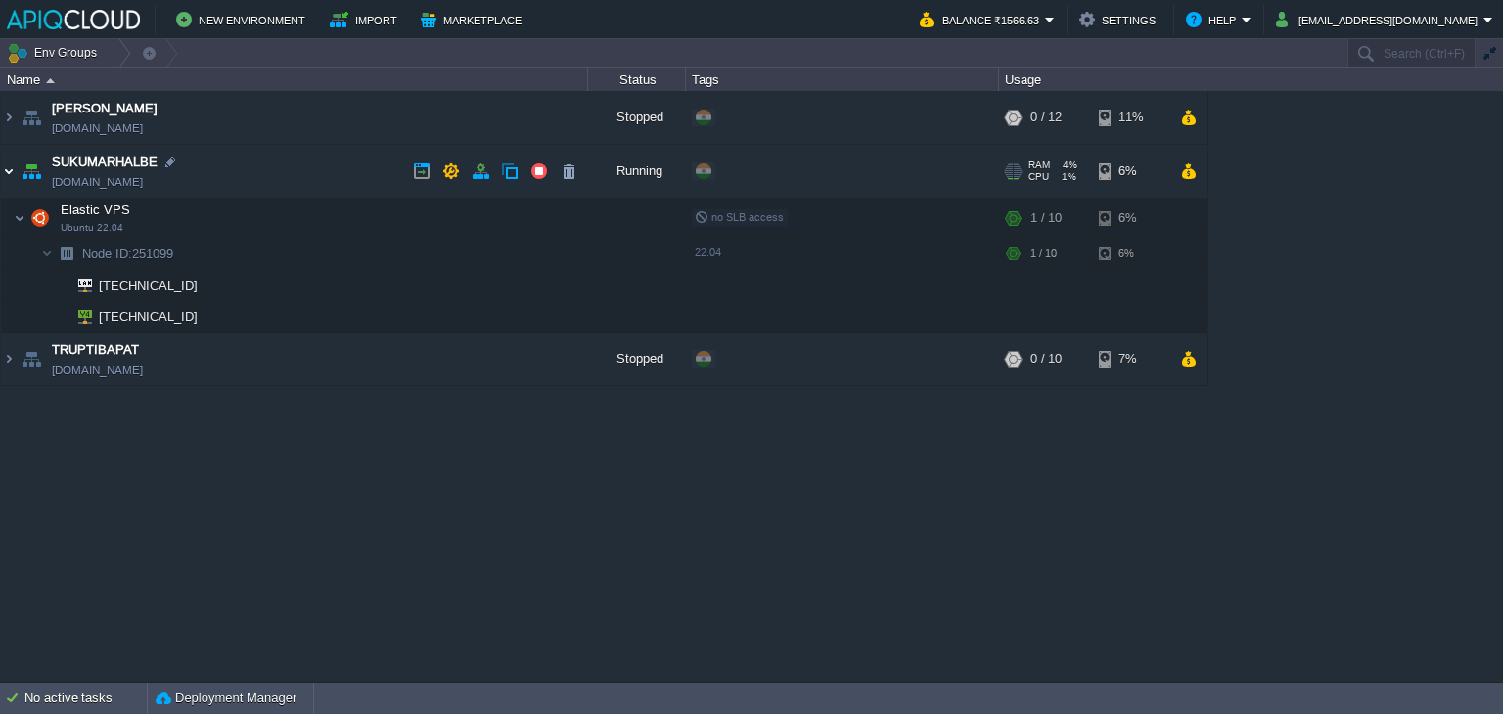
click at [6, 169] on img at bounding box center [9, 171] width 16 height 53
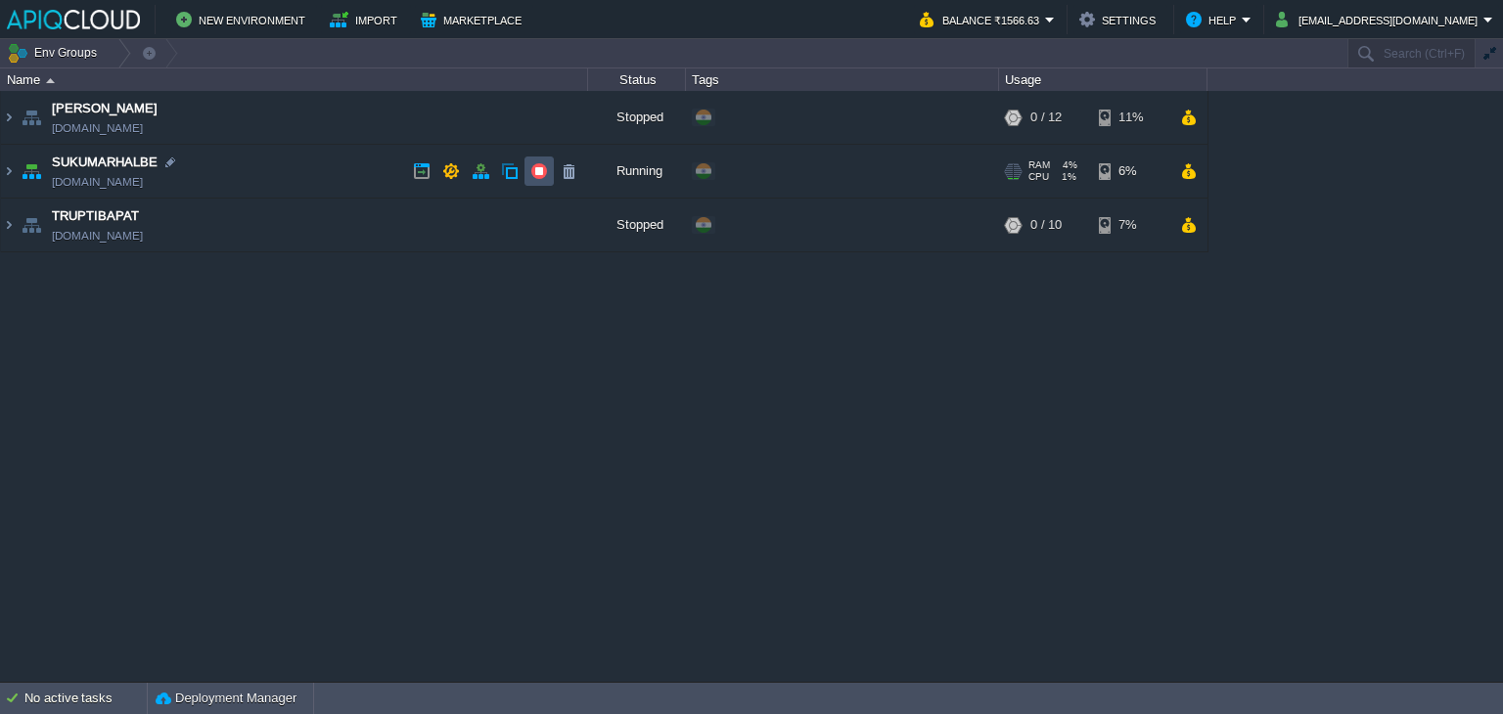
click at [538, 171] on button "button" at bounding box center [539, 171] width 18 height 18
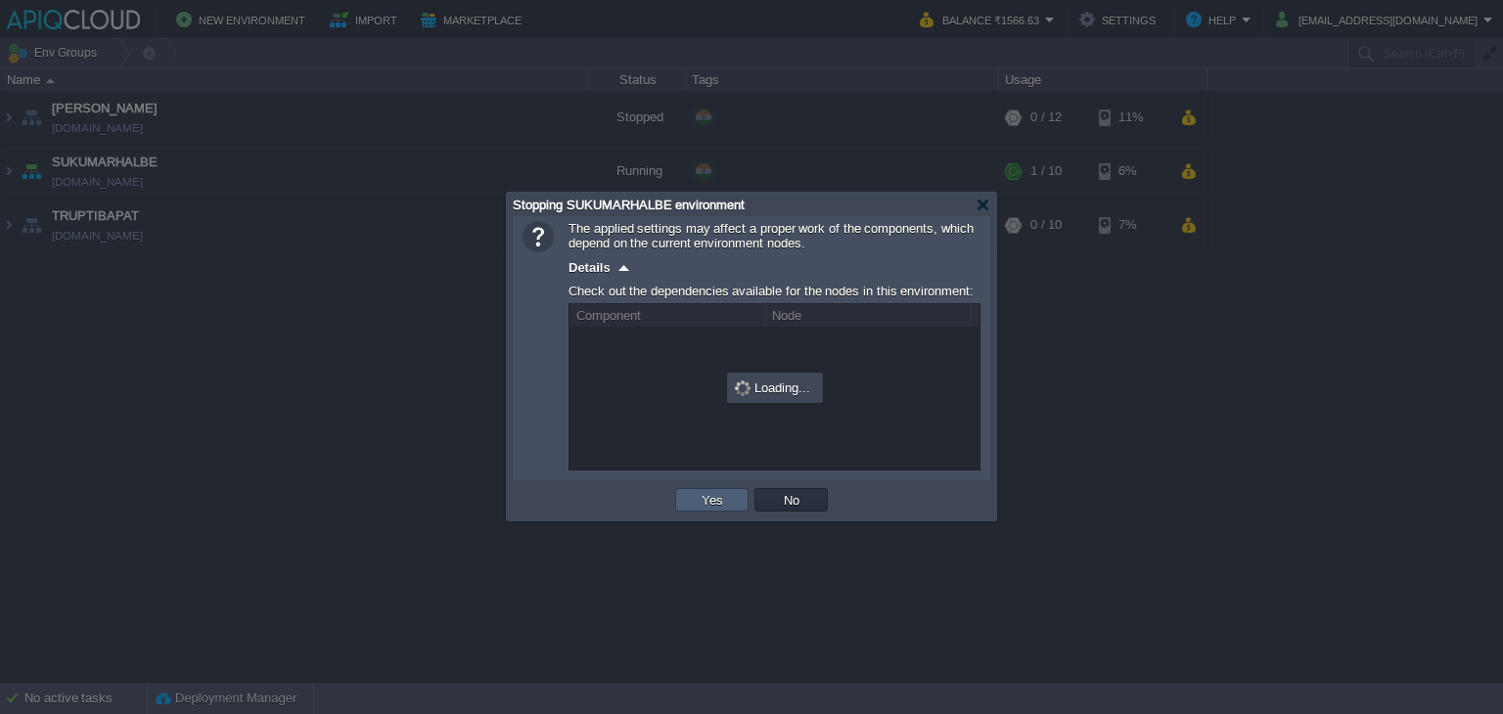
click at [708, 502] on button "Yes" at bounding box center [712, 500] width 33 height 18
